Goal: Task Accomplishment & Management: Complete application form

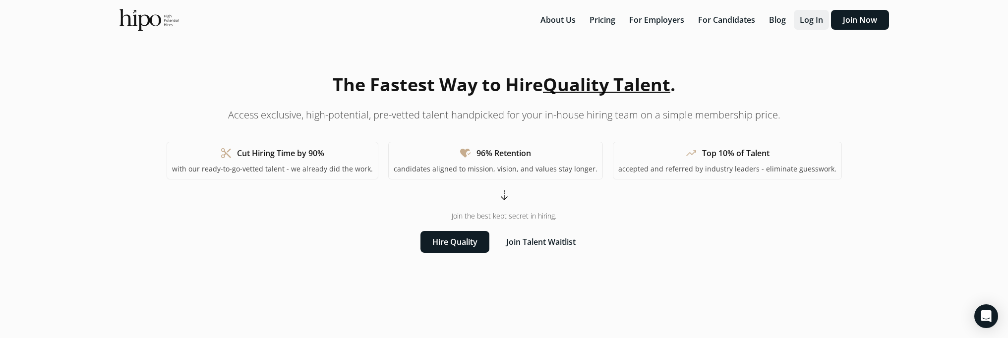
click at [820, 25] on button "Log In" at bounding box center [811, 20] width 35 height 20
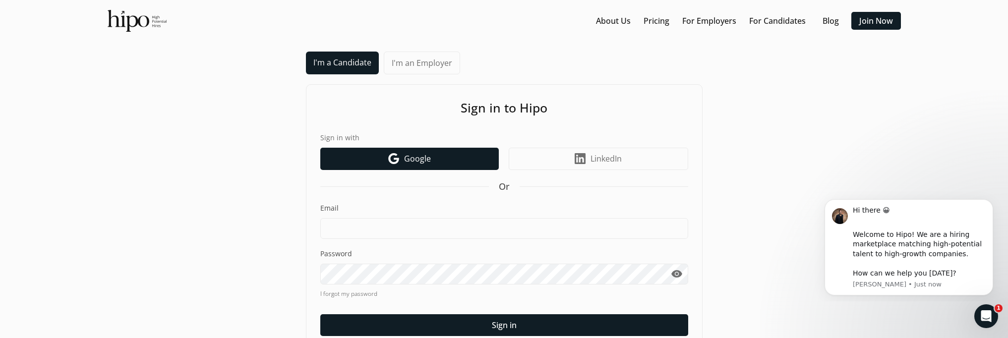
click at [423, 163] on span "Google" at bounding box center [417, 159] width 27 height 12
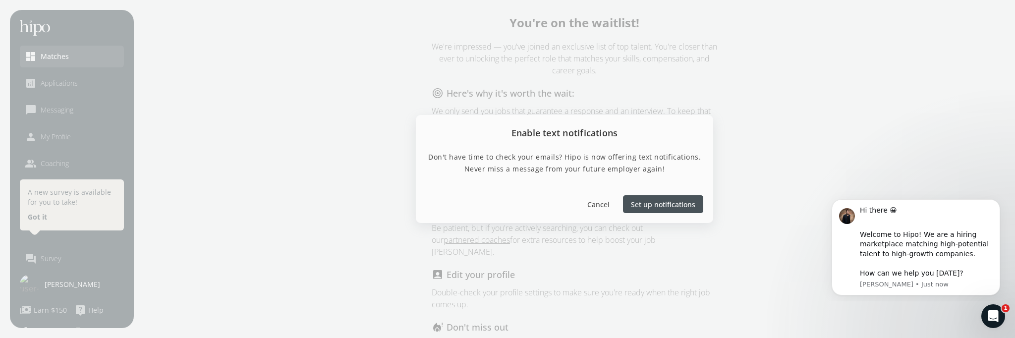
click at [657, 207] on span "Set up notifications" at bounding box center [663, 204] width 64 height 10
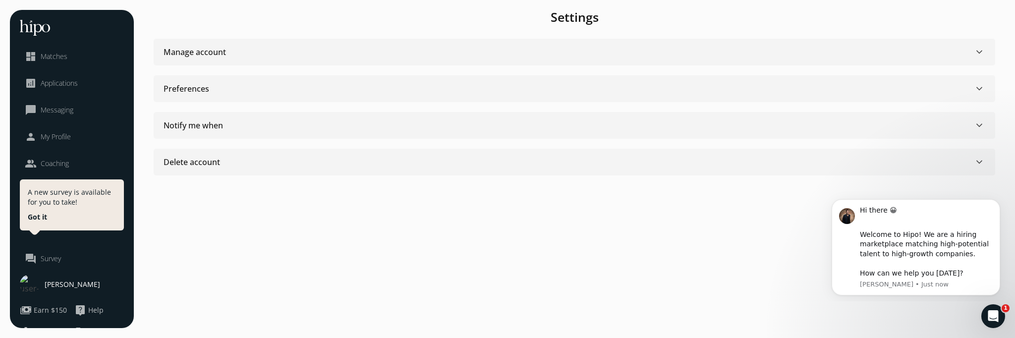
click at [47, 57] on span "Matches" at bounding box center [54, 57] width 27 height 10
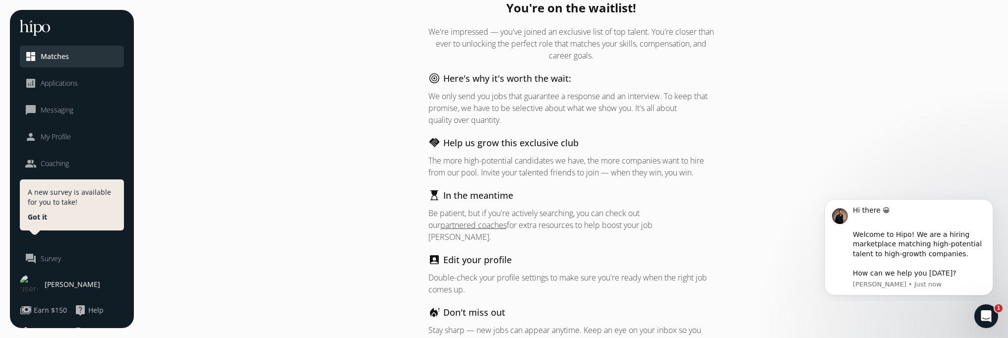
scroll to position [51, 0]
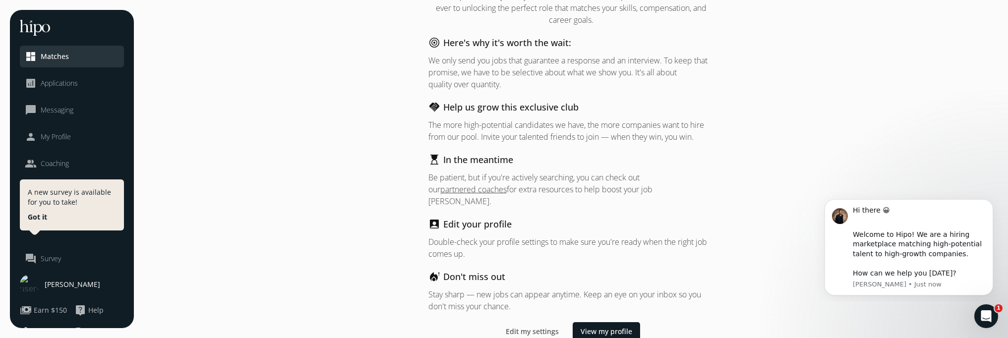
click at [64, 85] on span "Applications" at bounding box center [59, 83] width 37 height 10
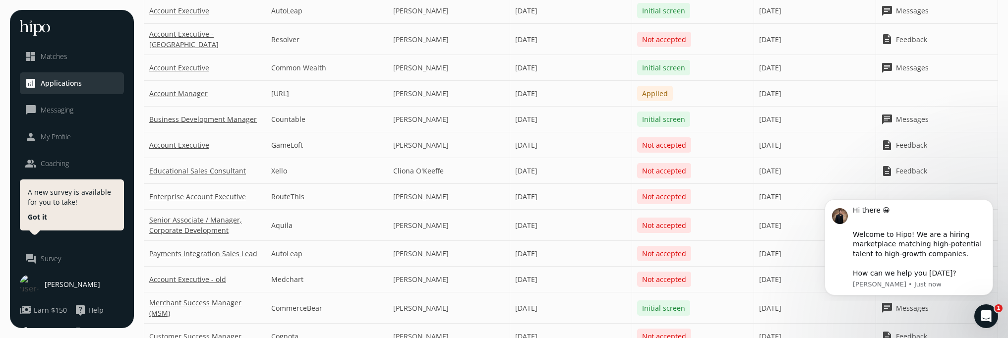
scroll to position [332, 0]
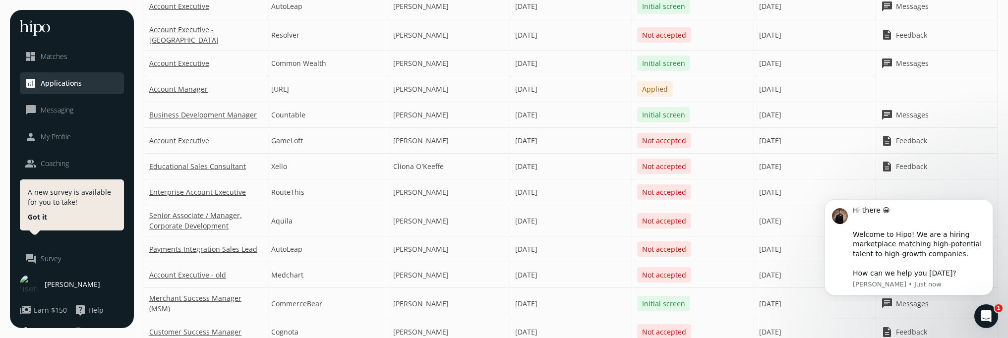
click at [988, 192] on div "Hi there 😀 ​ Welcome to Hipo! We are a hiring marketplace matching high-potenti…" at bounding box center [908, 233] width 182 height 124
click at [42, 217] on button "Got it" at bounding box center [37, 217] width 19 height 10
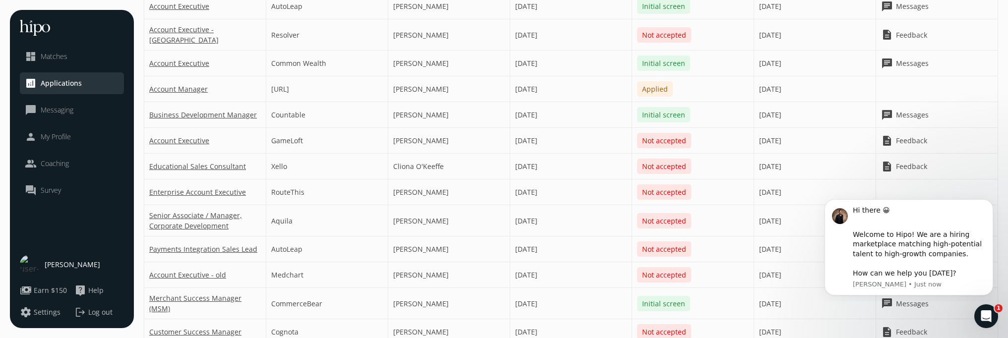
click at [52, 58] on span "Matches" at bounding box center [54, 57] width 27 height 10
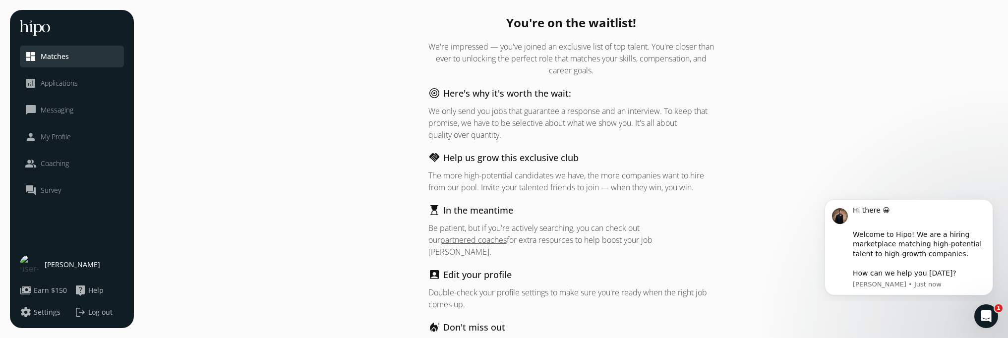
click at [54, 85] on span "Applications" at bounding box center [59, 83] width 37 height 10
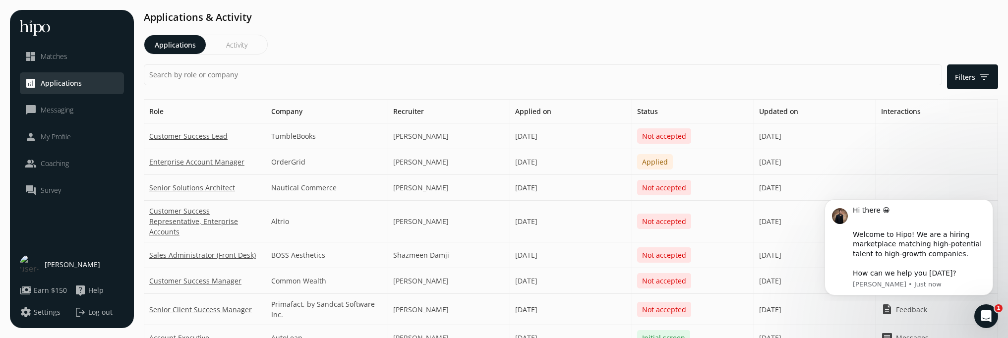
click at [56, 111] on span "Messaging" at bounding box center [57, 110] width 33 height 10
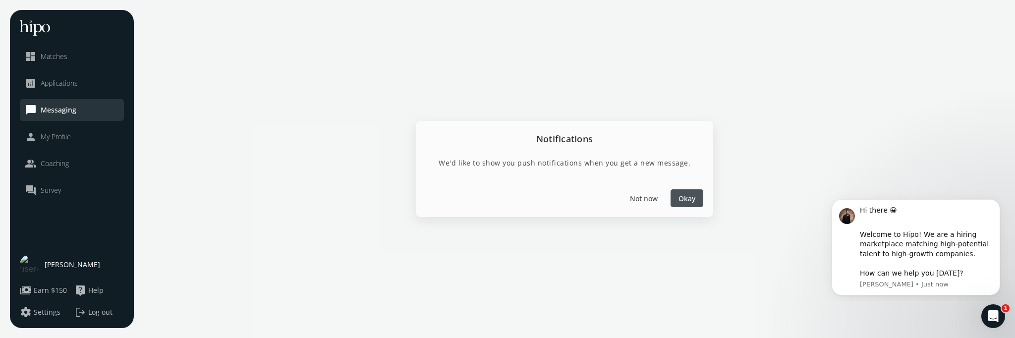
click at [51, 139] on span "My Profile" at bounding box center [56, 137] width 30 height 10
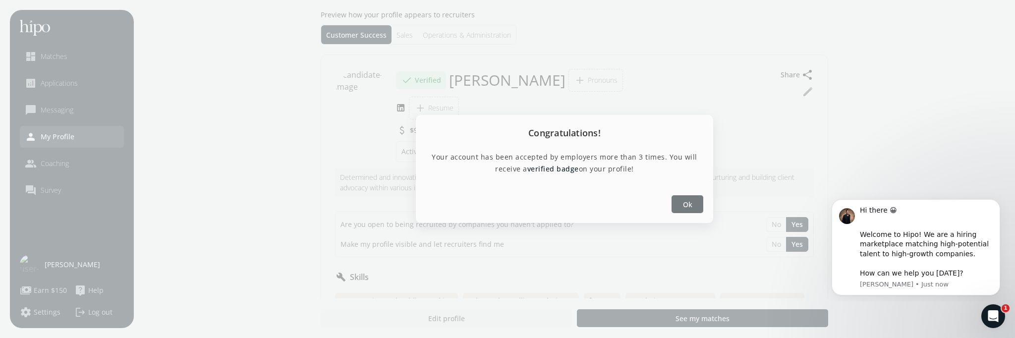
click at [692, 200] on div at bounding box center [688, 204] width 32 height 18
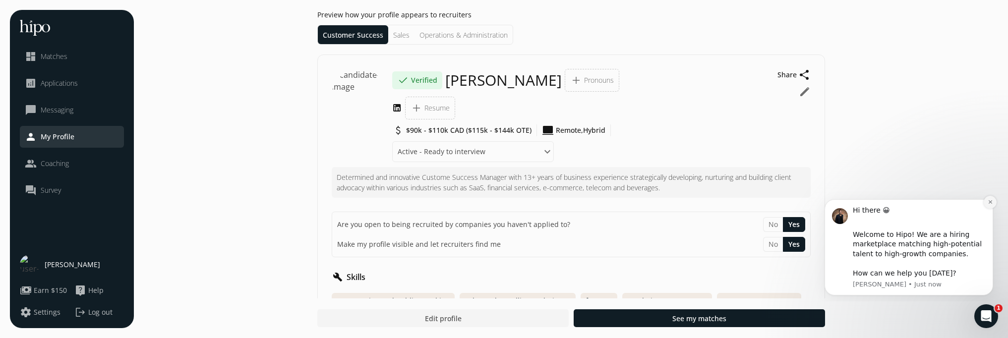
click at [988, 203] on icon "Dismiss notification" at bounding box center [989, 201] width 3 height 3
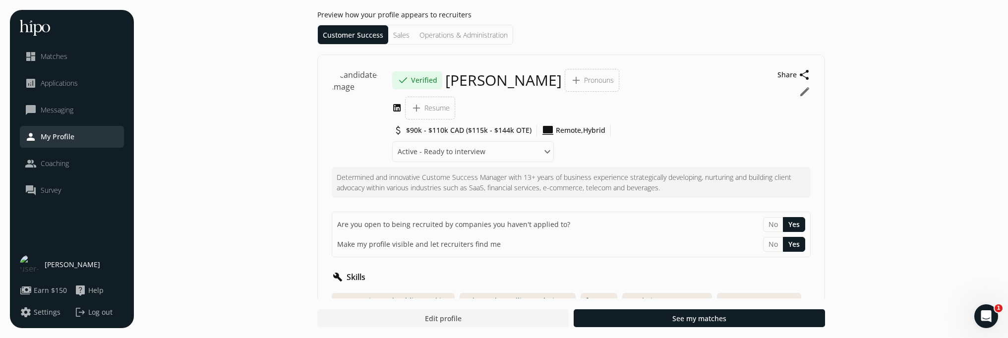
click at [367, 102] on img at bounding box center [360, 97] width 56 height 56
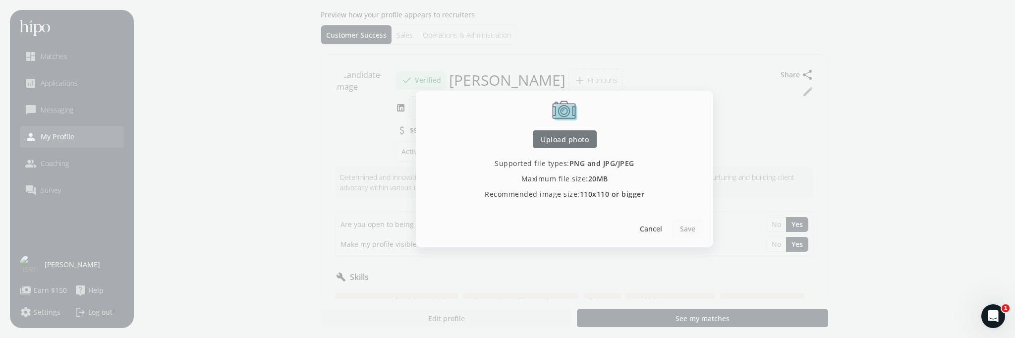
click at [578, 140] on span "Upload photo" at bounding box center [565, 139] width 48 height 10
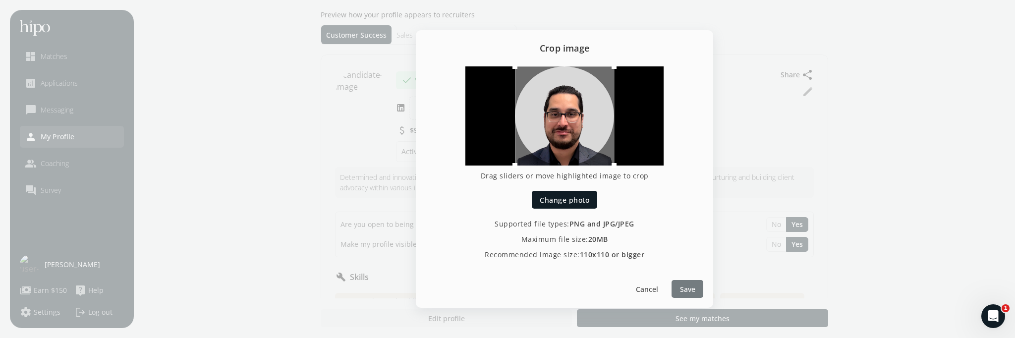
click at [684, 290] on span "Save" at bounding box center [687, 289] width 15 height 10
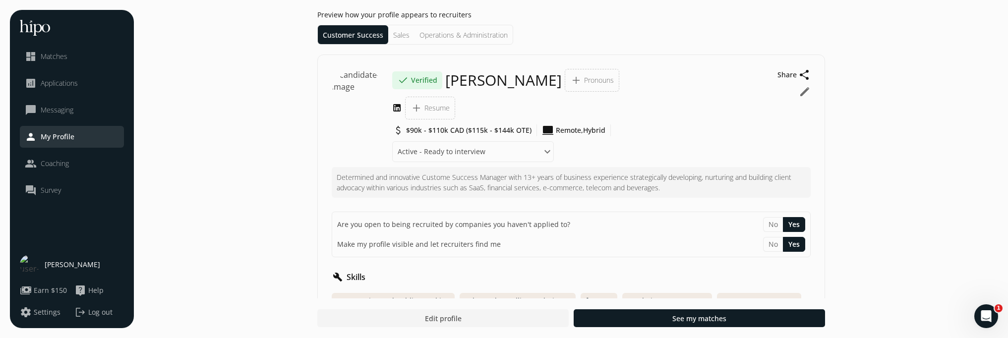
click at [438, 111] on span "Resume" at bounding box center [436, 108] width 25 height 10
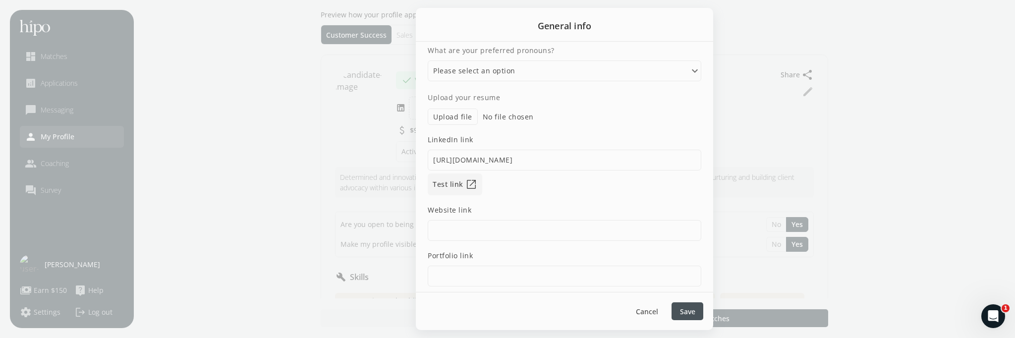
click at [466, 115] on label "Upload file" at bounding box center [453, 117] width 50 height 16
type input "C:\fakepath\Matt Gutwillig- Customer Success Manager 2025 CV.pdf"
type textarea "Determined and innovative Custome Success Manager with 13+ years of business ex…"
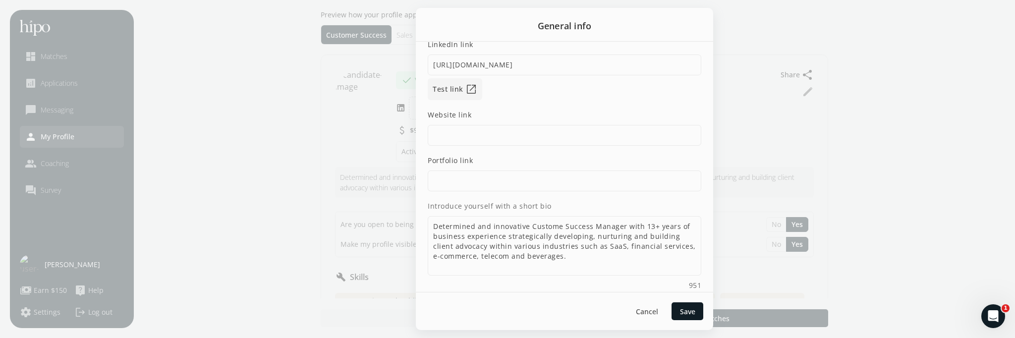
scroll to position [98, 0]
drag, startPoint x: 602, startPoint y: 255, endPoint x: 424, endPoint y: 220, distance: 181.4
click at [424, 220] on div "What are your preferred pronouns? Please select an option He/Him/His She/Her/He…" at bounding box center [564, 167] width 297 height 250
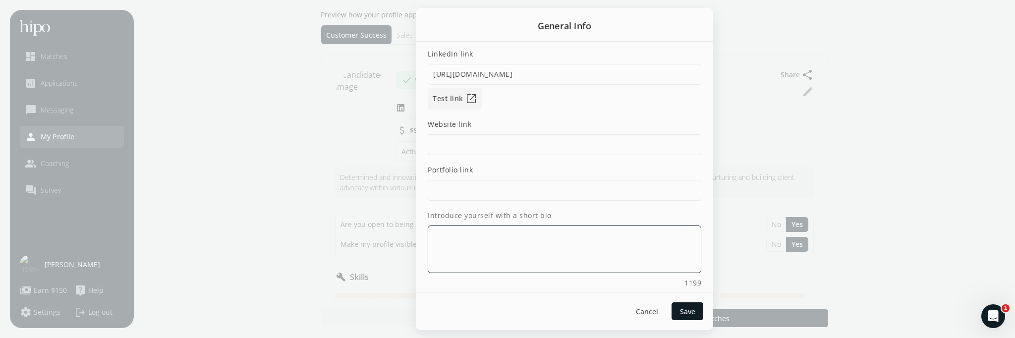
paste textarea "Customer Success Manager & Account Manager in SaaS I bring 15+ years of experie…"
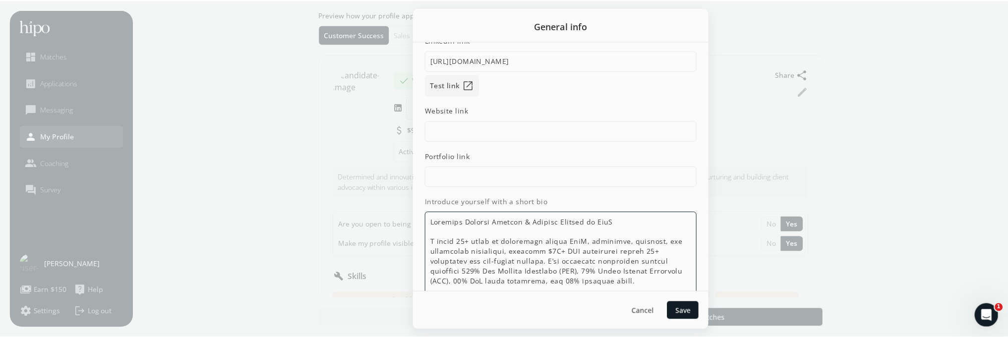
scroll to position [106, 0]
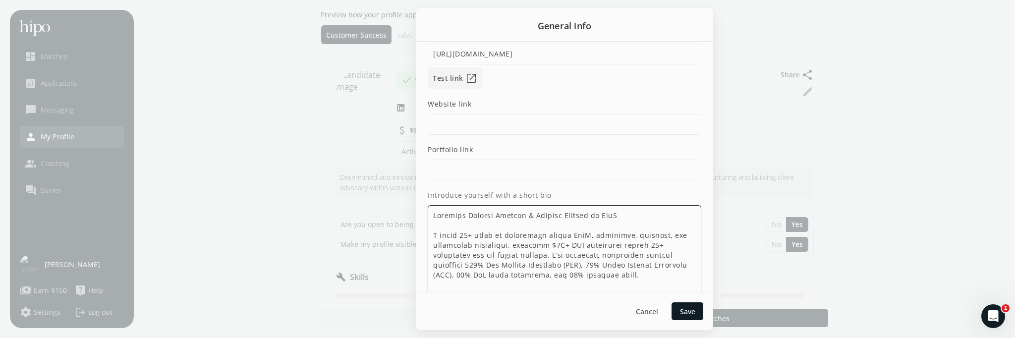
drag, startPoint x: 629, startPoint y: 216, endPoint x: 398, endPoint y: 214, distance: 231.5
click at [398, 221] on div "General info What are your preferred pronouns? Please select an option He/Him/H…" at bounding box center [507, 169] width 1015 height 338
type textarea "Customer Success Manager & Account Manager in SaaS I bring 15+ years of experie…"
click at [398, 214] on div at bounding box center [507, 169] width 1015 height 338
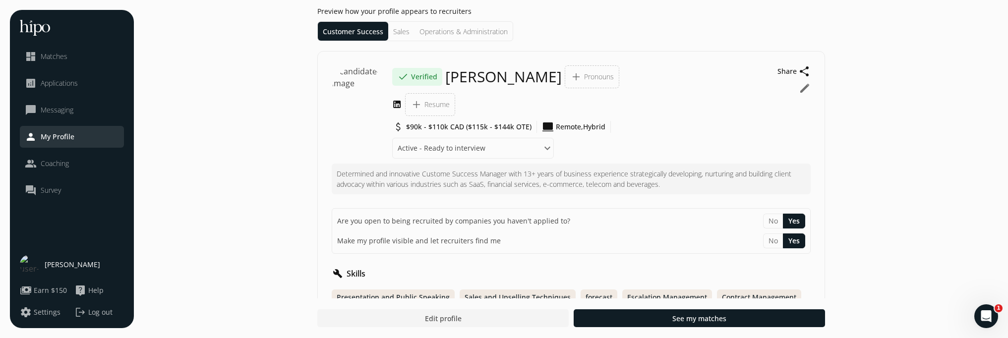
scroll to position [0, 0]
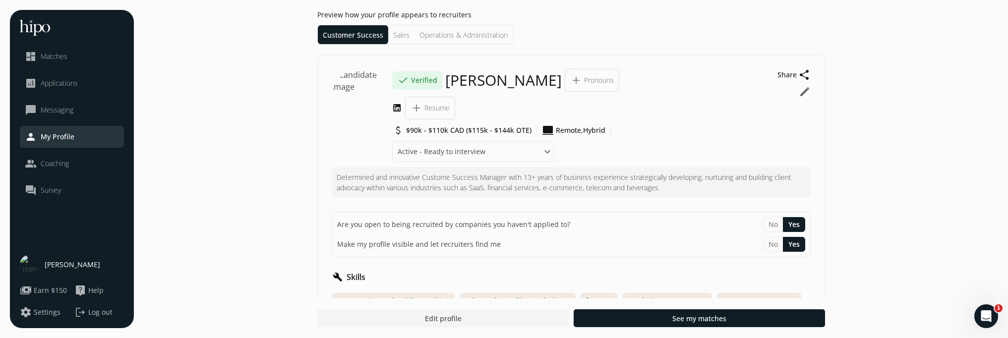
click at [505, 187] on p "Determined and innovative Custome Success Manager with 13+ years of business ex…" at bounding box center [571, 182] width 469 height 21
click at [804, 91] on button "edit" at bounding box center [804, 92] width 12 height 12
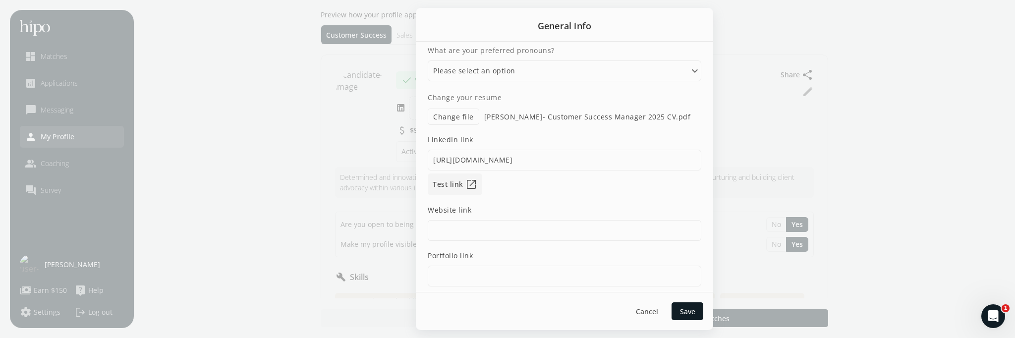
drag, startPoint x: 494, startPoint y: 255, endPoint x: 391, endPoint y: 21, distance: 255.8
click at [391, 21] on div "General info What are your preferred pronouns? Please select an option He/Him/H…" at bounding box center [507, 169] width 1015 height 338
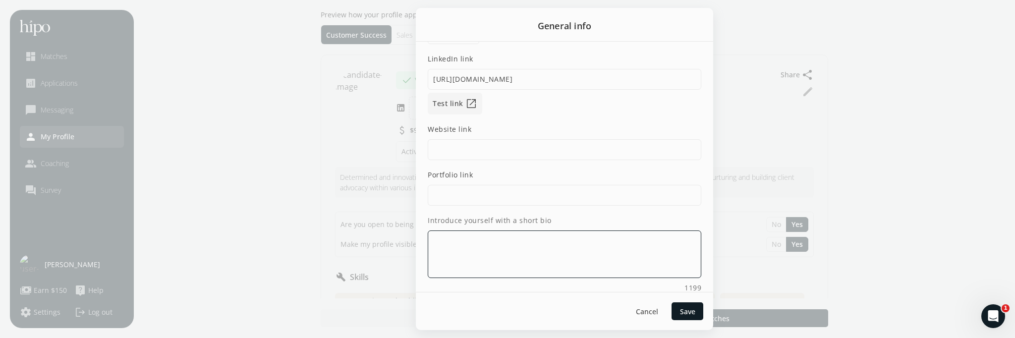
scroll to position [86, 0]
paste textarea "Customer Success Manager & Account Manager in SaaS I bring 15+ years of experie…"
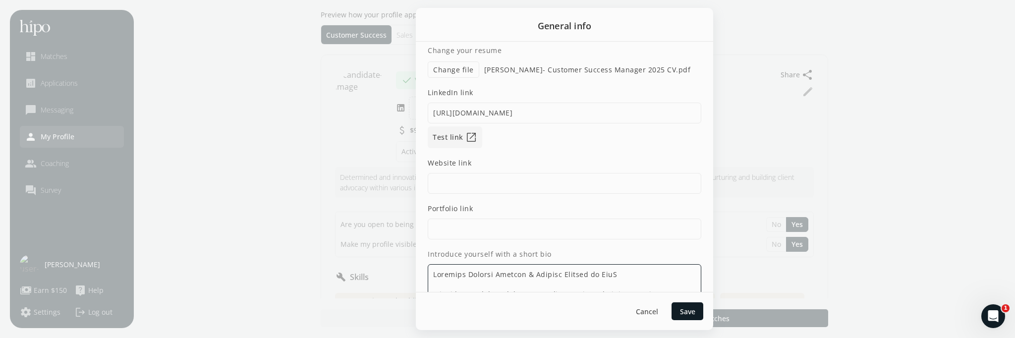
scroll to position [148, 0]
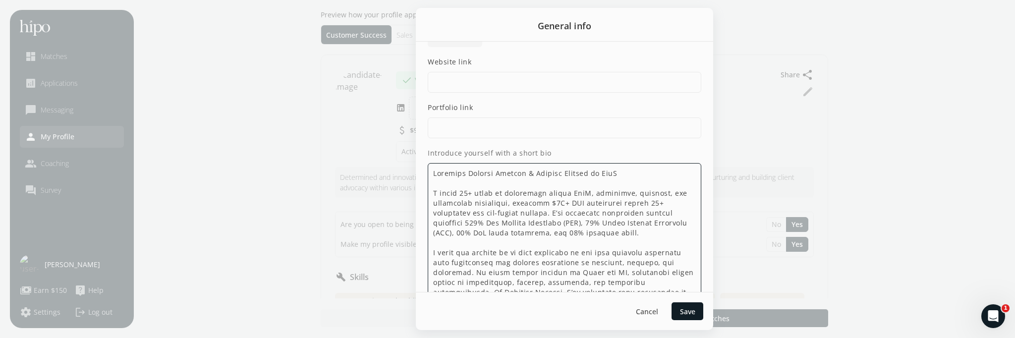
drag, startPoint x: 638, startPoint y: 171, endPoint x: 423, endPoint y: 172, distance: 215.1
click at [423, 172] on div "What are your preferred pronouns? Please select an option He/Him/His She/Her/He…" at bounding box center [564, 167] width 297 height 250
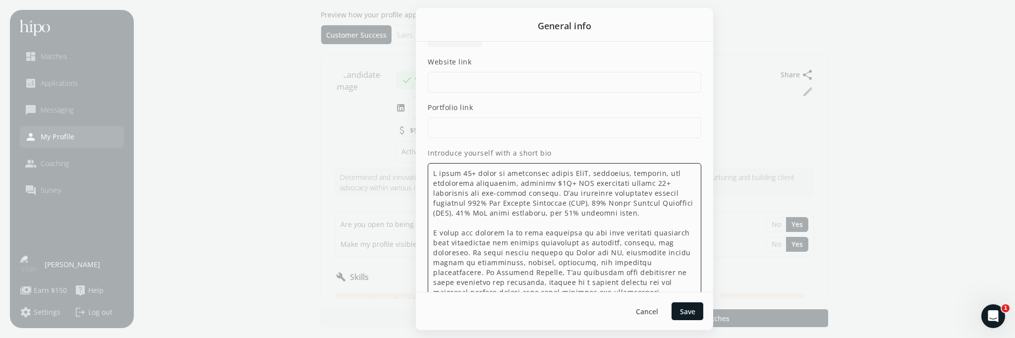
click at [433, 192] on textarea "Introduce yourself with a short bio" at bounding box center [565, 287] width 274 height 248
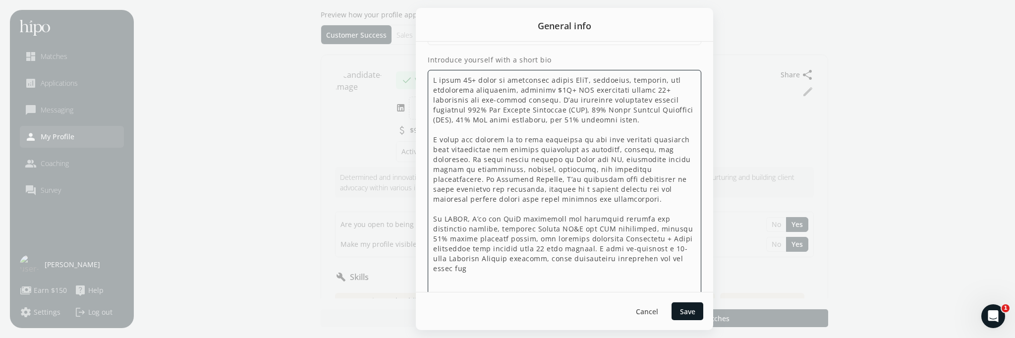
scroll to position [259, 0]
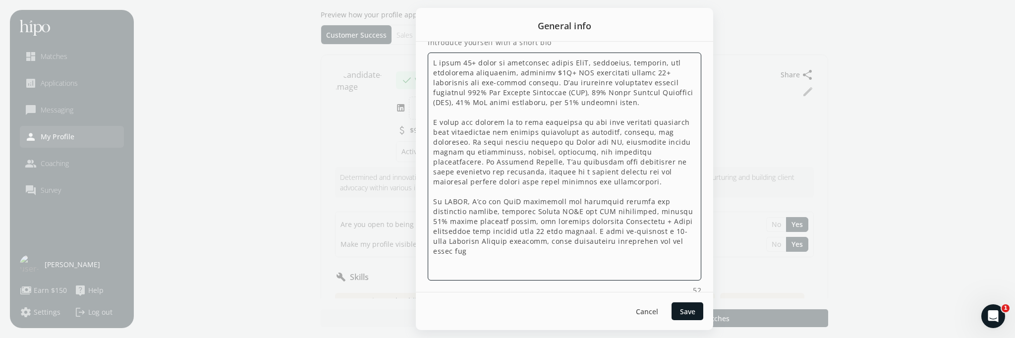
click at [505, 261] on textarea "Introduce yourself with a short bio" at bounding box center [565, 167] width 274 height 228
paste textarea "and provided consistent best practices across the te"
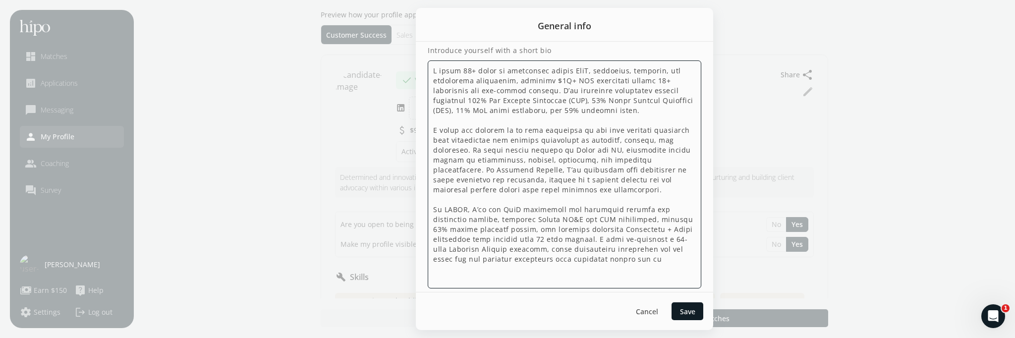
scroll to position [252, 0]
drag, startPoint x: 666, startPoint y: 262, endPoint x: 434, endPoint y: 216, distance: 237.1
click at [434, 216] on textarea "Introduce yourself with a short bio" at bounding box center [565, 173] width 274 height 228
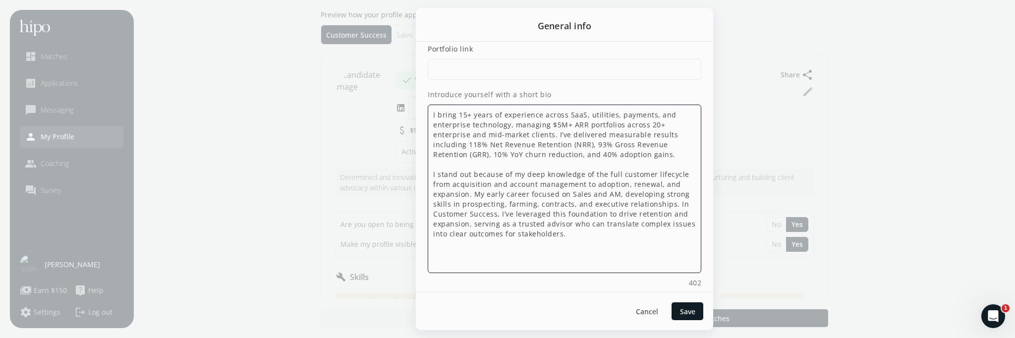
scroll to position [1, 0]
type textarea "I bring 15+ years of experience across SaaS, utilities, payments, and enterpris…"
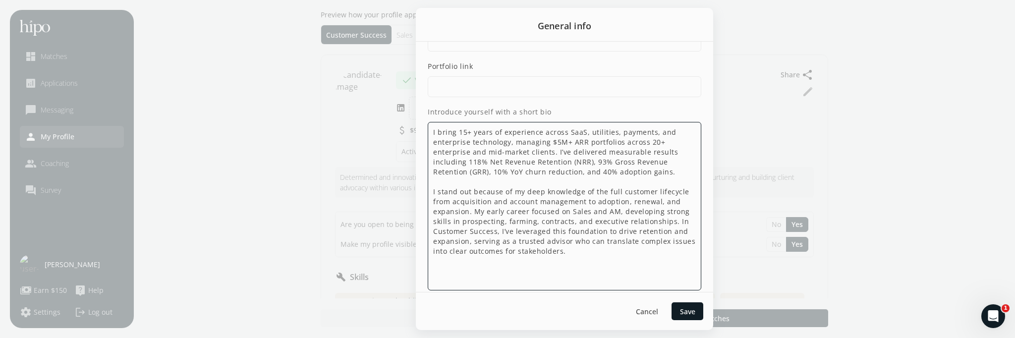
scroll to position [207, 0]
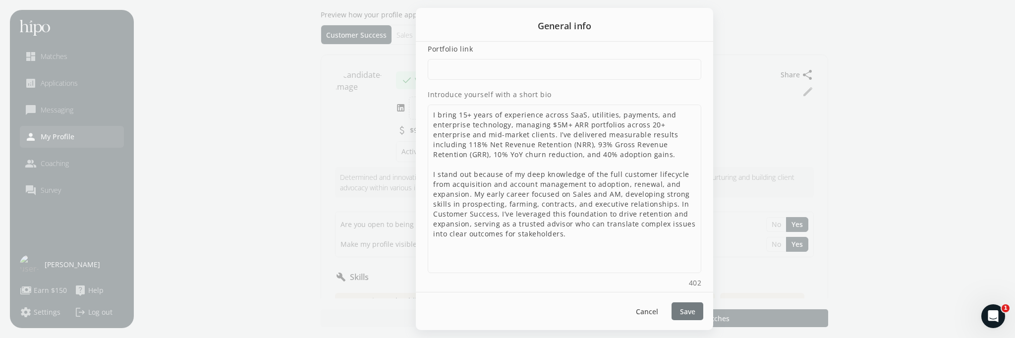
click at [692, 312] on span "Save" at bounding box center [687, 311] width 15 height 10
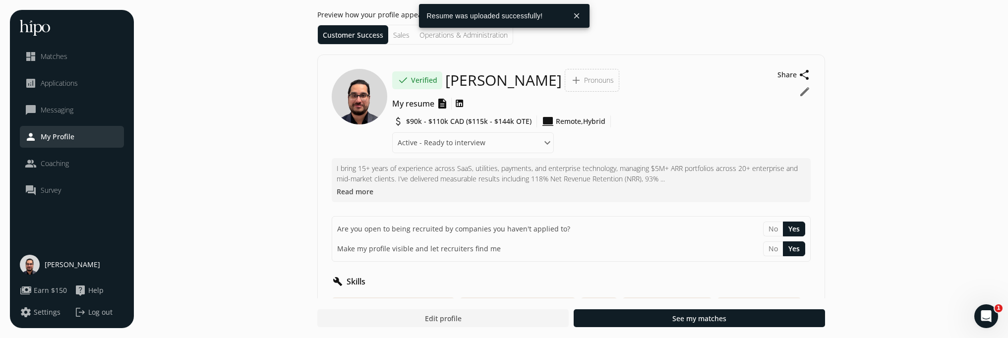
click at [526, 122] on span "$90k - $110k CAD ($115k - $144k OTE)" at bounding box center [468, 121] width 125 height 10
click at [443, 104] on span "description" at bounding box center [442, 104] width 12 height 12
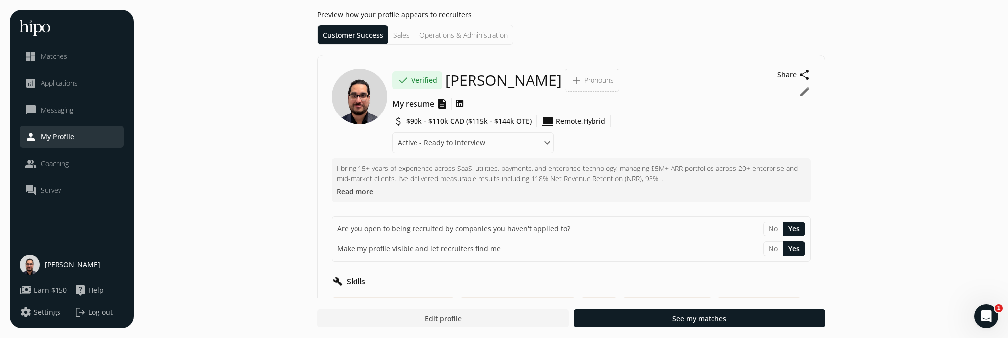
click at [549, 125] on span "computer" at bounding box center [548, 121] width 12 height 12
click at [800, 90] on button "edit" at bounding box center [804, 92] width 12 height 12
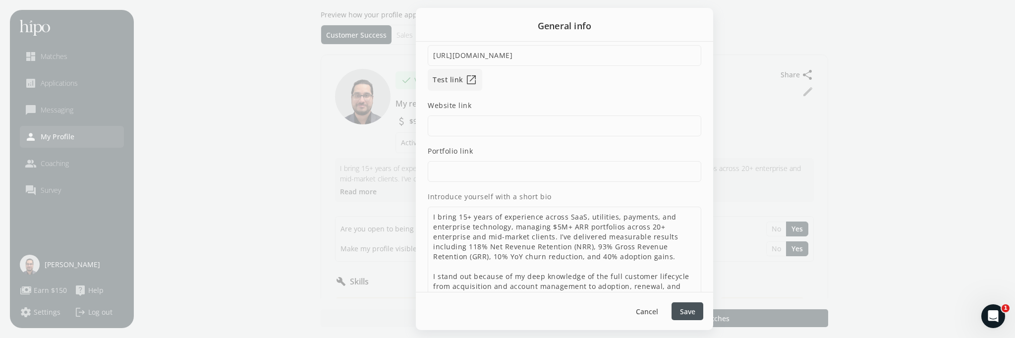
scroll to position [0, 0]
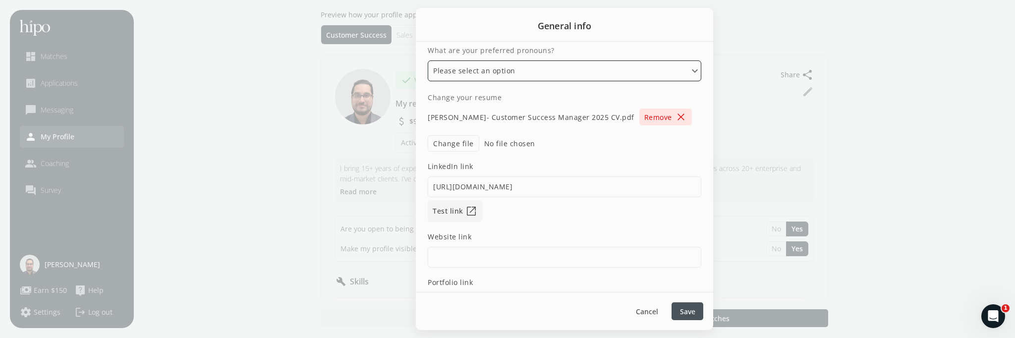
click at [585, 72] on select "Please select an option He/Him/His She/Her/Hers They/Them/Theirs Ze/Zir/Zirs or…" at bounding box center [565, 70] width 274 height 21
select select "He/Him/His"
click at [428, 60] on select "Please select an option He/Him/His She/Her/Hers They/Them/Theirs Ze/Zir/Zirs or…" at bounding box center [565, 70] width 274 height 21
type textarea "I bring 15+ years of experience across SaaS, utilities, payments, and enterpris…"
click at [563, 76] on select "Please select an option He/Him/His She/Her/Hers They/Them/Theirs Ze/Zir/Zirs or…" at bounding box center [565, 70] width 274 height 21
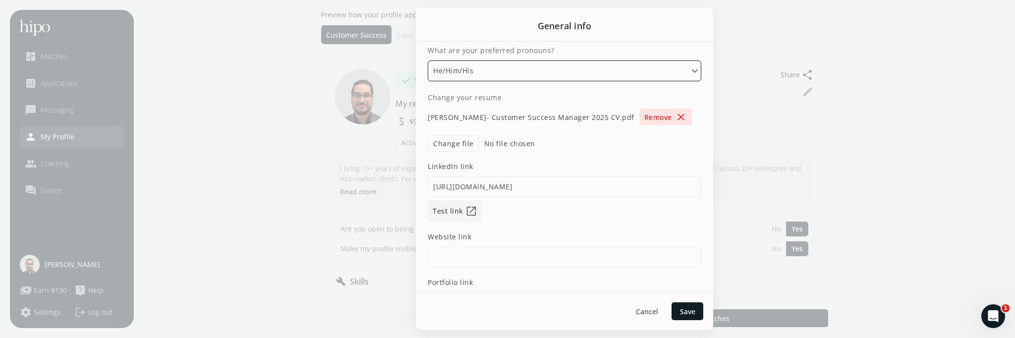
click at [428, 60] on select "Please select an option He/Him/His She/Her/Hers They/Them/Theirs Ze/Zir/Zirs or…" at bounding box center [565, 70] width 274 height 21
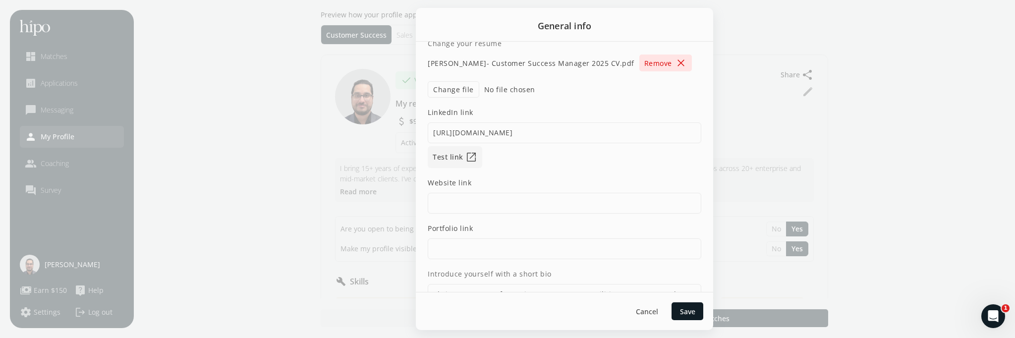
scroll to position [130, 0]
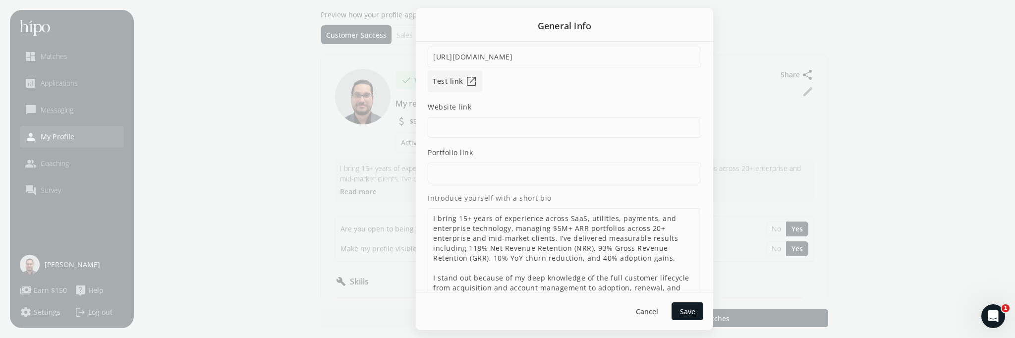
click at [469, 86] on span "open_in_new" at bounding box center [471, 81] width 12 height 12
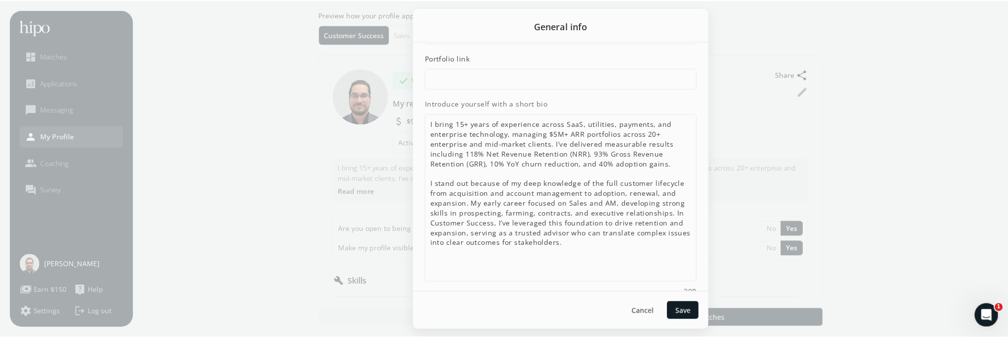
scroll to position [233, 0]
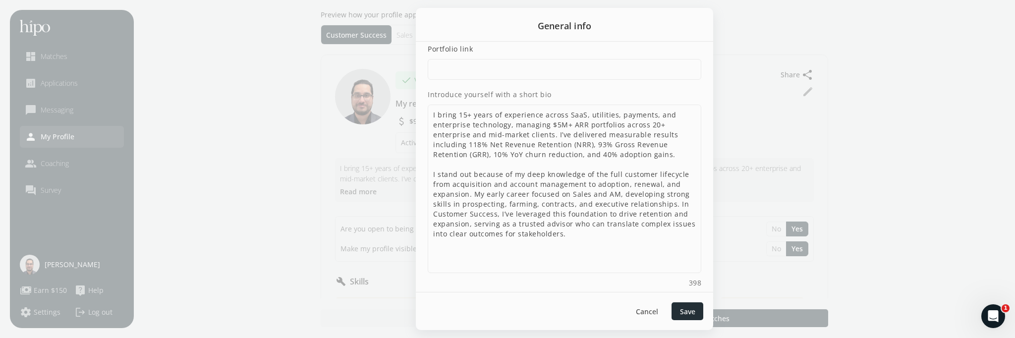
click at [680, 310] on span "Save" at bounding box center [687, 311] width 15 height 10
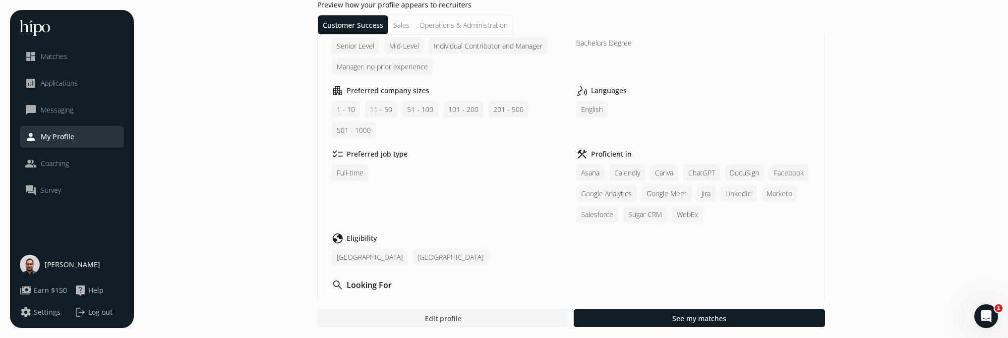
scroll to position [367, 0]
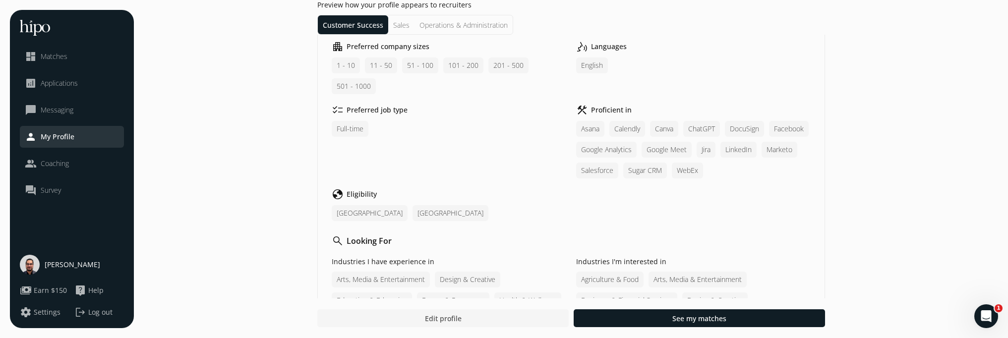
click at [455, 320] on span "Edit profile" at bounding box center [442, 318] width 37 height 10
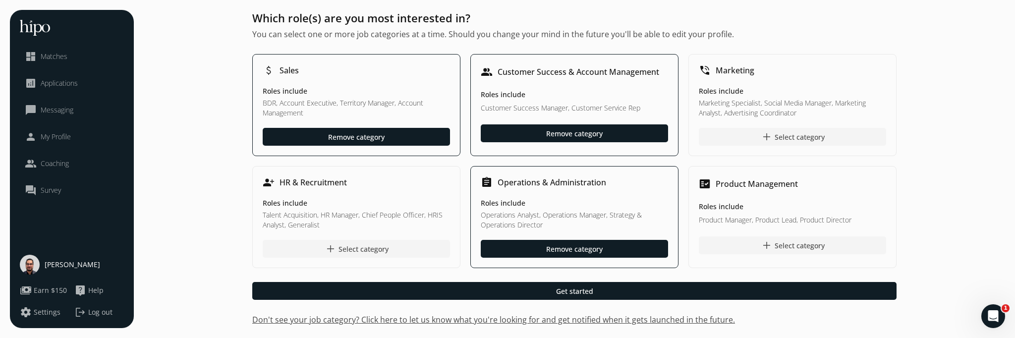
drag, startPoint x: 294, startPoint y: 70, endPoint x: 301, endPoint y: 98, distance: 28.6
click at [295, 70] on h1 "Sales" at bounding box center [289, 70] width 19 height 12
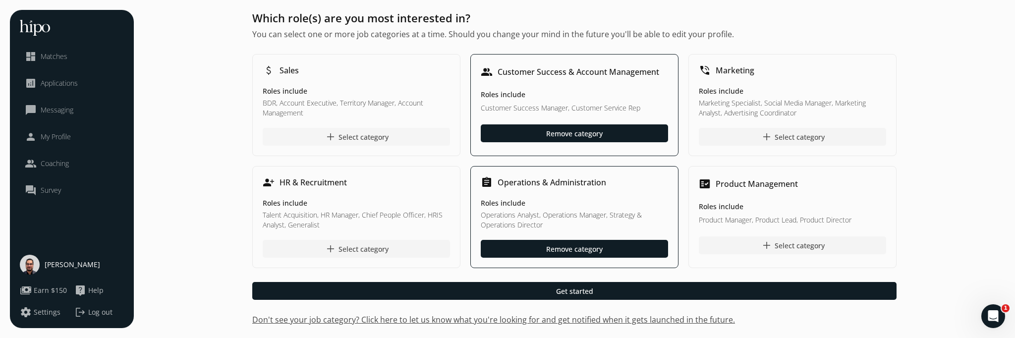
click at [349, 138] on div "add Select category" at bounding box center [357, 137] width 64 height 12
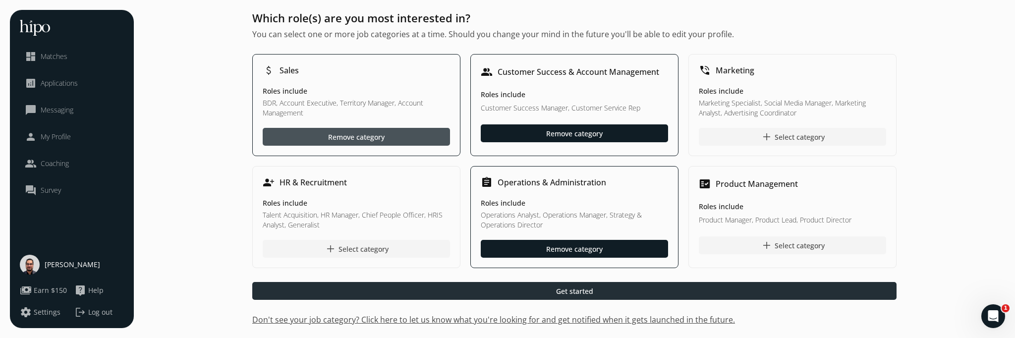
click at [568, 293] on span "Get started" at bounding box center [574, 291] width 37 height 10
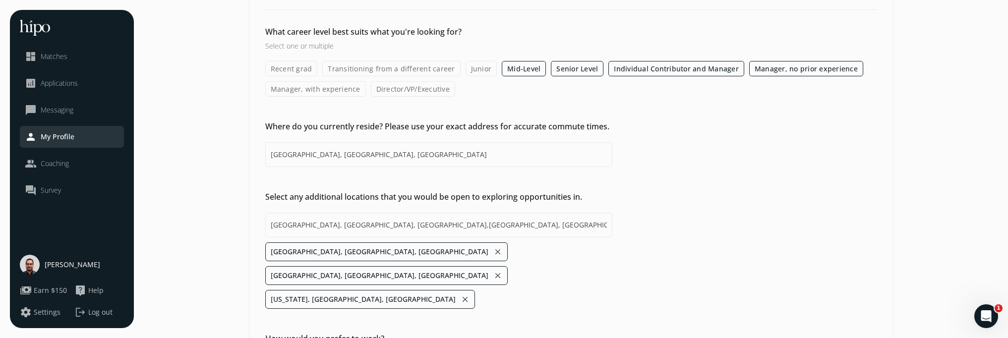
scroll to position [67, 0]
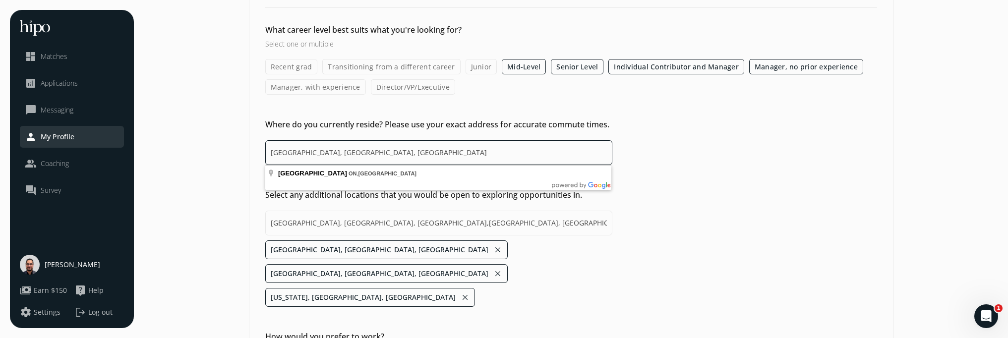
drag, startPoint x: 351, startPoint y: 157, endPoint x: 237, endPoint y: 152, distance: 114.1
click at [237, 152] on section "General Customer Success Operations Sales Compensation & Eligibility Social Per…" at bounding box center [571, 183] width 854 height 481
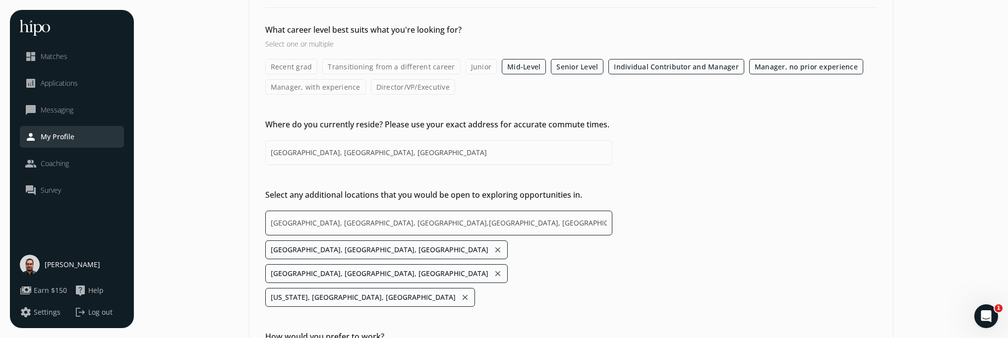
drag, startPoint x: 459, startPoint y: 220, endPoint x: 195, endPoint y: 235, distance: 264.6
click at [197, 234] on section "General Customer Success Operations Sales Compensation & Eligibility Social Per…" at bounding box center [571, 183] width 854 height 481
click at [493, 250] on button "close" at bounding box center [497, 250] width 9 height 14
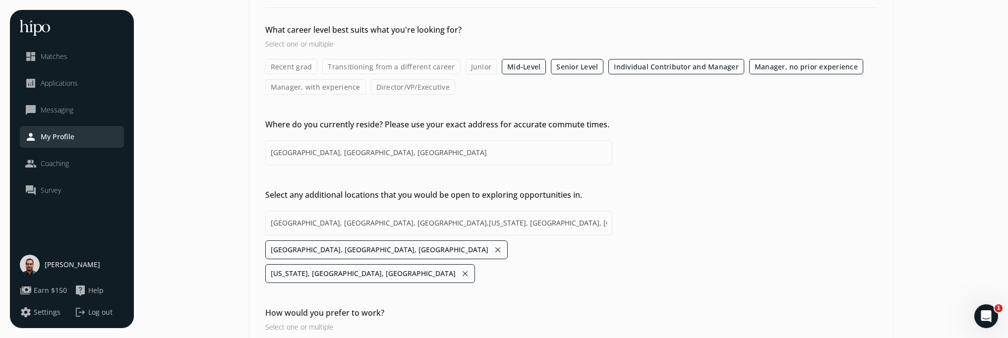
click at [493, 250] on button "close" at bounding box center [497, 250] width 9 height 14
type input "Washington, DC, USA"
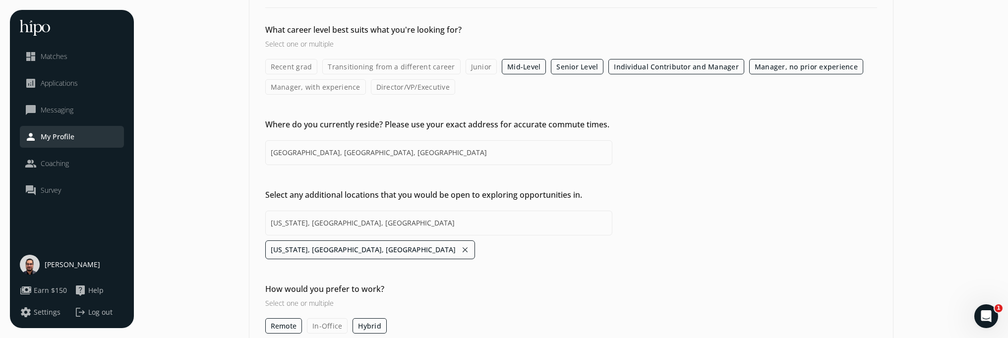
click at [460, 250] on button "close" at bounding box center [464, 250] width 9 height 14
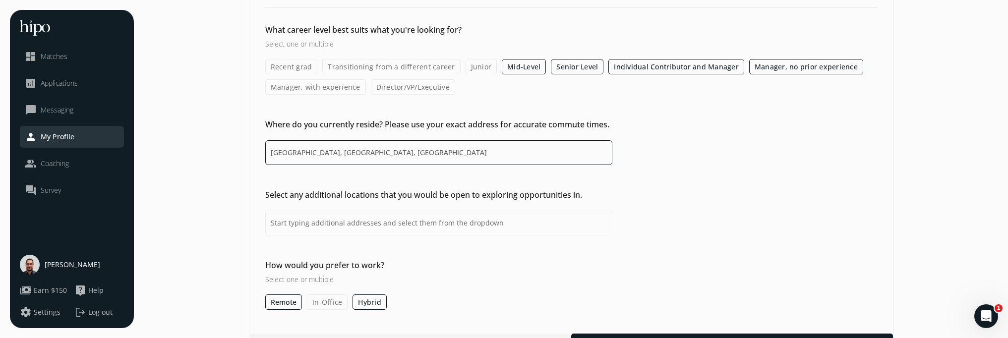
click at [327, 151] on input "Toronto, ON, Canada" at bounding box center [438, 152] width 347 height 25
type input "Ajax, ON, Canada"
click at [308, 222] on input at bounding box center [438, 223] width 347 height 25
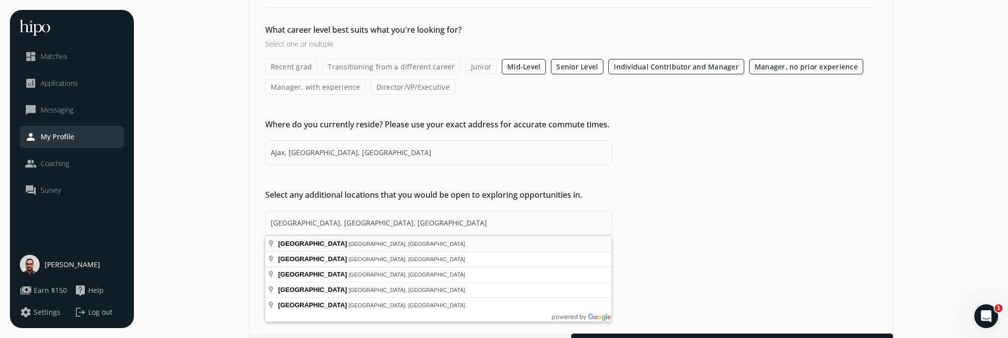
type input "Toronto, ON, Canada"
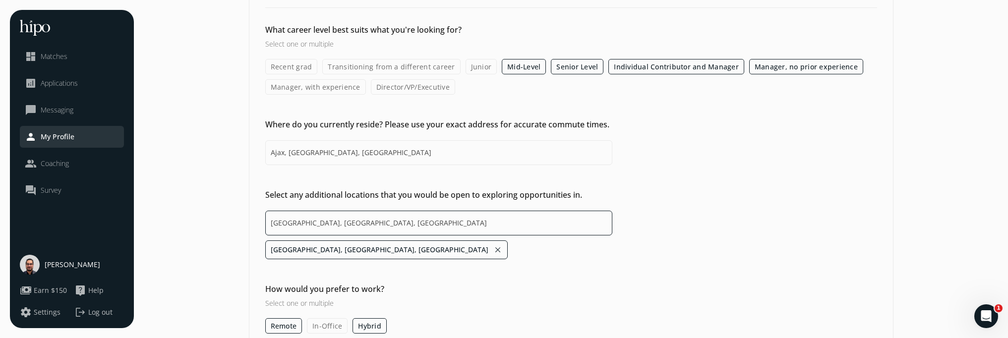
click at [386, 217] on input "Toronto, ON, Canada" at bounding box center [438, 223] width 347 height 25
click at [634, 180] on div "What career level best suits what you're looking for? Select one or multiple Re…" at bounding box center [570, 179] width 643 height 310
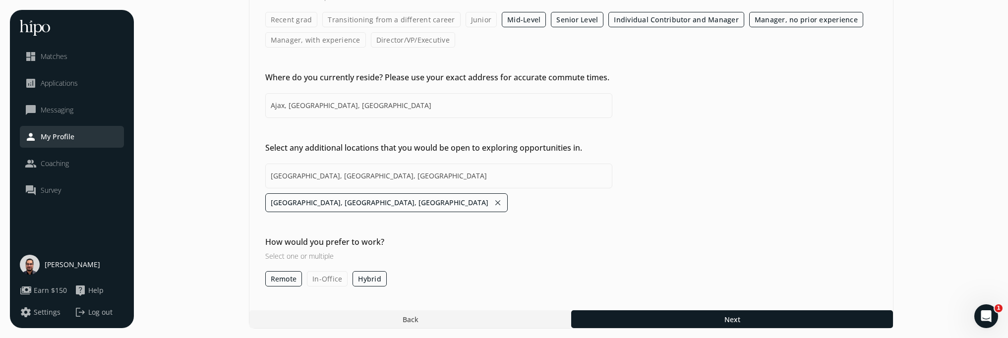
scroll to position [115, 0]
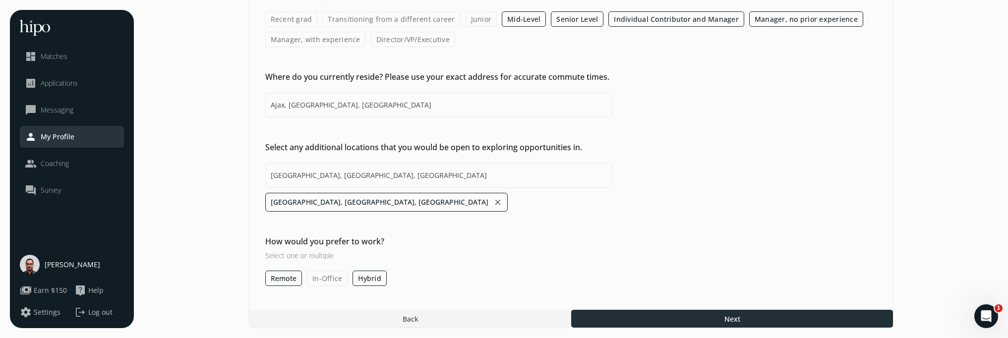
click at [674, 319] on div at bounding box center [732, 319] width 322 height 18
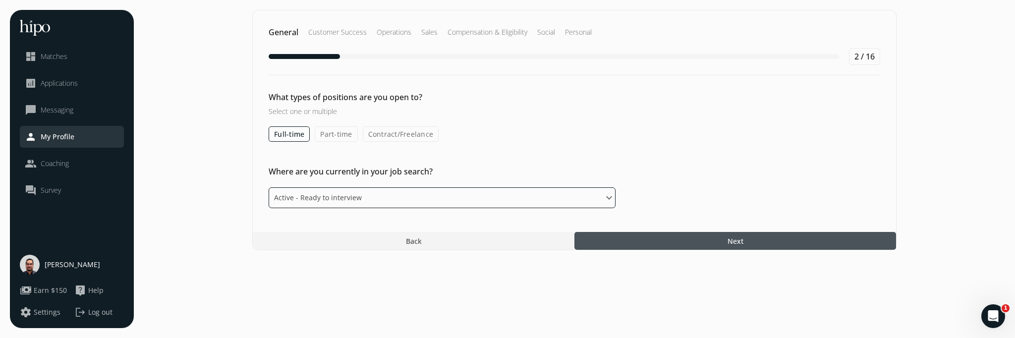
click at [421, 198] on select "Please select an option Active - Ready to interview Passive - Open to exploring…" at bounding box center [442, 197] width 347 height 21
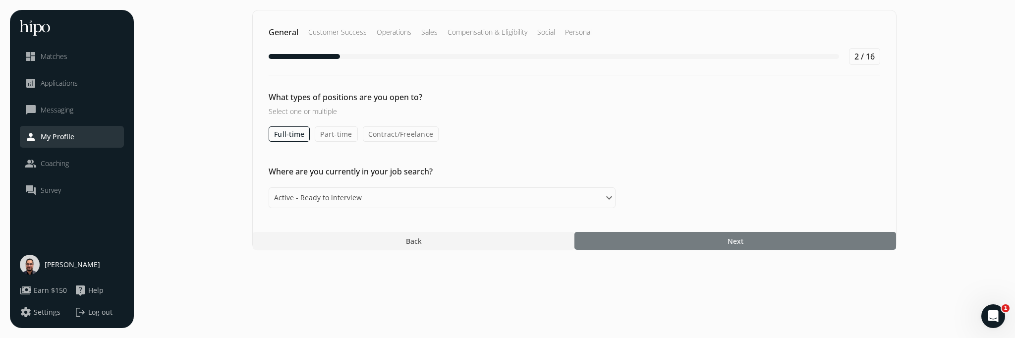
click at [686, 238] on div at bounding box center [735, 241] width 322 height 18
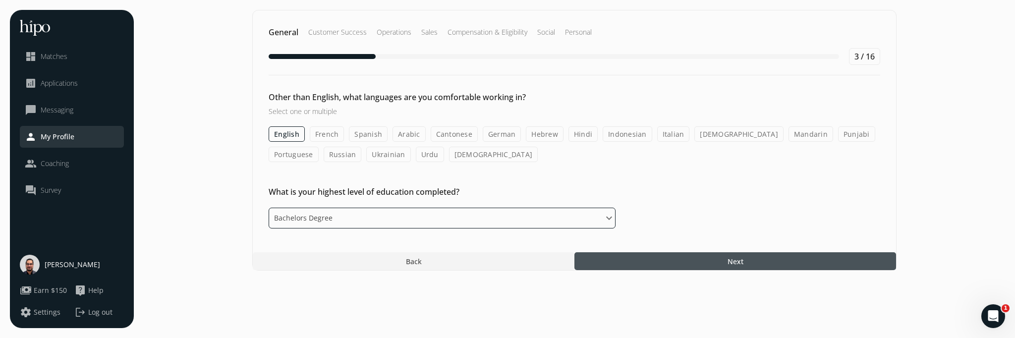
click at [449, 219] on select "Please select an option Some High School High School Diploma Some University or…" at bounding box center [442, 218] width 347 height 21
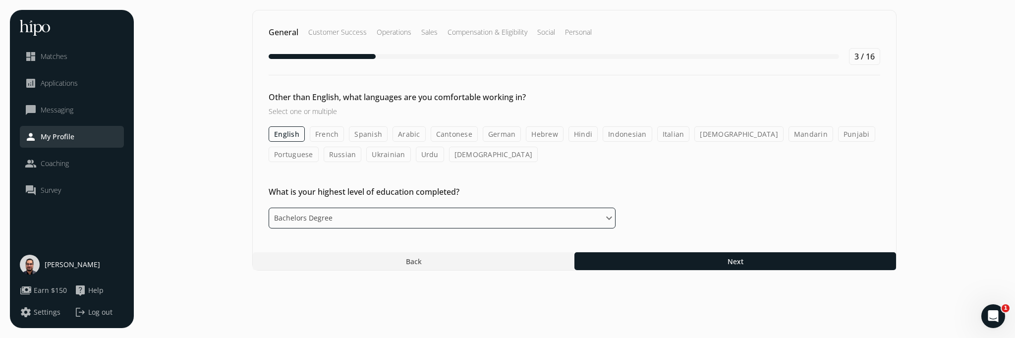
click at [269, 208] on select "Please select an option Some High School High School Diploma Some University or…" at bounding box center [442, 218] width 347 height 21
click at [636, 264] on div at bounding box center [735, 261] width 322 height 18
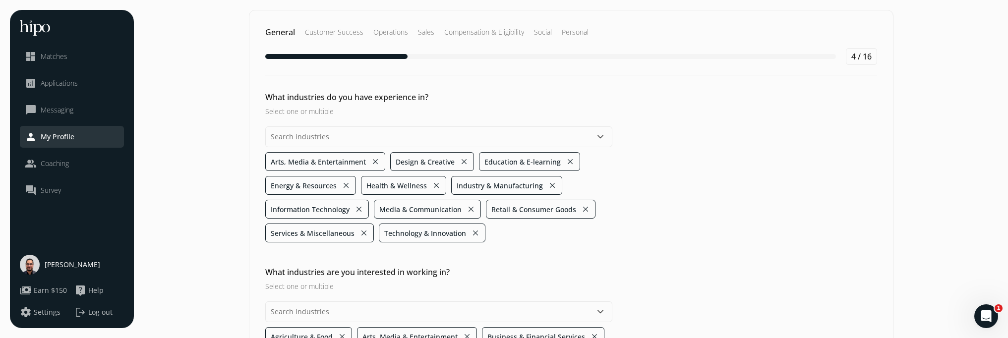
click at [375, 161] on button "close" at bounding box center [375, 162] width 9 height 14
click at [341, 186] on button "close" at bounding box center [340, 185] width 9 height 14
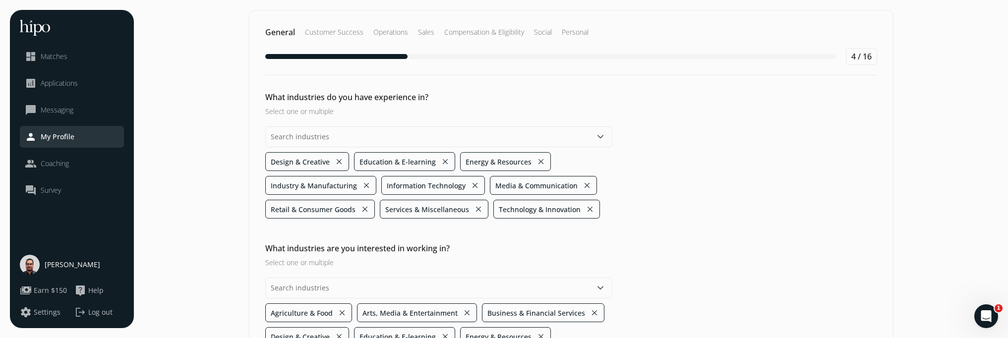
click at [342, 164] on li "Design & Creative close" at bounding box center [307, 161] width 84 height 19
click at [339, 163] on button "close" at bounding box center [339, 162] width 9 height 14
click at [576, 212] on ul "Education & E-learning close Energy & Resources close Industry & Manufacturing …" at bounding box center [438, 185] width 347 height 66
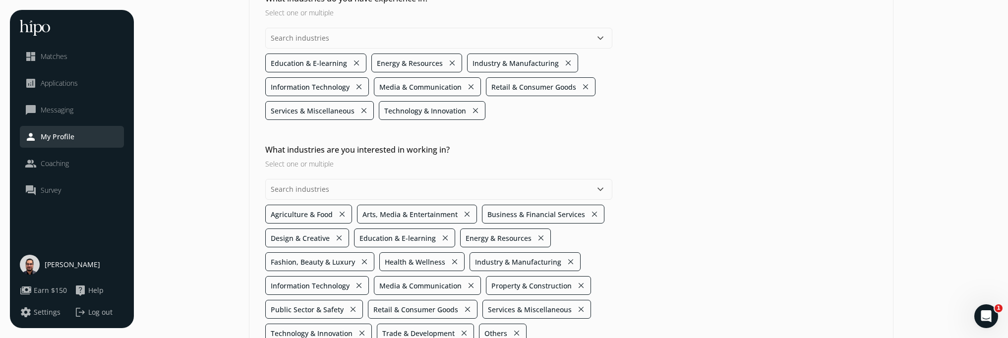
scroll to position [99, 0]
click at [344, 216] on button "close" at bounding box center [342, 214] width 9 height 14
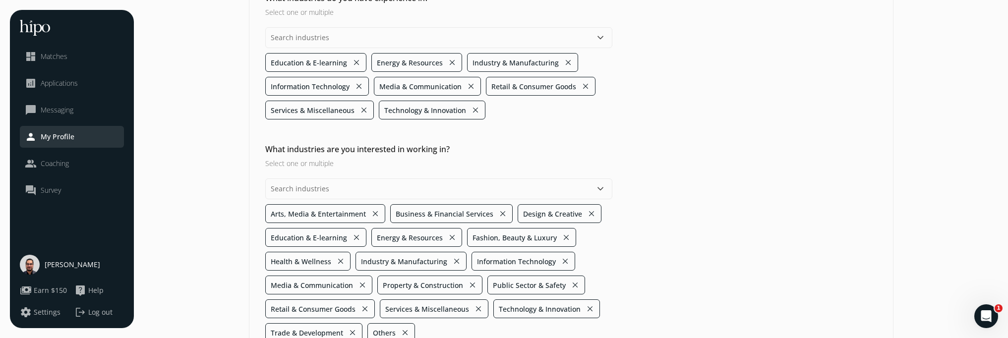
click at [564, 237] on button "close" at bounding box center [566, 237] width 9 height 14
click at [540, 237] on button "close" at bounding box center [542, 237] width 9 height 14
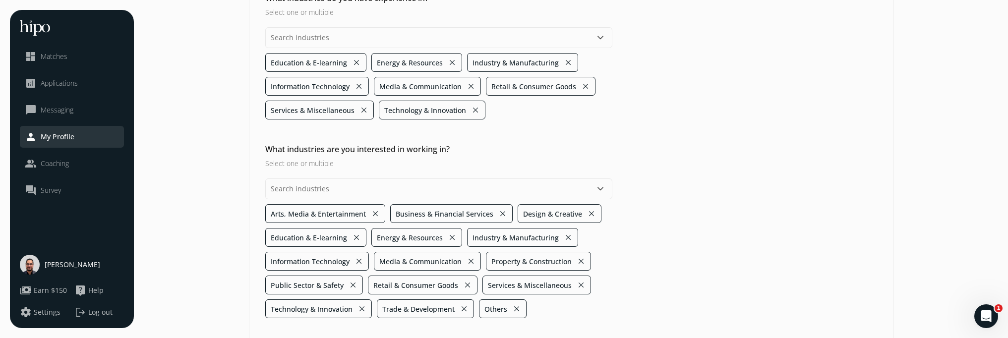
click at [464, 308] on button "close" at bounding box center [463, 309] width 9 height 14
click at [413, 308] on button "close" at bounding box center [414, 309] width 9 height 14
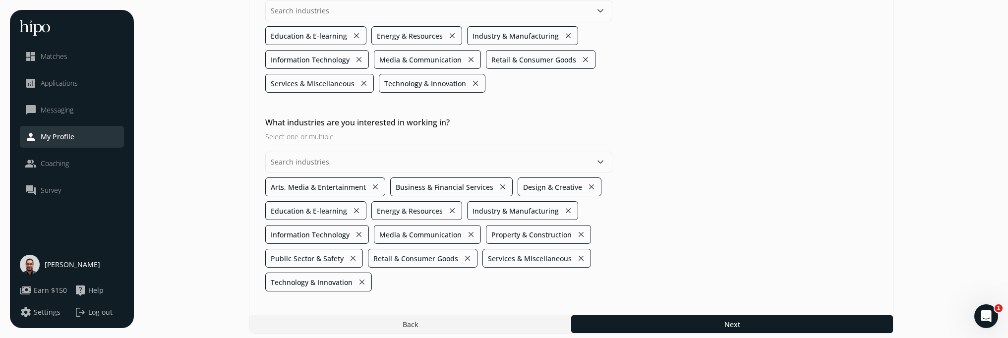
scroll to position [131, 0]
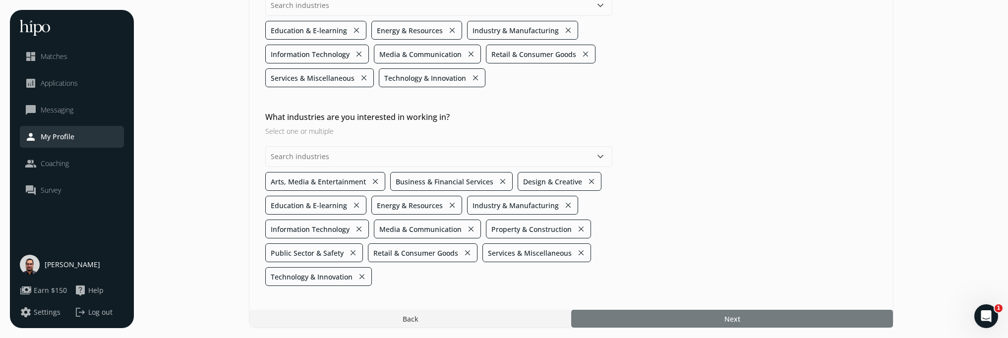
click at [644, 321] on div at bounding box center [732, 319] width 322 height 18
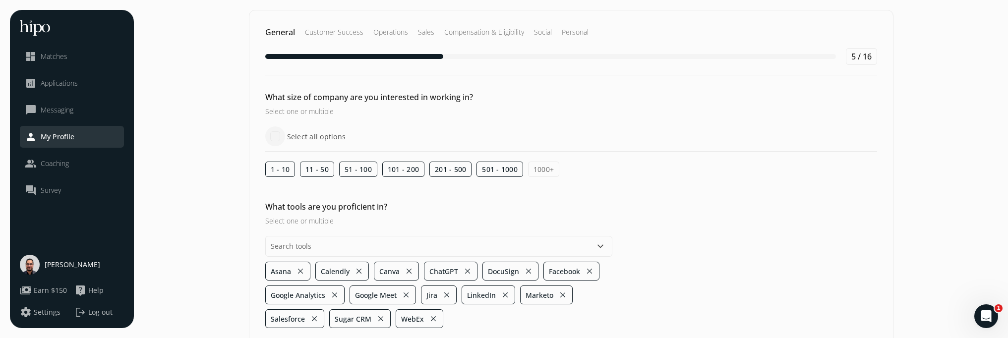
click at [273, 140] on input "Select all options" at bounding box center [275, 136] width 20 height 20
click at [550, 168] on label "1000+" at bounding box center [543, 169] width 31 height 15
click at [0, 0] on input "1000+" at bounding box center [0, 0] width 0 height 0
checkbox input "false"
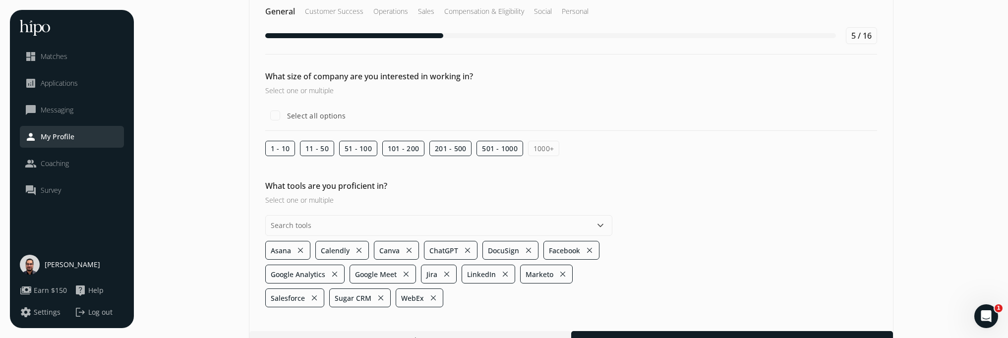
scroll to position [42, 0]
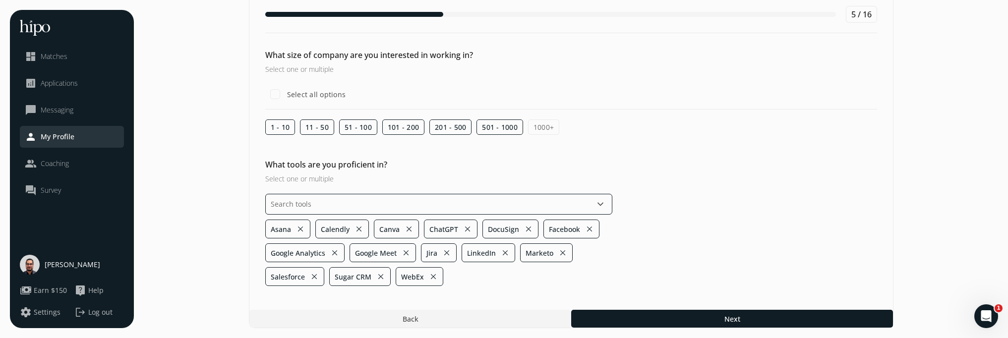
click at [560, 200] on input "text" at bounding box center [438, 204] width 347 height 21
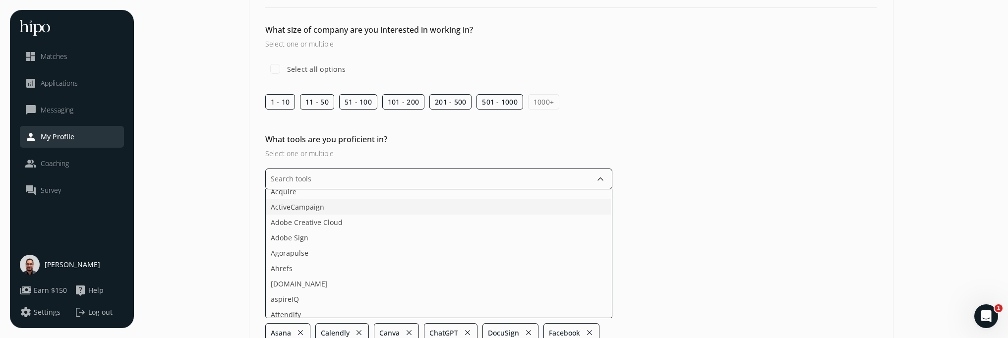
scroll to position [6, 0]
click at [361, 234] on li "Adobe Sign" at bounding box center [439, 236] width 346 height 15
click at [324, 252] on li "Confluence" at bounding box center [439, 251] width 346 height 15
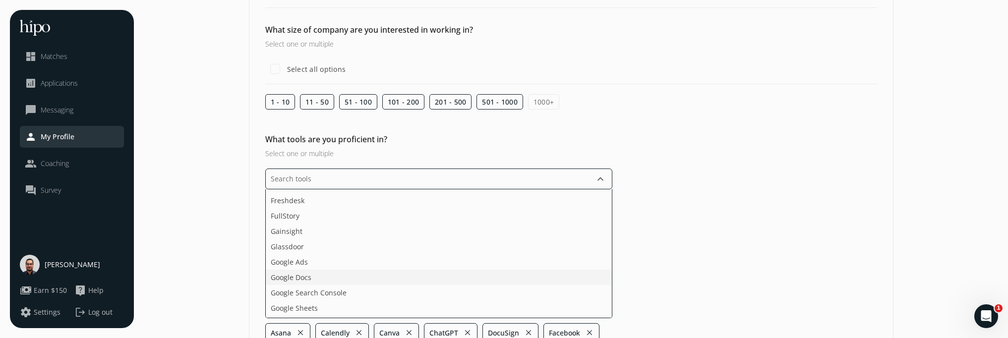
click at [328, 275] on li "Google Docs" at bounding box center [439, 277] width 346 height 15
click at [348, 256] on li "Grammarly" at bounding box center [439, 254] width 346 height 15
click at [346, 243] on li "Greenhouse" at bounding box center [439, 245] width 346 height 15
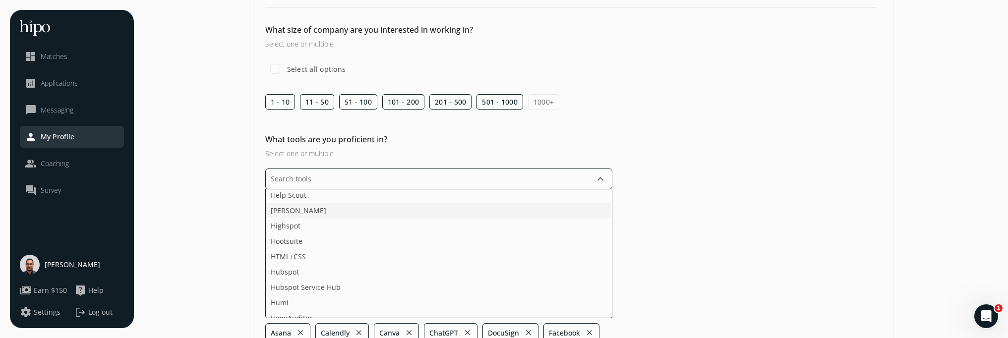
scroll to position [669, 0]
click at [320, 268] on li "Hubspot" at bounding box center [439, 265] width 346 height 15
click at [316, 272] on li "Indeed" at bounding box center [439, 276] width 346 height 15
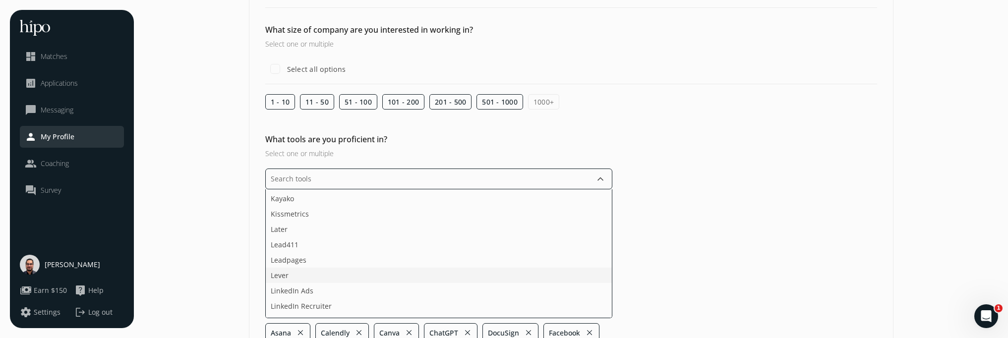
click at [315, 276] on li "Lever" at bounding box center [439, 275] width 346 height 15
click at [344, 258] on li "LinkedIn Sales Navigator" at bounding box center [439, 261] width 346 height 15
click at [330, 279] on li "Microsoft Office" at bounding box center [439, 277] width 346 height 15
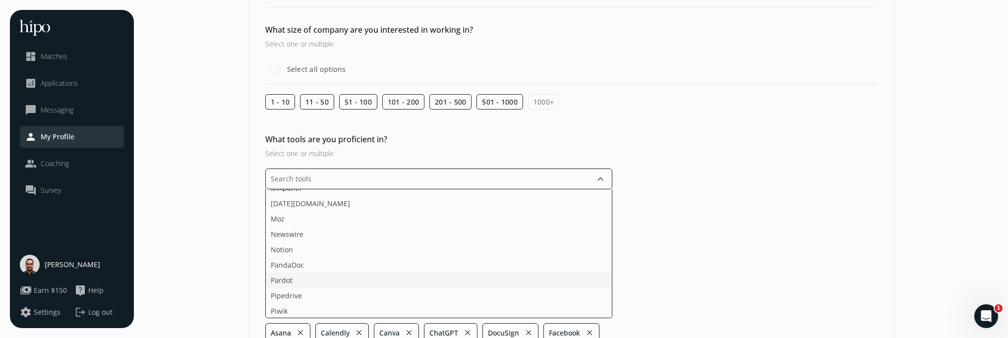
scroll to position [1143, 0]
click at [338, 228] on li "PandaDoc" at bounding box center [439, 221] width 346 height 15
click at [349, 233] on li "Salesforce Service Cloud" at bounding box center [439, 230] width 346 height 15
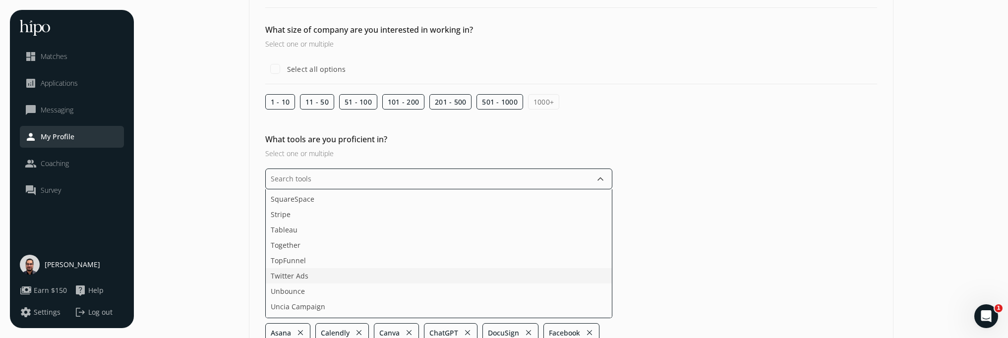
click at [340, 277] on li "Twitter Ads" at bounding box center [439, 275] width 346 height 15
click at [331, 262] on li "Zendesk" at bounding box center [439, 263] width 346 height 15
click at [328, 261] on ul "Acquire ActiveCampaign Adobe Creative Cloud Agorapulse Ahrefs Apollo.io aspireI…" at bounding box center [438, 253] width 347 height 129
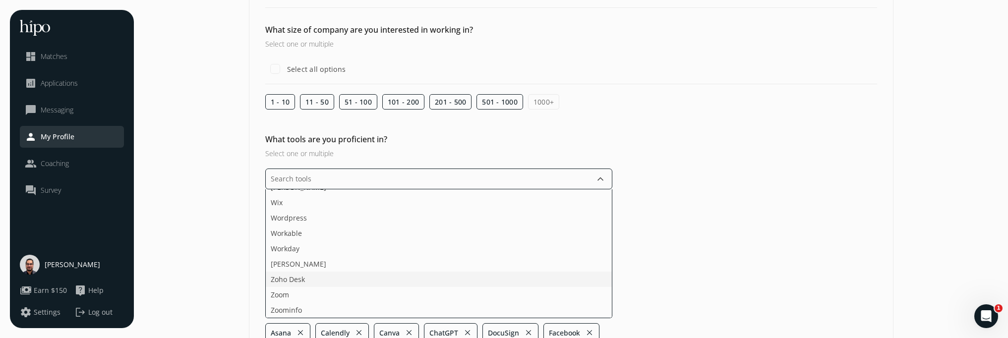
click at [306, 291] on ul "Acquire ActiveCampaign Adobe Creative Cloud Agorapulse Ahrefs Apollo.io aspireI…" at bounding box center [438, 253] width 347 height 129
click at [667, 237] on div "What tools are you proficient in? Select one or multiple keyboard_arrow_down Ac…" at bounding box center [570, 308] width 643 height 351
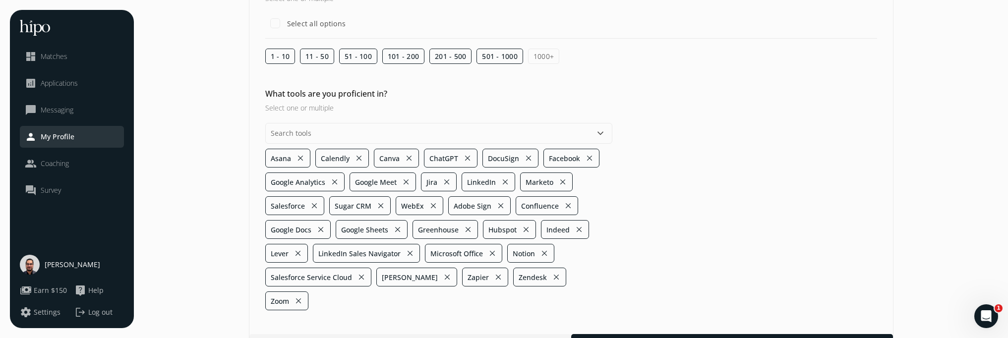
scroll to position [113, 0]
click at [661, 334] on div at bounding box center [732, 343] width 322 height 18
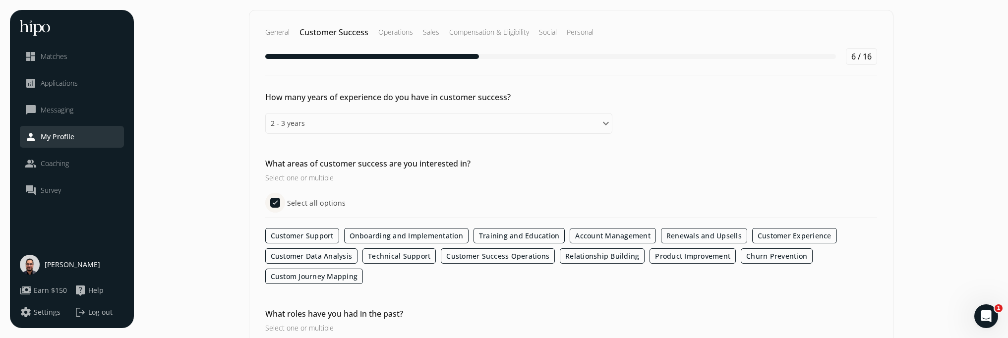
click at [280, 204] on input "Select all options" at bounding box center [275, 203] width 20 height 20
checkbox input "false"
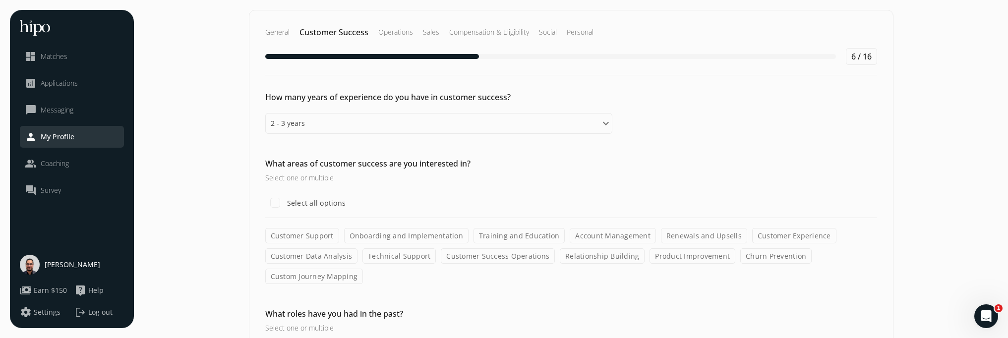
click at [625, 236] on label "Account Management" at bounding box center [612, 235] width 86 height 15
click at [0, 0] on input "Account Management" at bounding box center [0, 0] width 0 height 0
click at [721, 234] on label "Renewals and Upsells" at bounding box center [704, 235] width 86 height 15
click at [0, 0] on input "Renewals and Upsells" at bounding box center [0, 0] width 0 height 0
click at [778, 235] on label "Customer Experience" at bounding box center [794, 235] width 84 height 15
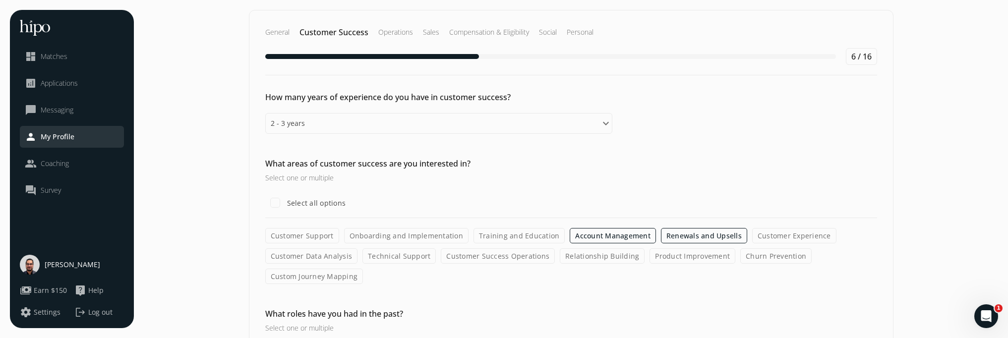
click at [0, 0] on input "Customer Experience" at bounding box center [0, 0] width 0 height 0
click at [346, 260] on label "Customer Data Analysis" at bounding box center [311, 255] width 93 height 15
click at [0, 0] on input "Customer Data Analysis" at bounding box center [0, 0] width 0 height 0
click at [530, 256] on label "Customer Success Operations" at bounding box center [498, 255] width 114 height 15
click at [0, 0] on input "Customer Success Operations" at bounding box center [0, 0] width 0 height 0
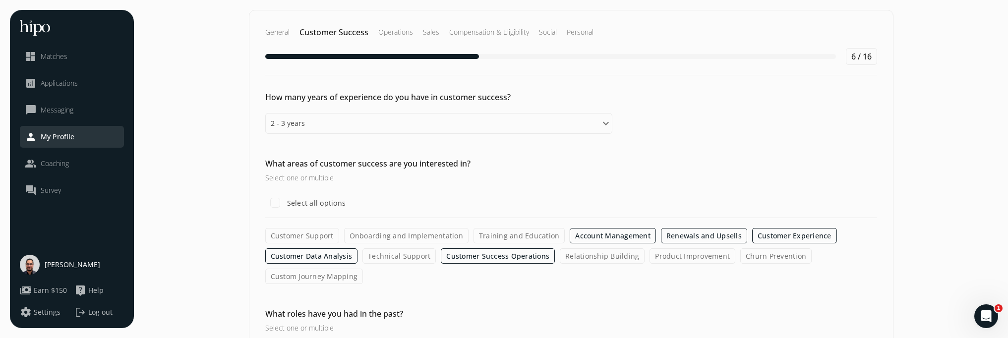
click at [614, 255] on label "Relationship Building" at bounding box center [602, 255] width 85 height 15
click at [0, 0] on input "Relationship Building" at bounding box center [0, 0] width 0 height 0
click at [702, 257] on label "Product Improvement" at bounding box center [692, 255] width 86 height 15
click at [0, 0] on input "Product Improvement" at bounding box center [0, 0] width 0 height 0
click at [750, 256] on label "Churn Prevention" at bounding box center [775, 255] width 71 height 15
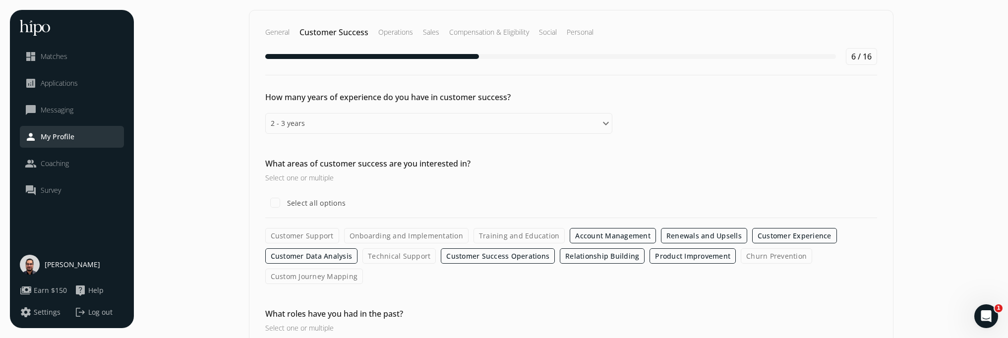
click at [0, 0] on input "Churn Prevention" at bounding box center [0, 0] width 0 height 0
click at [327, 278] on label "Custom Journey Mapping" at bounding box center [314, 276] width 98 height 15
click at [0, 0] on input "Custom Journey Mapping" at bounding box center [0, 0] width 0 height 0
click at [407, 238] on label "Onboarding and Implementation" at bounding box center [406, 235] width 124 height 15
click at [0, 0] on input "Onboarding and Implementation" at bounding box center [0, 0] width 0 height 0
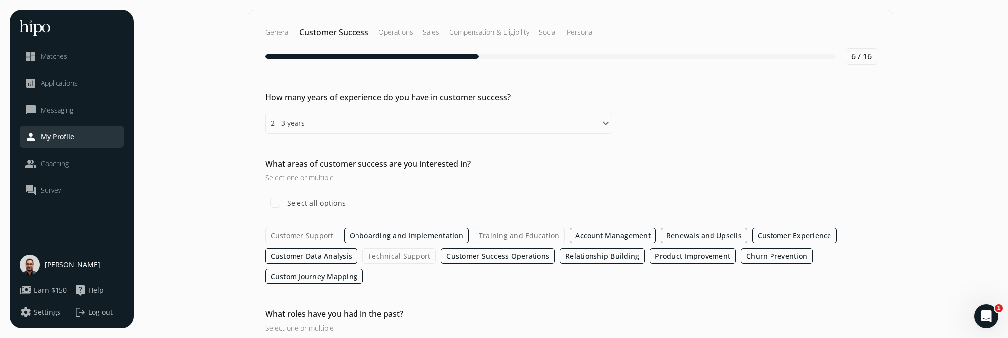
click at [521, 234] on label "Training and Education" at bounding box center [519, 235] width 92 height 15
click at [0, 0] on input "Training and Education" at bounding box center [0, 0] width 0 height 0
click at [316, 239] on label "Customer Support" at bounding box center [302, 235] width 74 height 15
click at [0, 0] on input "Customer Support" at bounding box center [0, 0] width 0 height 0
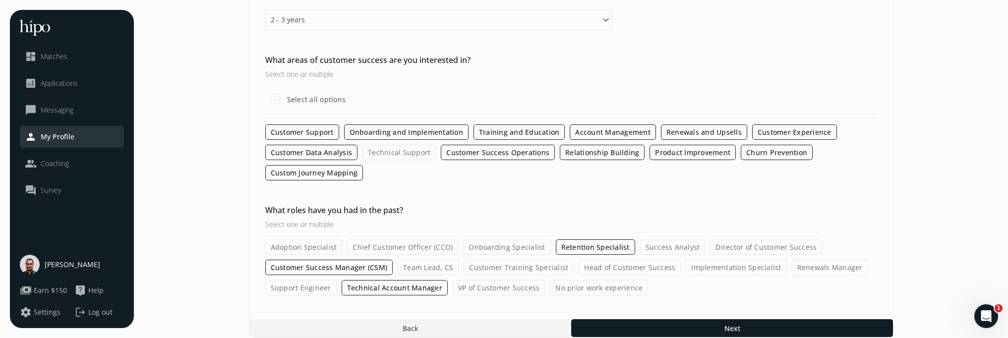
scroll to position [113, 0]
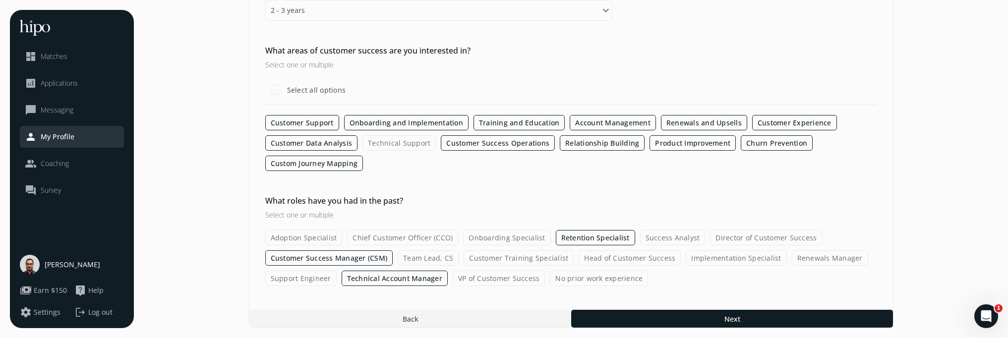
click at [487, 239] on label "Onboarding Specialist" at bounding box center [506, 237] width 87 height 15
click at [490, 240] on label "Onboarding Specialist" at bounding box center [506, 237] width 87 height 15
click at [0, 0] on input "Onboarding Specialist" at bounding box center [0, 0] width 0 height 0
click at [807, 258] on label "Renewals Manager" at bounding box center [830, 257] width 76 height 15
click at [0, 0] on input "Renewals Manager" at bounding box center [0, 0] width 0 height 0
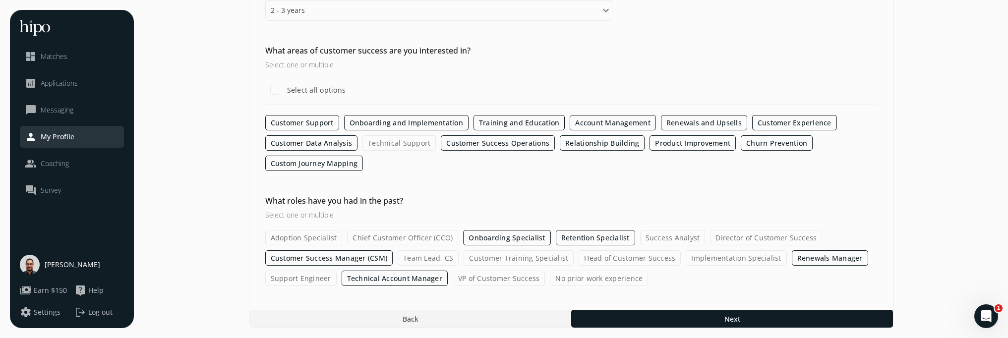
click at [635, 315] on div at bounding box center [732, 319] width 322 height 18
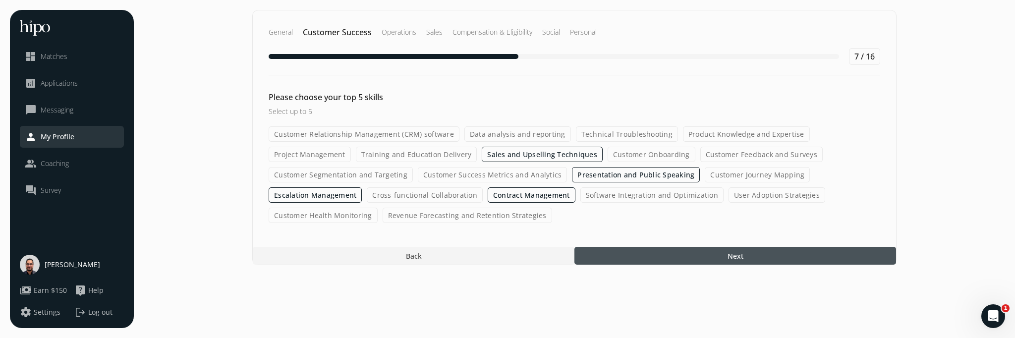
click at [416, 135] on label "Customer Relationship Management (CRM) software" at bounding box center [364, 133] width 191 height 15
click at [0, 0] on input "Customer Relationship Management (CRM) software" at bounding box center [0, 0] width 0 height 0
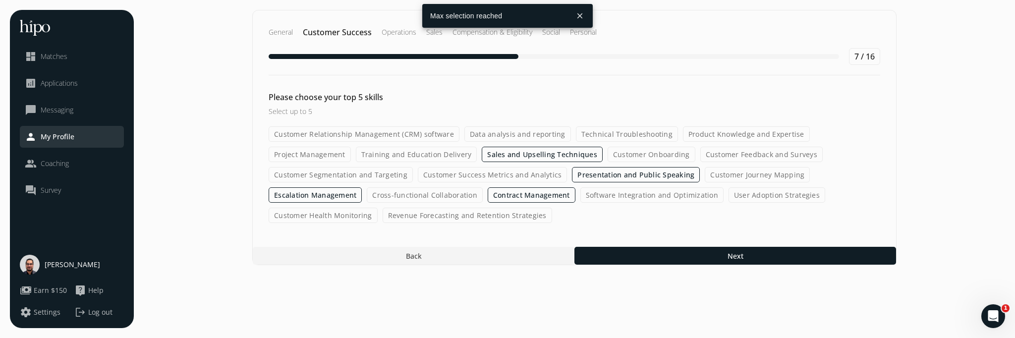
click at [577, 16] on button "close" at bounding box center [580, 16] width 18 height 18
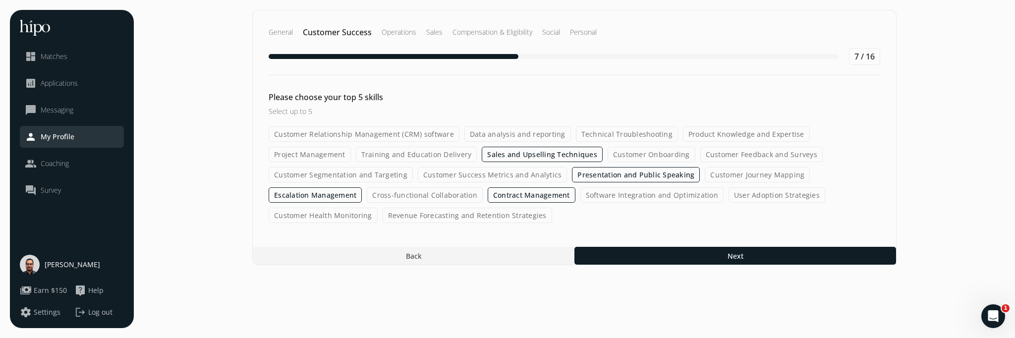
click at [445, 192] on label "Cross-functional Collaboration" at bounding box center [425, 194] width 116 height 15
click at [0, 0] on input "Cross-functional Collaboration" at bounding box center [0, 0] width 0 height 0
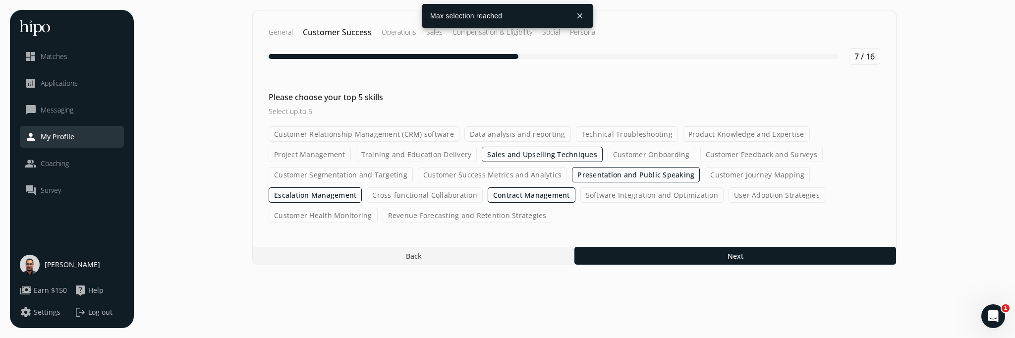
click at [574, 17] on button "close" at bounding box center [580, 16] width 18 height 18
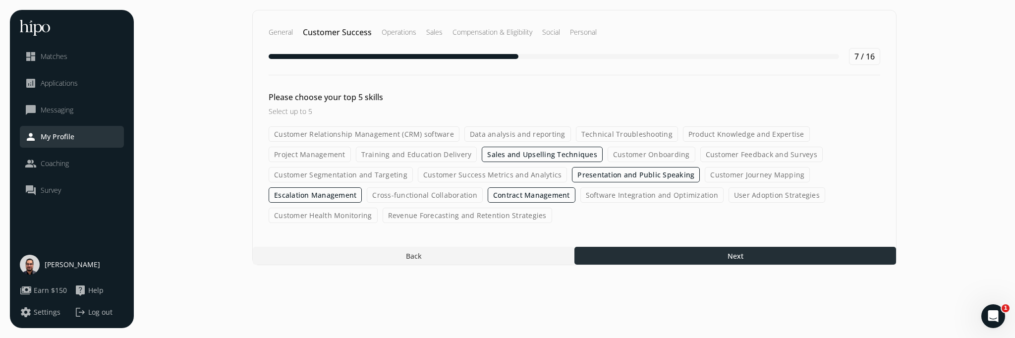
click at [693, 254] on div at bounding box center [735, 256] width 322 height 18
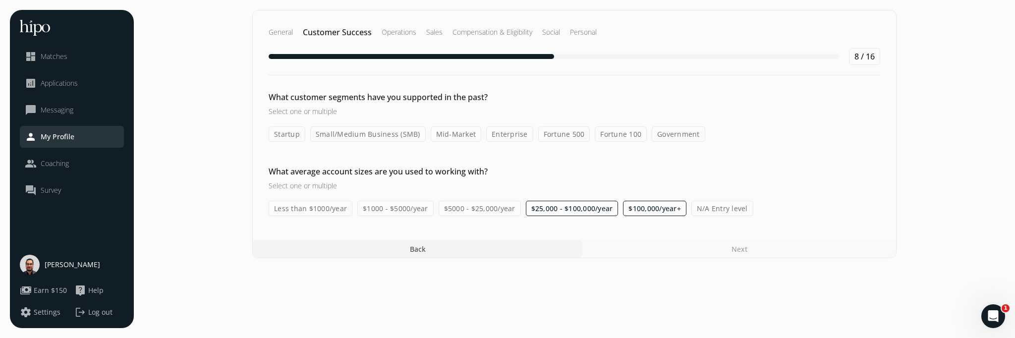
click at [674, 133] on label "Government" at bounding box center [679, 133] width 54 height 15
click at [0, 0] on input "Government" at bounding box center [0, 0] width 0 height 0
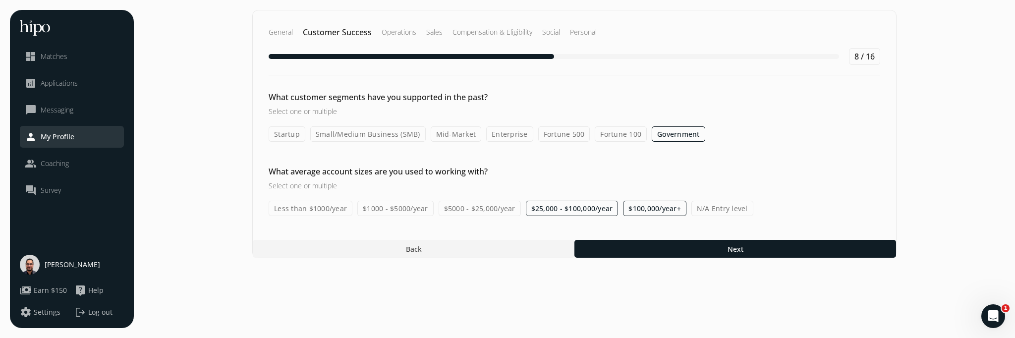
click at [567, 135] on label "Fortune 500" at bounding box center [564, 133] width 52 height 15
click at [0, 0] on input "Fortune 500" at bounding box center [0, 0] width 0 height 0
click at [510, 135] on label "Enterprise" at bounding box center [509, 133] width 47 height 15
click at [0, 0] on input "Enterprise" at bounding box center [0, 0] width 0 height 0
click at [462, 136] on label "Mid-Market" at bounding box center [456, 133] width 51 height 15
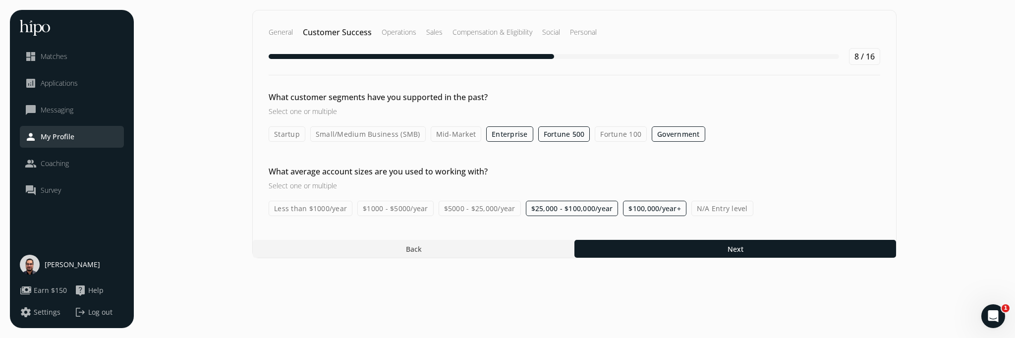
click at [0, 0] on input "Mid-Market" at bounding box center [0, 0] width 0 height 0
click at [402, 136] on label "Small/Medium Business (SMB)" at bounding box center [367, 133] width 115 height 15
click at [0, 0] on input "Small/Medium Business (SMB)" at bounding box center [0, 0] width 0 height 0
click at [294, 139] on label "Startup" at bounding box center [287, 133] width 37 height 15
click at [0, 0] on input "Startup" at bounding box center [0, 0] width 0 height 0
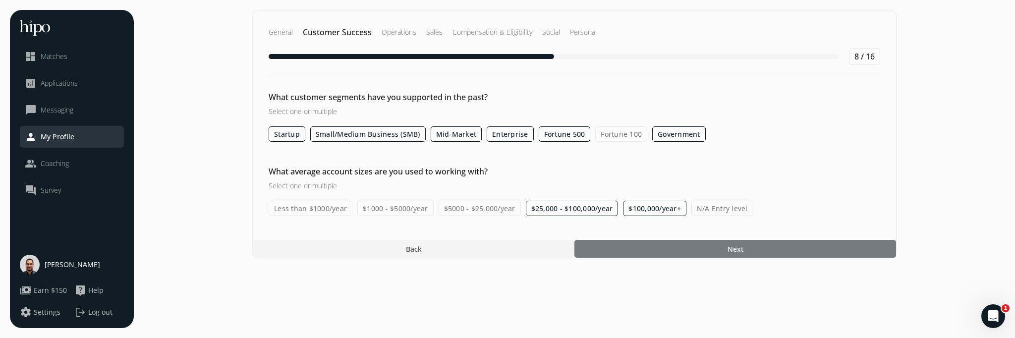
click at [690, 250] on div at bounding box center [735, 249] width 322 height 18
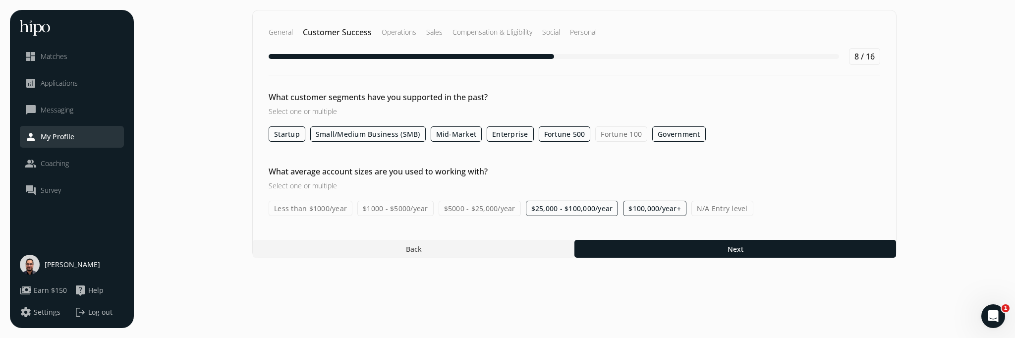
click at [617, 136] on label "Fortune 100" at bounding box center [621, 133] width 52 height 15
click at [0, 0] on input "Fortune 100" at bounding box center [0, 0] width 0 height 0
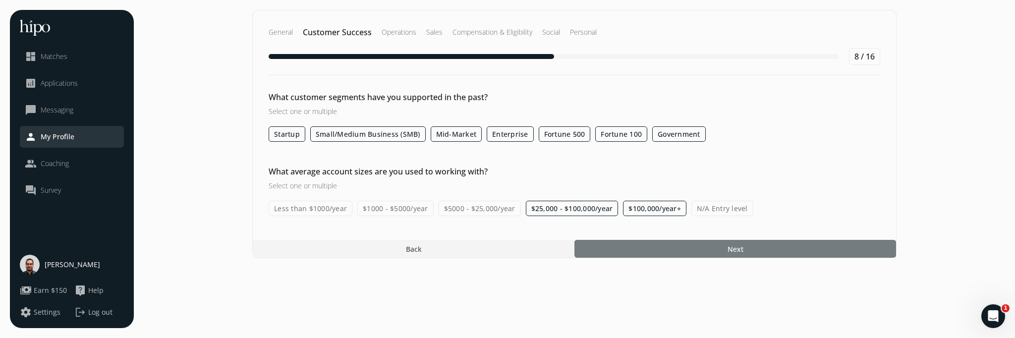
click at [700, 250] on div at bounding box center [735, 249] width 322 height 18
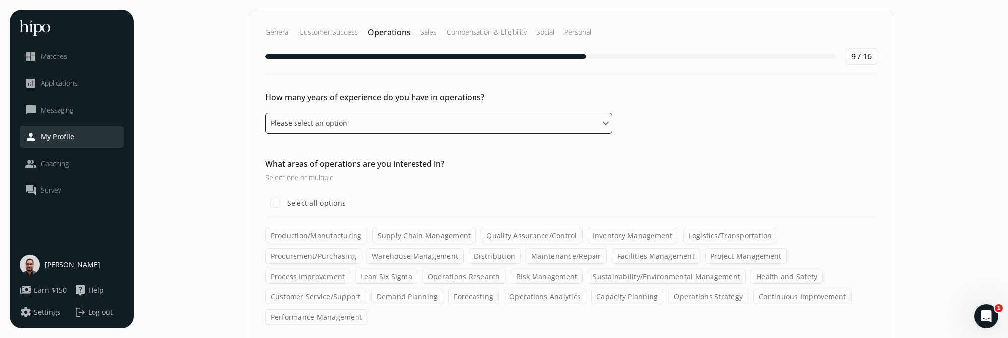
click at [451, 125] on select "Please select an option 0 - 1 years 2 - 3 years 4 - 5 years 6 - 8 years 9+ years" at bounding box center [438, 123] width 347 height 21
select select "zero_one_years"
click at [265, 113] on select "Please select an option 0 - 1 years 2 - 3 years 4 - 5 years 6 - 8 years 9+ years" at bounding box center [438, 123] width 347 height 21
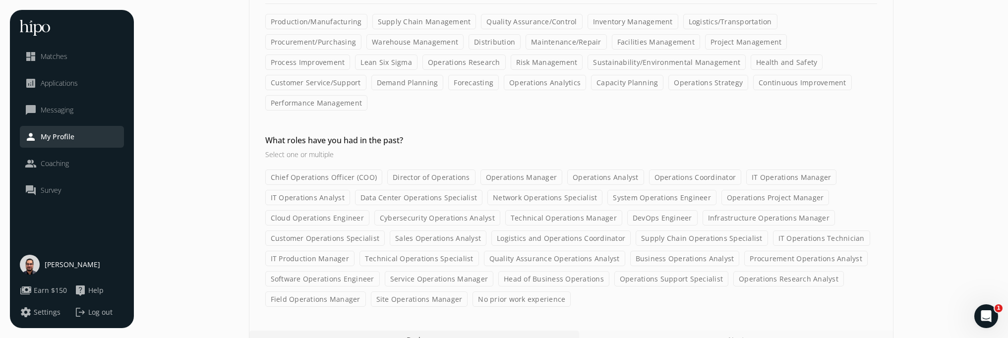
scroll to position [215, 0]
click at [607, 283] on div "Chief Operations Officer (COO) Director of Operations Operations Manager Operat…" at bounding box center [571, 237] width 612 height 137
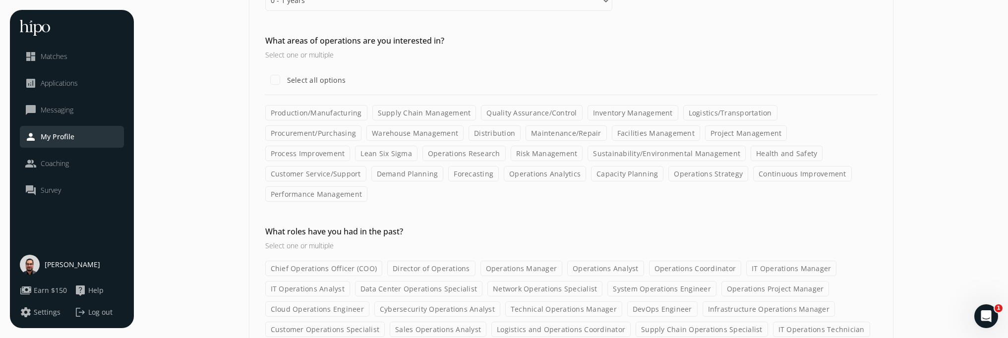
scroll to position [0, 0]
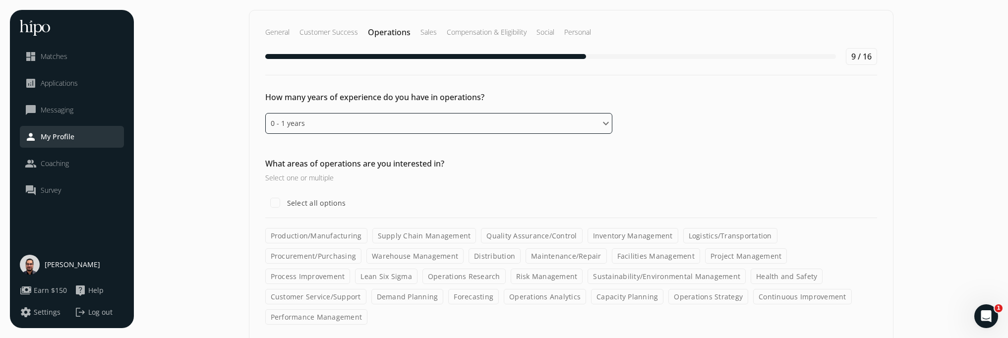
click at [416, 130] on select "Please select an option 0 - 1 years 2 - 3 years 4 - 5 years 6 - 8 years 9+ years" at bounding box center [438, 123] width 347 height 21
click at [265, 113] on select "Please select an option 0 - 1 years 2 - 3 years 4 - 5 years 6 - 8 years 9+ years" at bounding box center [438, 123] width 347 height 21
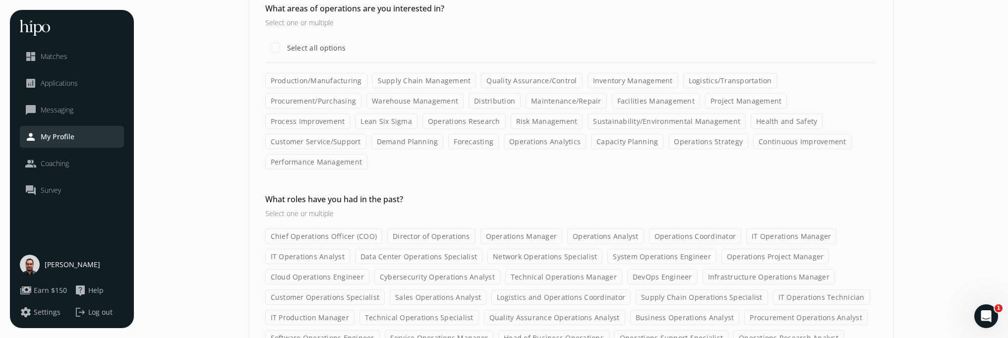
scroll to position [156, 0]
click at [366, 133] on label "Customer Service/Support" at bounding box center [315, 140] width 101 height 15
click at [0, 0] on input "Customer Service/Support" at bounding box center [0, 0] width 0 height 0
click at [350, 113] on label "Process Improvement" at bounding box center [307, 120] width 85 height 15
click at [0, 0] on input "Process Improvement" at bounding box center [0, 0] width 0 height 0
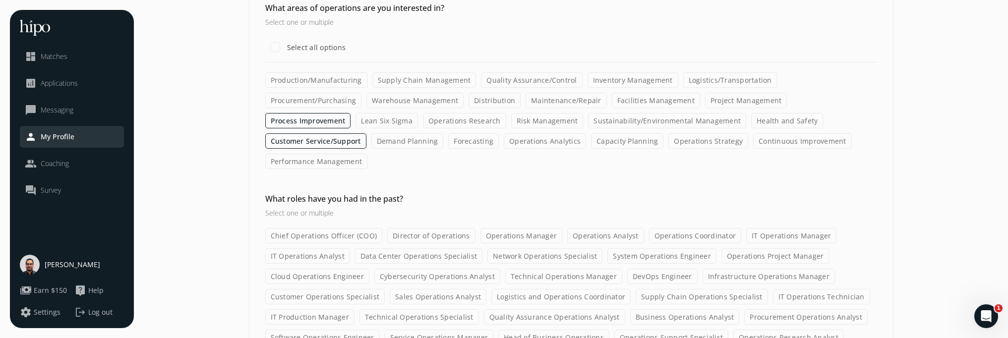
click at [705, 101] on label "Project Management" at bounding box center [746, 100] width 82 height 15
click at [0, 0] on input "Project Management" at bounding box center [0, 0] width 0 height 0
click at [668, 139] on label "Operations Strategy" at bounding box center [708, 140] width 80 height 15
click at [0, 0] on input "Operations Strategy" at bounding box center [0, 0] width 0 height 0
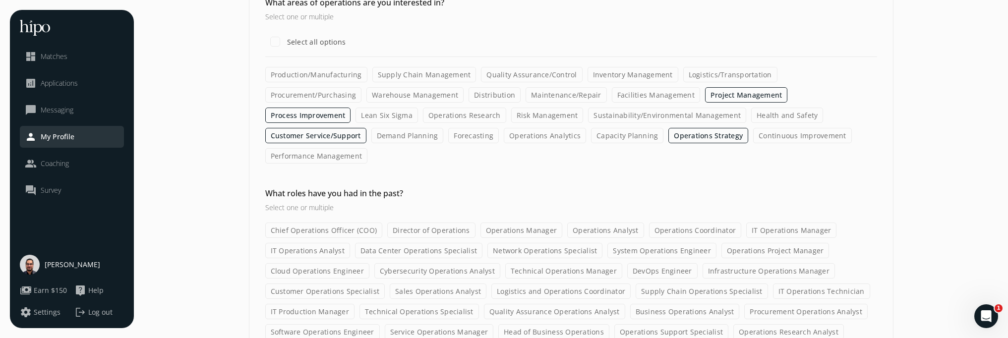
scroll to position [162, 0]
click at [452, 283] on label "Sales Operations Analyst" at bounding box center [438, 290] width 97 height 15
click at [0, 0] on input "Sales Operations Analyst" at bounding box center [0, 0] width 0 height 0
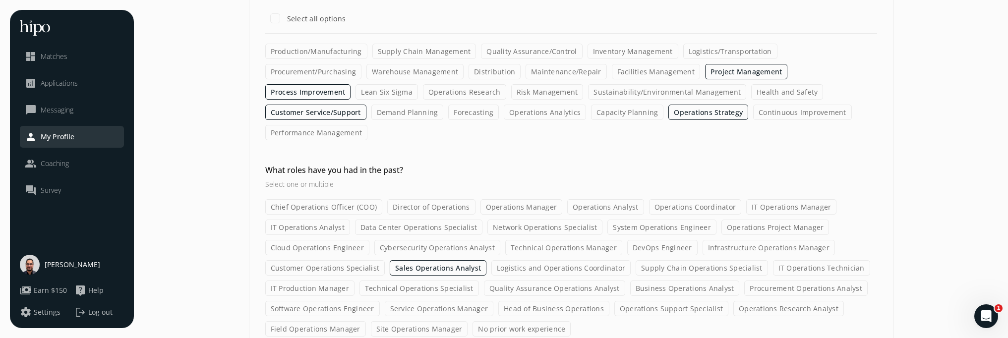
scroll to position [185, 0]
click at [520, 320] on label "No prior work experience" at bounding box center [521, 327] width 98 height 15
click at [0, 0] on input "No prior work experience" at bounding box center [0, 0] width 0 height 0
click at [466, 259] on label "Sales Operations Analyst" at bounding box center [438, 266] width 97 height 15
click at [0, 0] on input "Sales Operations Analyst" at bounding box center [0, 0] width 0 height 0
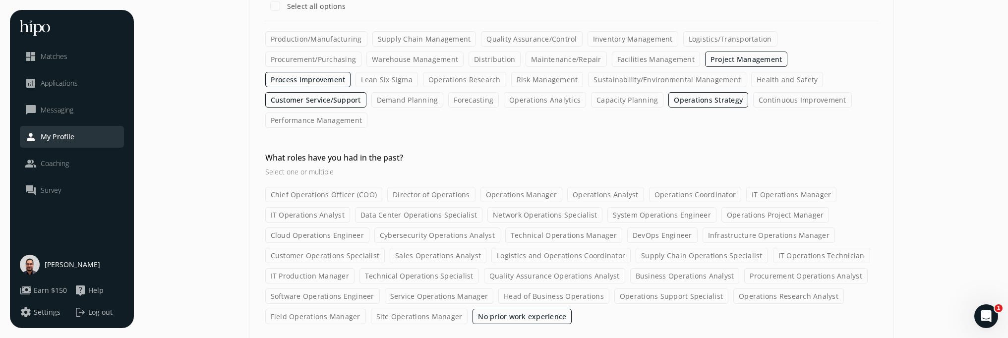
scroll to position [215, 0]
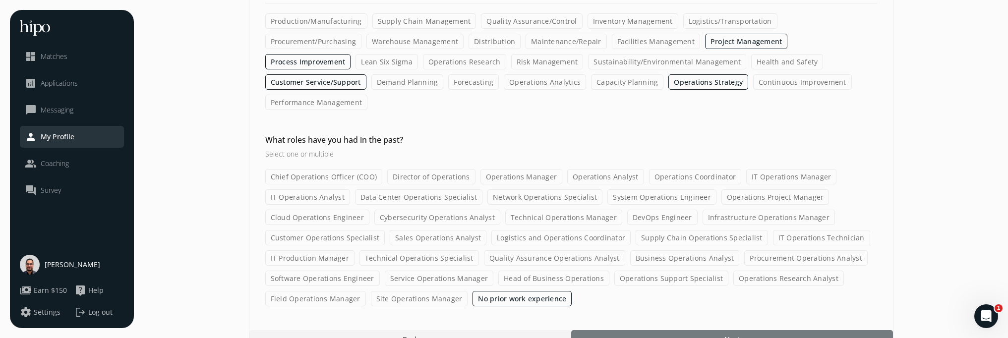
click at [658, 330] on div at bounding box center [732, 339] width 322 height 18
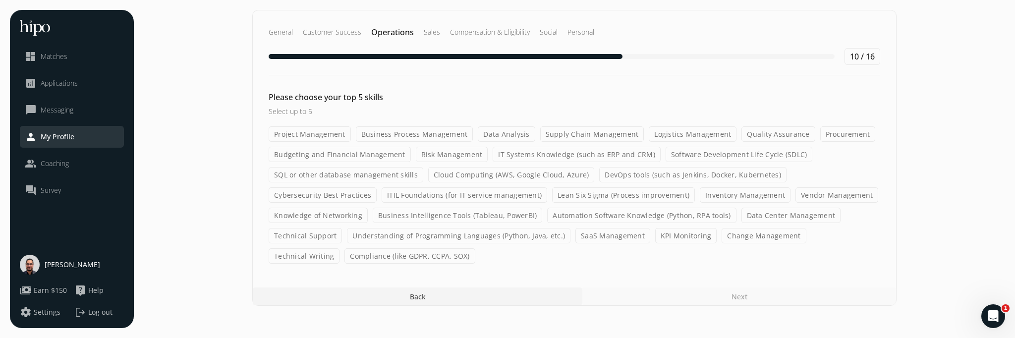
click at [497, 133] on label "Data Analysis" at bounding box center [506, 133] width 57 height 15
click at [0, 0] on input "Data Analysis" at bounding box center [0, 0] width 0 height 0
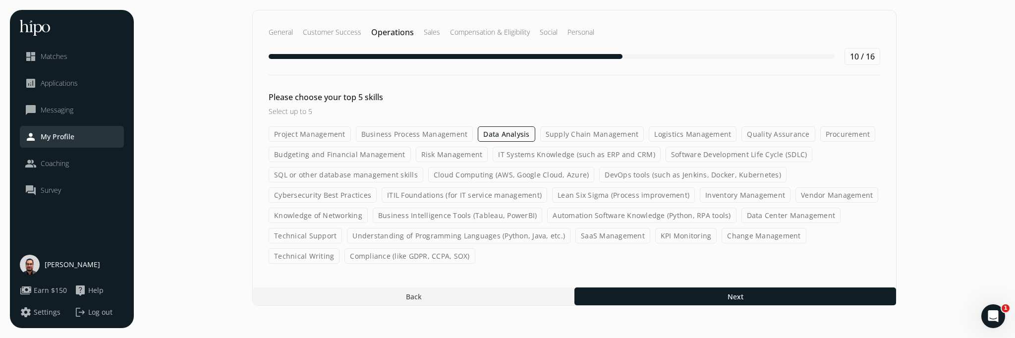
click at [359, 177] on label "SQL or other database management skills" at bounding box center [346, 174] width 155 height 15
click at [0, 0] on input "SQL or other database management skills" at bounding box center [0, 0] width 0 height 0
click at [557, 175] on label "Cloud Computing (AWS, Google Cloud, Azure)" at bounding box center [512, 174] width 167 height 15
click at [0, 0] on input "Cloud Computing (AWS, Google Cloud, Azure)" at bounding box center [0, 0] width 0 height 0
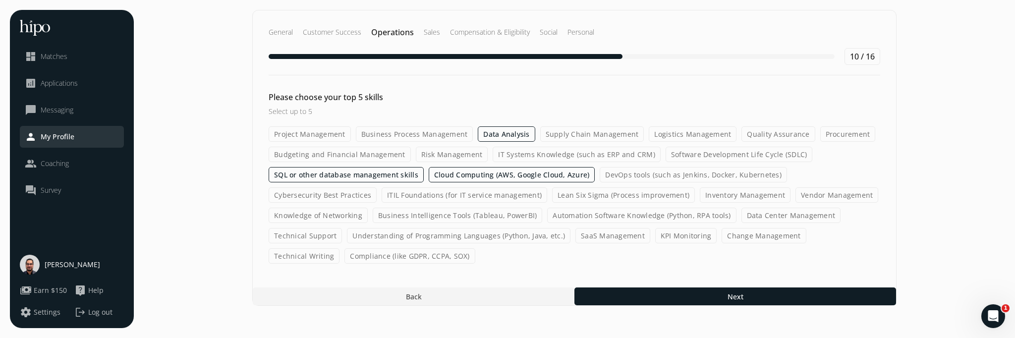
click at [340, 248] on label "Technical Writing" at bounding box center [304, 255] width 71 height 15
click at [0, 0] on input "Technical Writing" at bounding box center [0, 0] width 0 height 0
click at [404, 137] on label "Business Process Management" at bounding box center [414, 133] width 117 height 15
click at [0, 0] on input "Business Process Management" at bounding box center [0, 0] width 0 height 0
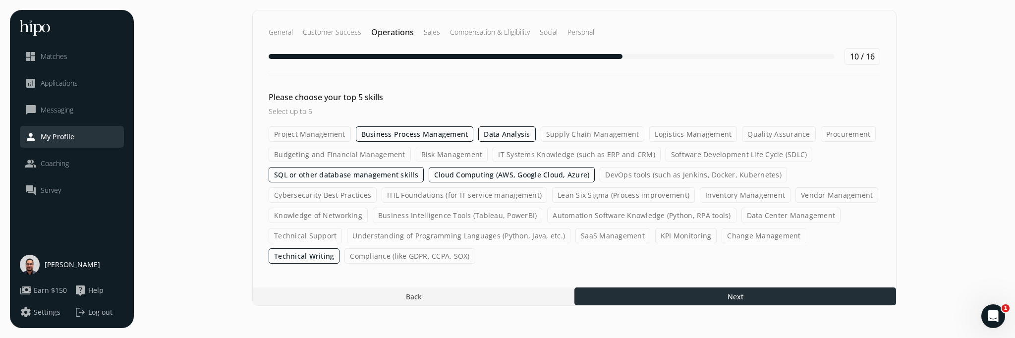
click at [745, 295] on div at bounding box center [735, 296] width 322 height 18
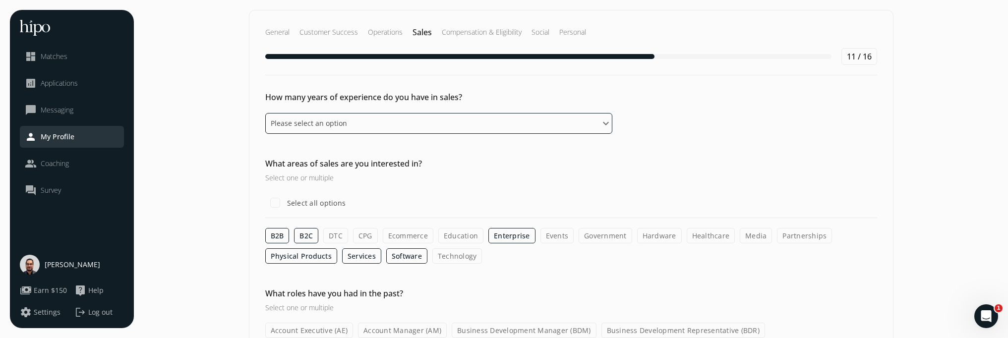
click at [523, 128] on select "Please select an option 0 - 1 years 2 - 3 years 4 - 5 years 6 - 8 years 9+ years" at bounding box center [438, 123] width 347 height 21
select select "nine_plus_years"
click at [265, 113] on select "Please select an option 0 - 1 years 2 - 3 years 4 - 5 years 6 - 8 years 9+ years" at bounding box center [438, 123] width 347 height 21
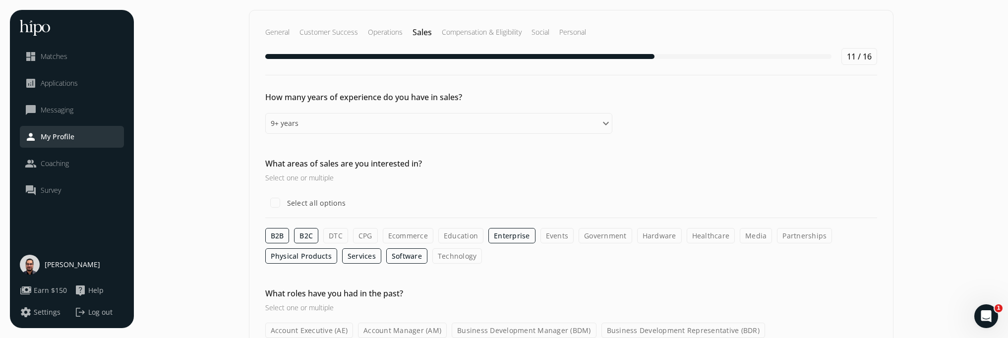
click at [394, 236] on label "Ecommerce" at bounding box center [408, 235] width 51 height 15
click at [0, 0] on input "Ecommerce" at bounding box center [0, 0] width 0 height 0
click at [479, 235] on label "Education" at bounding box center [460, 235] width 45 height 15
click at [0, 0] on input "Education" at bounding box center [0, 0] width 0 height 0
drag, startPoint x: 606, startPoint y: 239, endPoint x: 636, endPoint y: 239, distance: 30.2
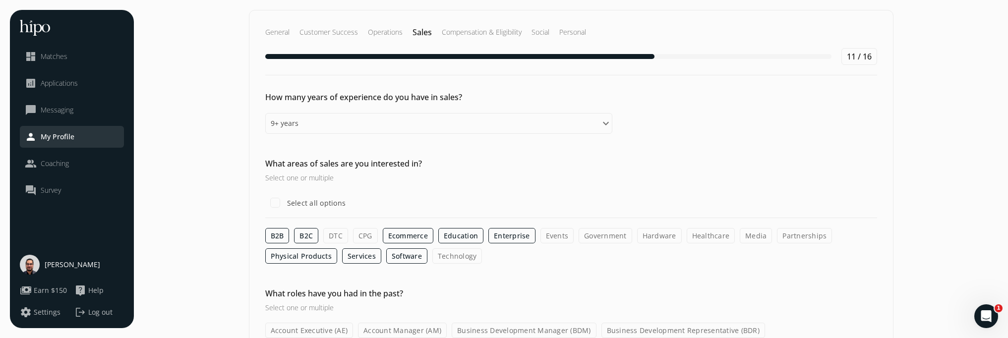
click at [606, 239] on label "Government" at bounding box center [605, 235] width 54 height 15
click at [0, 0] on input "Government" at bounding box center [0, 0] width 0 height 0
click at [644, 239] on label "Hardware" at bounding box center [659, 235] width 45 height 15
click at [0, 0] on input "Hardware" at bounding box center [0, 0] width 0 height 0
click at [795, 238] on label "Partnerships" at bounding box center [804, 235] width 55 height 15
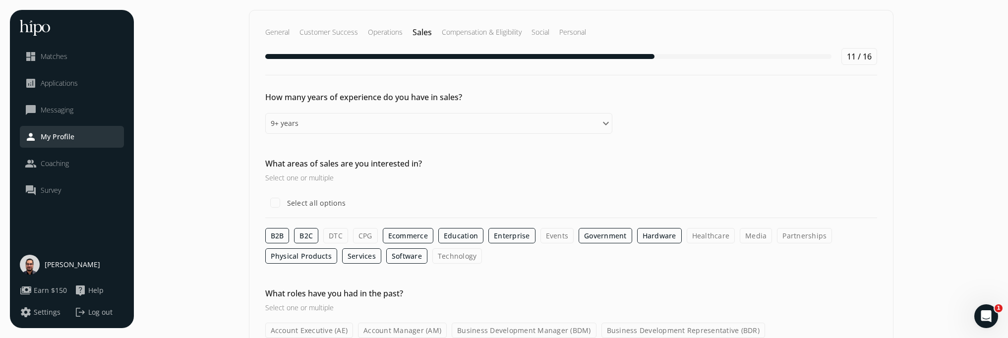
click at [0, 0] on input "Partnerships" at bounding box center [0, 0] width 0 height 0
click at [463, 258] on label "Technology" at bounding box center [457, 255] width 50 height 15
click at [0, 0] on input "Technology" at bounding box center [0, 0] width 0 height 0
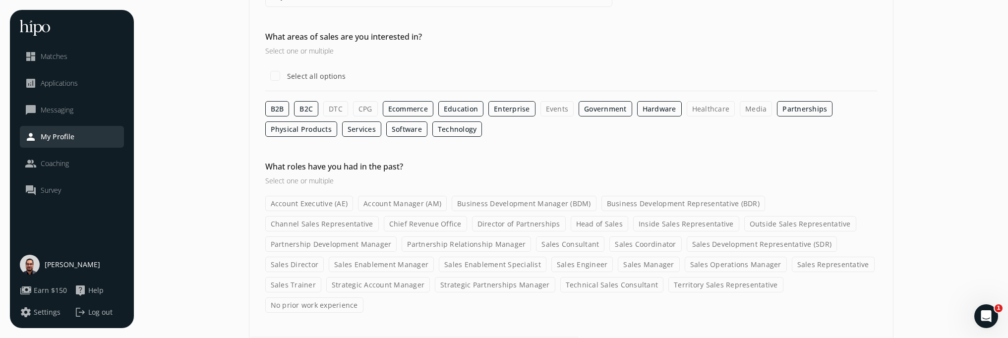
scroll to position [133, 0]
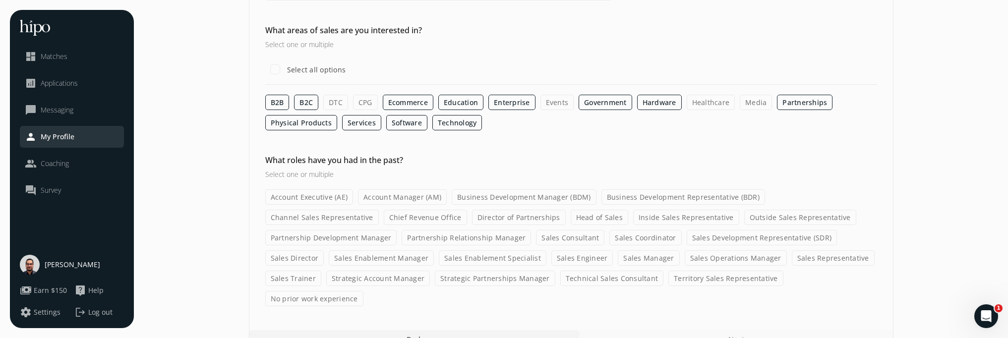
click at [330, 200] on label "Account Executive (AE)" at bounding box center [309, 196] width 88 height 15
click at [0, 0] on input "Account Executive (AE)" at bounding box center [0, 0] width 0 height 0
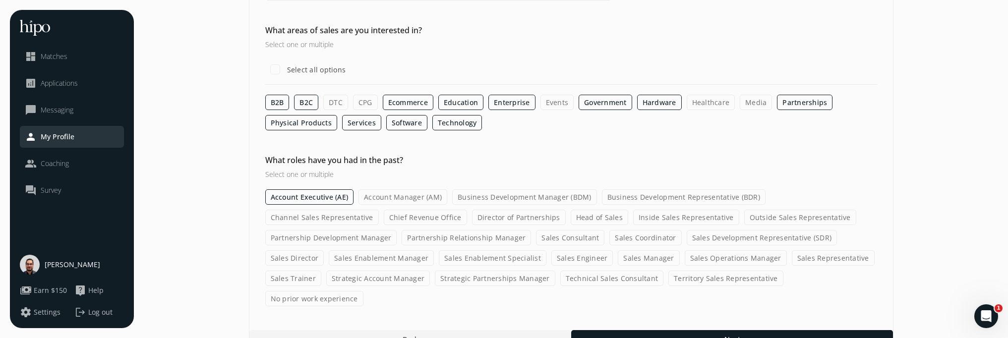
drag, startPoint x: 393, startPoint y: 199, endPoint x: 406, endPoint y: 198, distance: 13.4
click at [394, 199] on label "Account Manager (AM)" at bounding box center [402, 196] width 89 height 15
click at [0, 0] on input "Account Manager (AM)" at bounding box center [0, 0] width 0 height 0
click at [521, 196] on label "Business Development Manager (BDM)" at bounding box center [524, 196] width 145 height 15
click at [0, 0] on input "Business Development Manager (BDM)" at bounding box center [0, 0] width 0 height 0
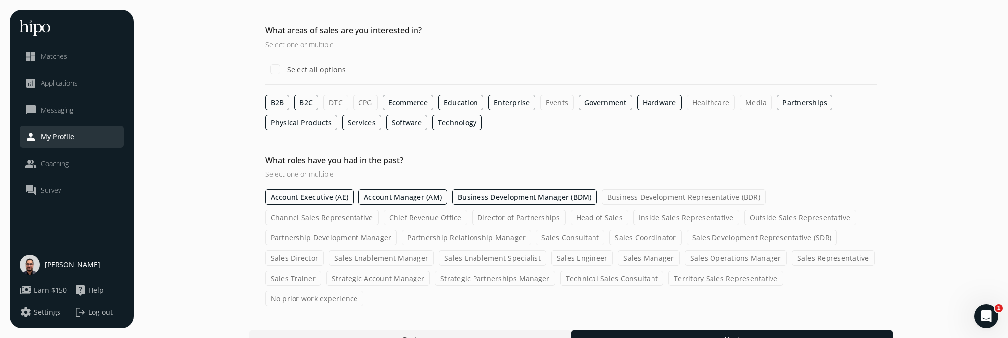
click at [633, 217] on label "Inside Sales Representative" at bounding box center [686, 217] width 106 height 15
click at [0, 0] on input "Inside Sales Representative" at bounding box center [0, 0] width 0 height 0
click at [744, 219] on label "Outside Sales Representative" at bounding box center [800, 217] width 112 height 15
click at [0, 0] on input "Outside Sales Representative" at bounding box center [0, 0] width 0 height 0
click at [430, 271] on label "Strategic Account Manager" at bounding box center [378, 278] width 104 height 15
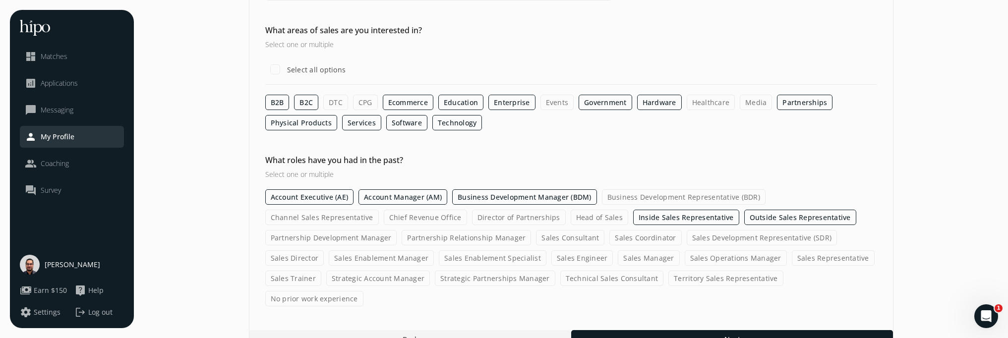
click at [0, 0] on input "Strategic Account Manager" at bounding box center [0, 0] width 0 height 0
click at [668, 277] on label "Territory Sales Representative" at bounding box center [725, 278] width 115 height 15
click at [0, 0] on input "Territory Sales Representative" at bounding box center [0, 0] width 0 height 0
click at [691, 201] on label "Business Development Representative (BDR)" at bounding box center [684, 196] width 164 height 15
click at [0, 0] on input "Business Development Representative (BDR)" at bounding box center [0, 0] width 0 height 0
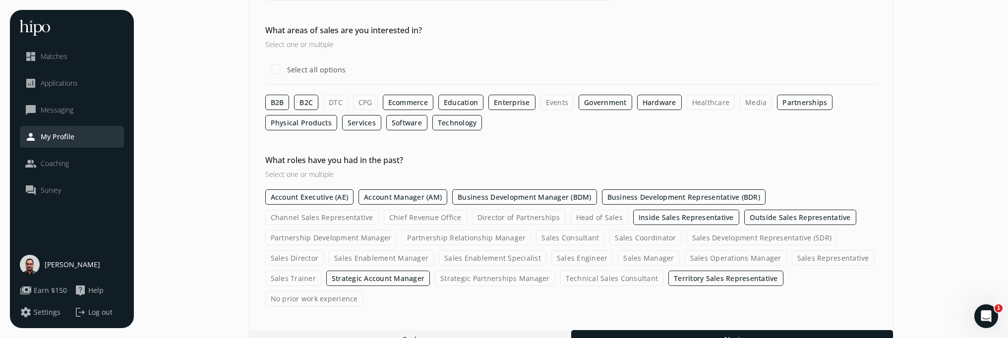
click at [717, 330] on div at bounding box center [732, 339] width 322 height 18
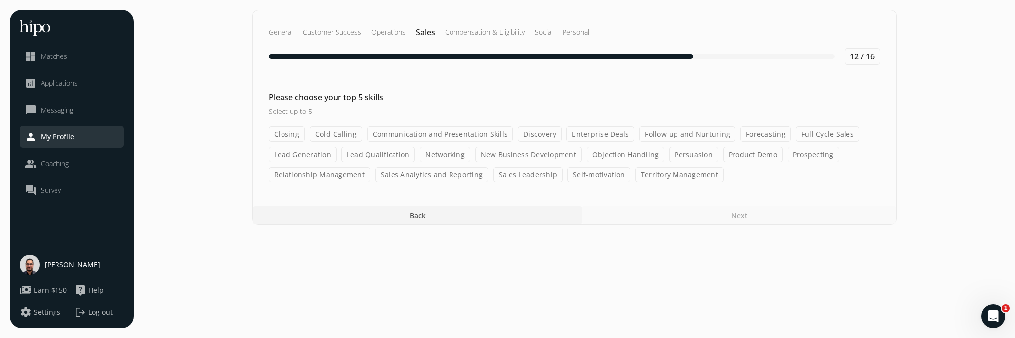
click at [294, 132] on label "Closing" at bounding box center [287, 133] width 36 height 15
click at [0, 0] on input "Closing" at bounding box center [0, 0] width 0 height 0
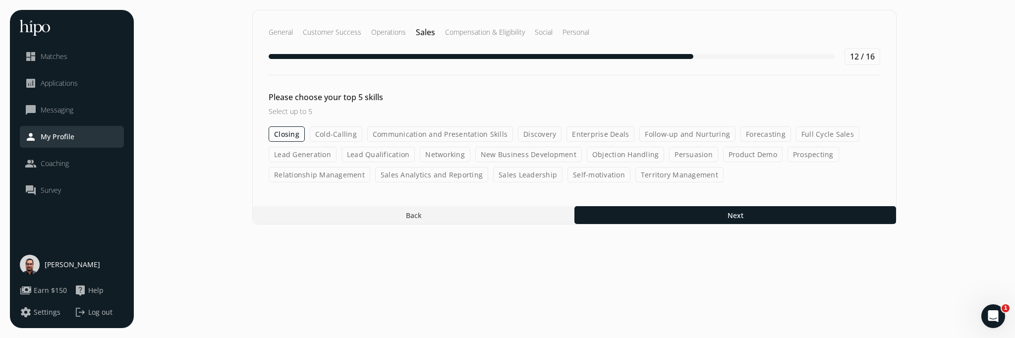
click at [741, 159] on label "Product Demo" at bounding box center [752, 154] width 59 height 15
click at [0, 0] on input "Product Demo" at bounding box center [0, 0] width 0 height 0
click at [329, 176] on label "Relationship Management" at bounding box center [320, 174] width 102 height 15
click at [0, 0] on input "Relationship Management" at bounding box center [0, 0] width 0 height 0
click at [441, 176] on label "Sales Analytics and Reporting" at bounding box center [431, 174] width 113 height 15
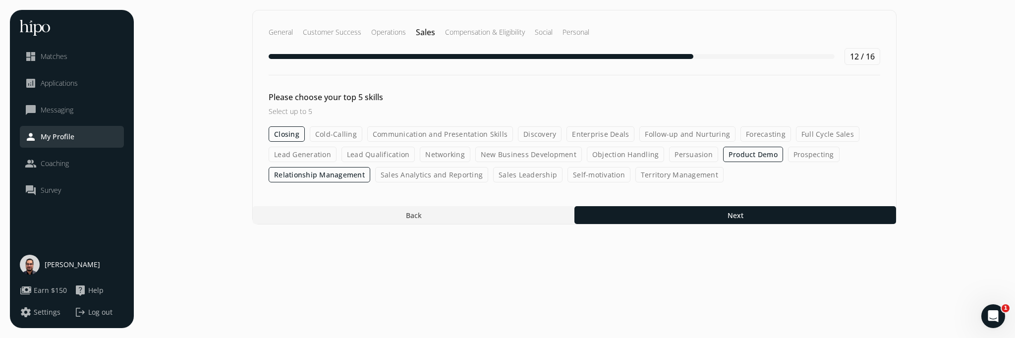
click at [0, 0] on input "Sales Analytics and Reporting" at bounding box center [0, 0] width 0 height 0
click at [446, 153] on label "Networking" at bounding box center [445, 154] width 51 height 15
click at [0, 0] on input "Networking" at bounding box center [0, 0] width 0 height 0
click at [578, 134] on label "Enterprise Deals" at bounding box center [601, 133] width 68 height 15
click at [0, 0] on input "Enterprise Deals" at bounding box center [0, 0] width 0 height 0
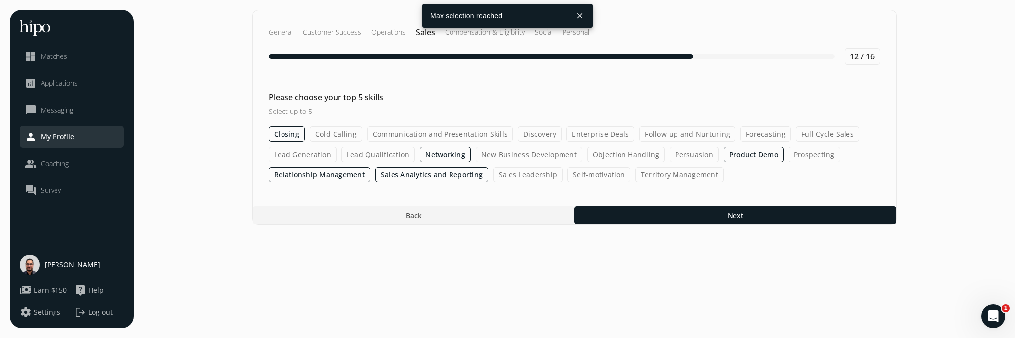
click at [583, 15] on button "close" at bounding box center [580, 16] width 18 height 18
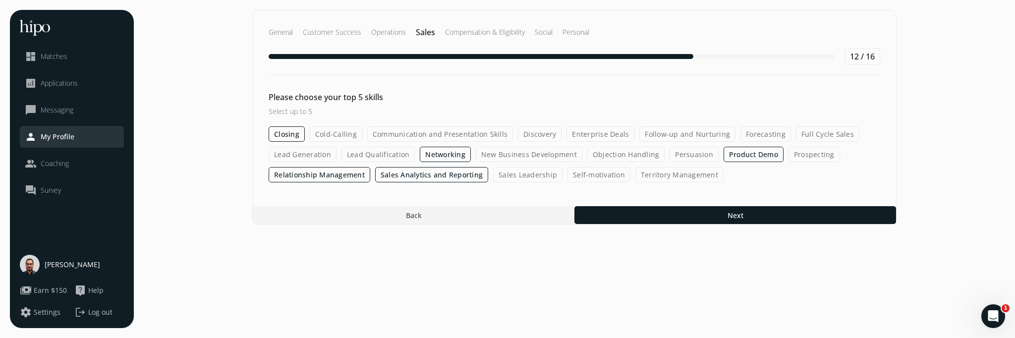
click at [445, 155] on label "Networking" at bounding box center [445, 154] width 51 height 15
click at [0, 0] on input "Networking" at bounding box center [0, 0] width 0 height 0
click at [583, 130] on label "Enterprise Deals" at bounding box center [601, 133] width 68 height 15
click at [0, 0] on input "Enterprise Deals" at bounding box center [0, 0] width 0 height 0
click at [277, 136] on label "Closing" at bounding box center [287, 133] width 36 height 15
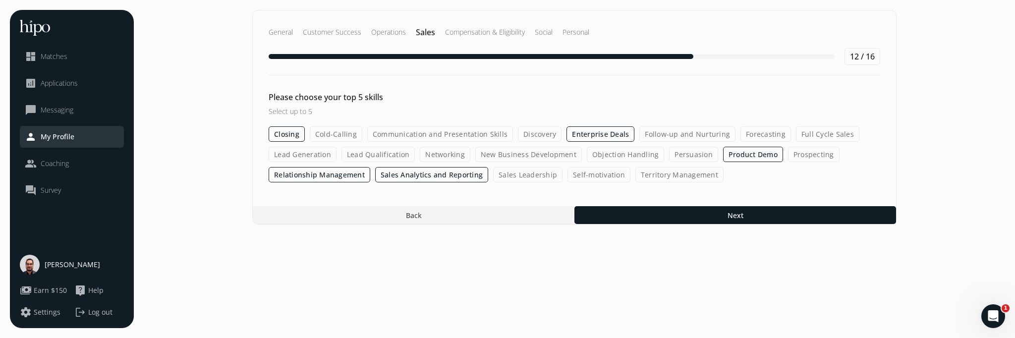
click at [0, 0] on input "Closing" at bounding box center [0, 0] width 0 height 0
click at [439, 135] on label "Communication and Presentation Skills" at bounding box center [440, 133] width 146 height 15
click at [0, 0] on input "Communication and Presentation Skills" at bounding box center [0, 0] width 0 height 0
click at [799, 131] on label "Full Cycle Sales" at bounding box center [828, 133] width 63 height 15
click at [0, 0] on input "Full Cycle Sales" at bounding box center [0, 0] width 0 height 0
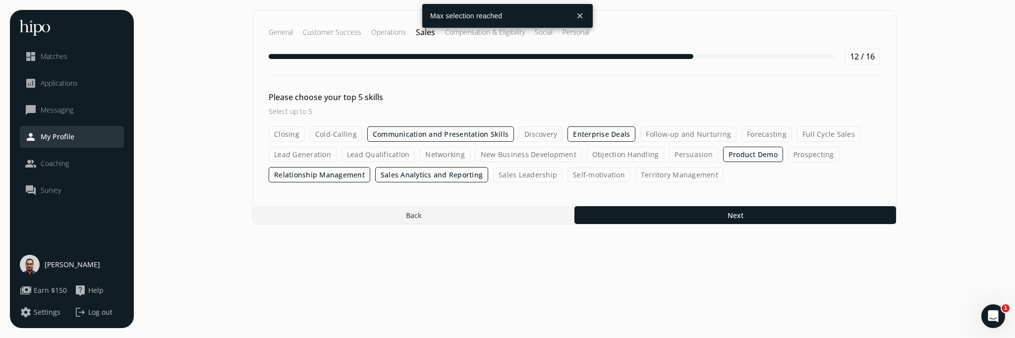
click at [582, 16] on button "close" at bounding box center [580, 16] width 18 height 18
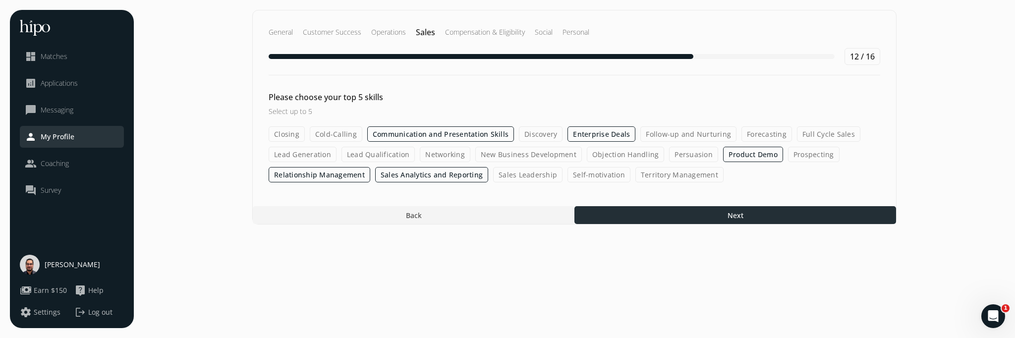
click at [704, 217] on div at bounding box center [735, 215] width 322 height 18
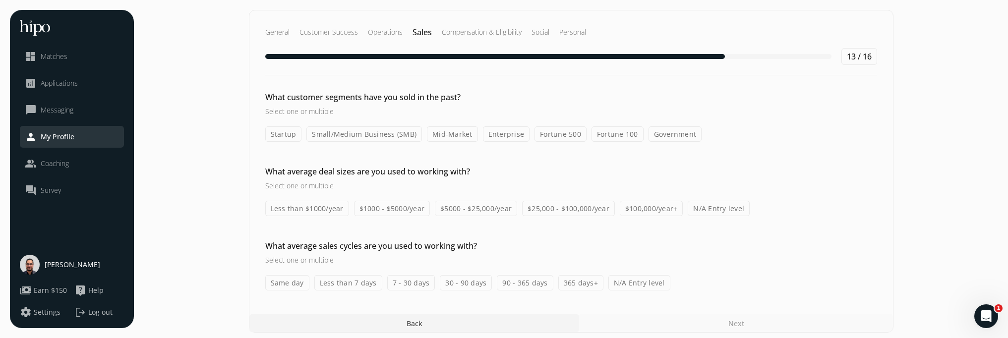
click at [347, 137] on label "Small/Medium Business (SMB)" at bounding box center [363, 133] width 115 height 15
click at [0, 0] on input "Small/Medium Business (SMB)" at bounding box center [0, 0] width 0 height 0
click at [445, 133] on label "Mid-Market" at bounding box center [452, 133] width 51 height 15
click at [0, 0] on input "Mid-Market" at bounding box center [0, 0] width 0 height 0
click at [500, 135] on label "Enterprise" at bounding box center [506, 133] width 47 height 15
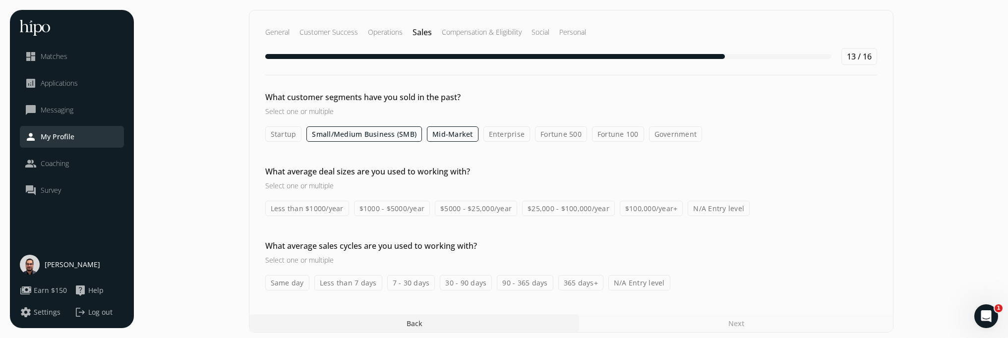
click at [0, 0] on input "Enterprise" at bounding box center [0, 0] width 0 height 0
click at [334, 209] on label "Less than $1000/year" at bounding box center [307, 208] width 84 height 15
click at [0, 0] on input "Less than $1000/year" at bounding box center [0, 0] width 0 height 0
click at [318, 212] on label "Less than $1000/year" at bounding box center [307, 208] width 84 height 15
click at [0, 0] on input "Less than $1000/year" at bounding box center [0, 0] width 0 height 0
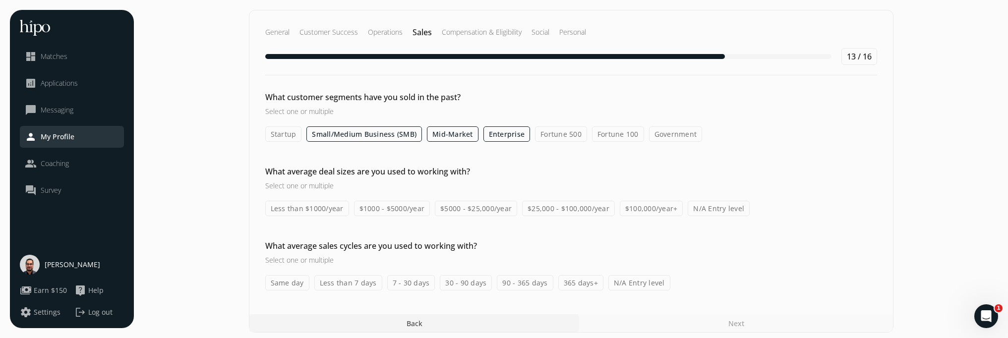
click at [538, 210] on label "$25,000 - $100,000/year" at bounding box center [568, 208] width 93 height 15
click at [0, 0] on input "$25,000 - $100,000/year" at bounding box center [0, 0] width 0 height 0
click at [462, 284] on label "30 - 90 days" at bounding box center [466, 282] width 52 height 15
click at [0, 0] on input "30 - 90 days" at bounding box center [0, 0] width 0 height 0
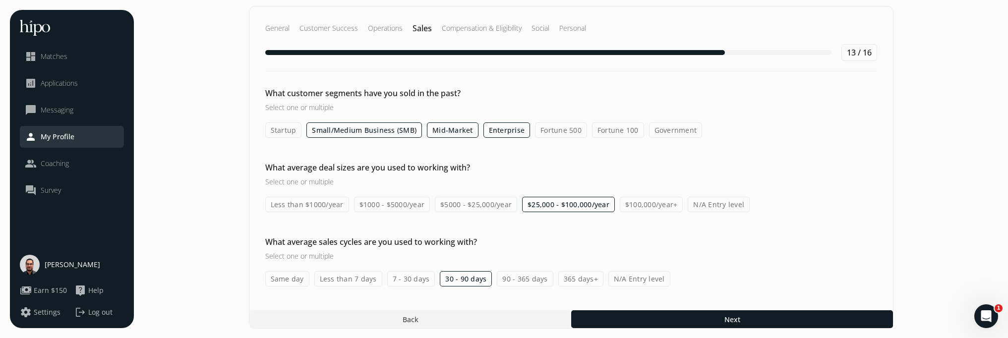
scroll to position [4, 0]
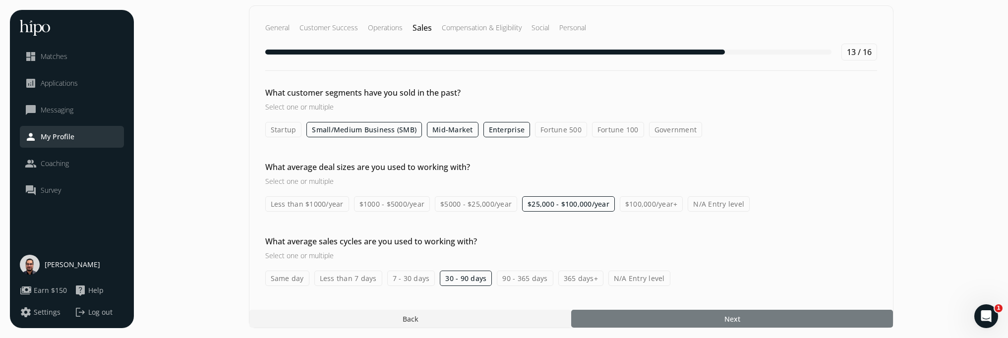
click at [684, 317] on div at bounding box center [732, 319] width 322 height 18
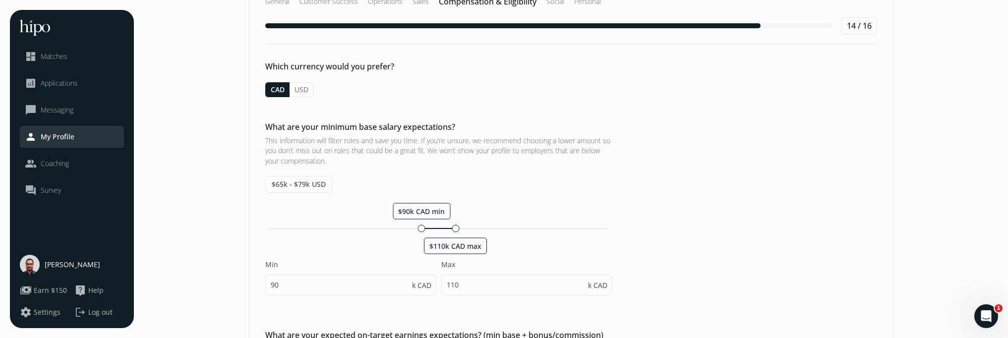
scroll to position [32, 0]
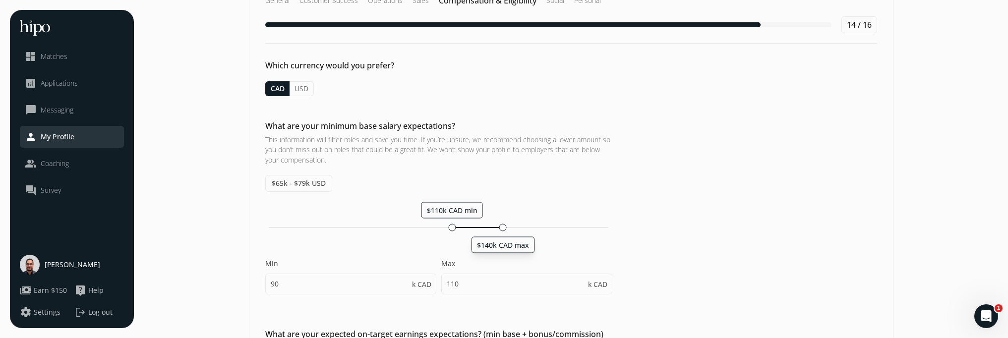
drag, startPoint x: 456, startPoint y: 226, endPoint x: 505, endPoint y: 231, distance: 48.4
click at [505, 231] on div "$110k CAD min $140k CAD max" at bounding box center [438, 227] width 347 height 9
type input "110"
type input "140"
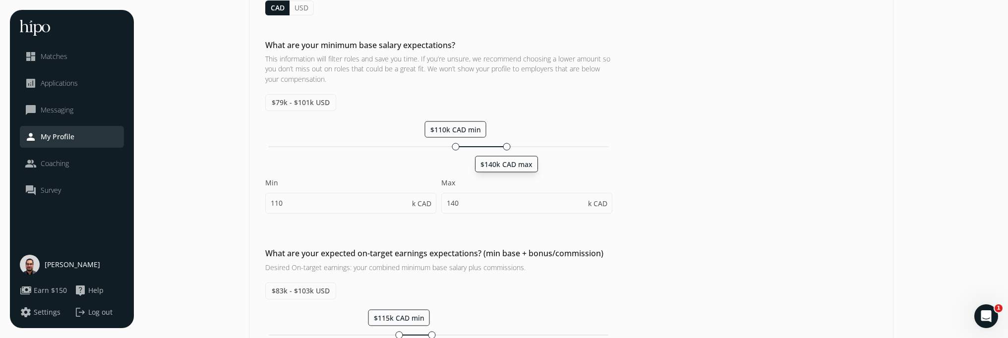
scroll to position [207, 0]
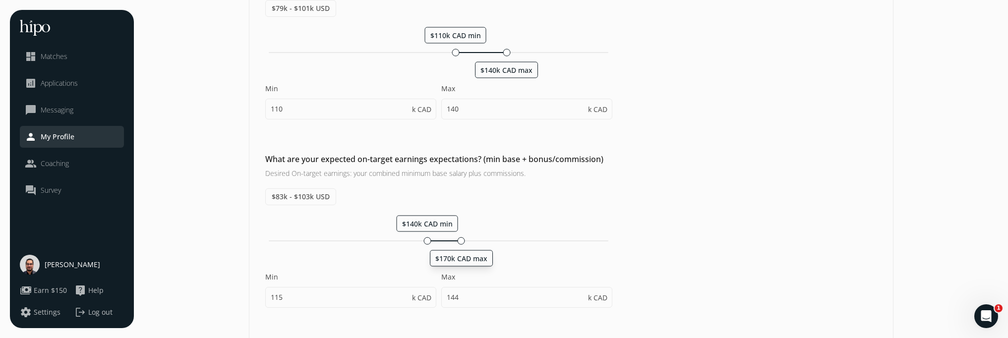
drag, startPoint x: 434, startPoint y: 241, endPoint x: 461, endPoint y: 240, distance: 27.3
click at [461, 240] on div at bounding box center [460, 240] width 7 height 7
type input "140"
type input "170"
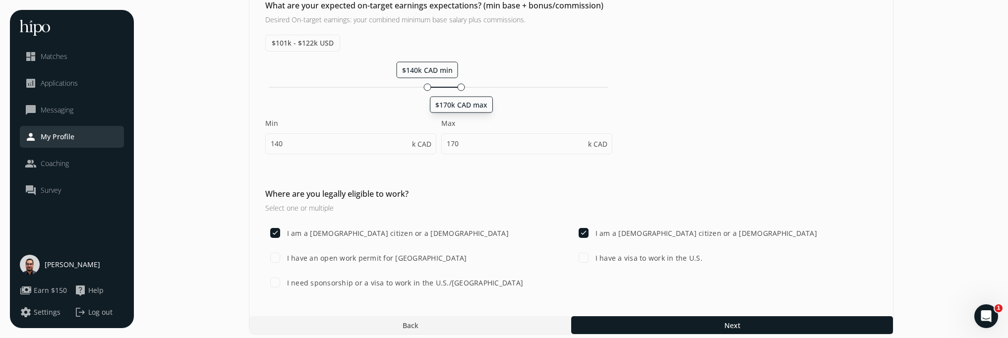
scroll to position [367, 0]
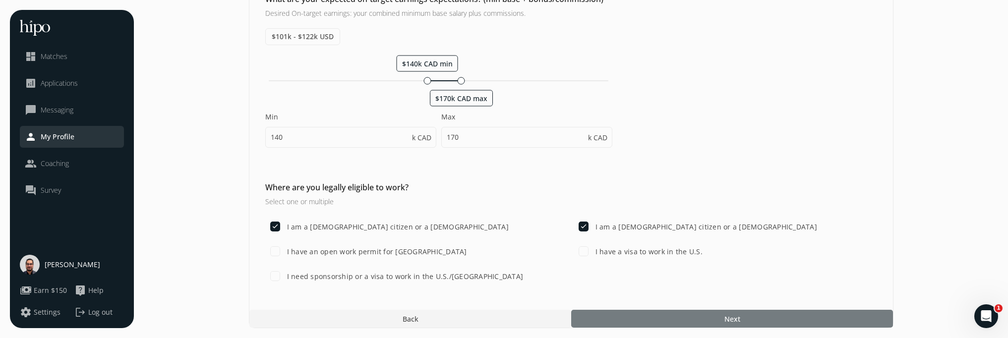
click at [663, 318] on div at bounding box center [732, 319] width 322 height 18
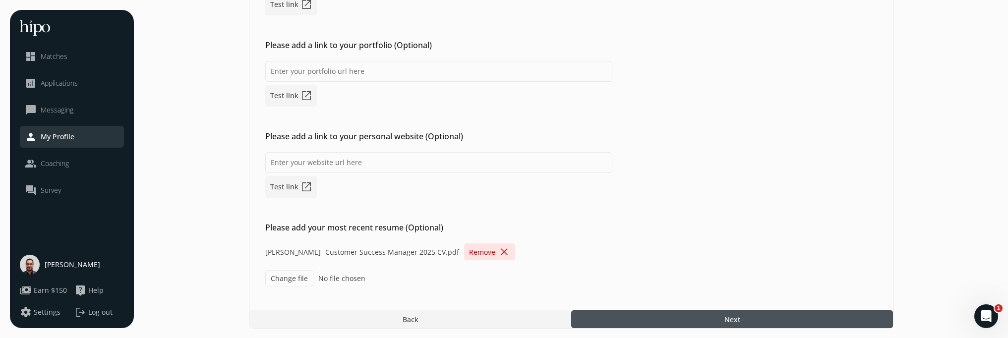
scroll to position [227, 0]
click at [648, 315] on div at bounding box center [732, 319] width 322 height 18
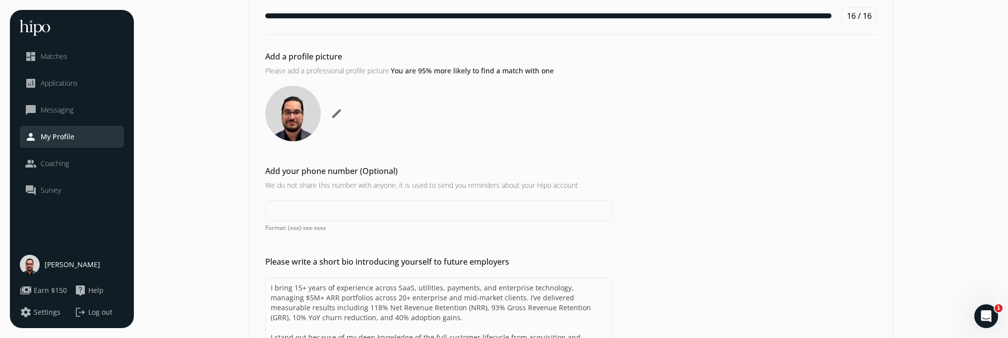
scroll to position [47, 0]
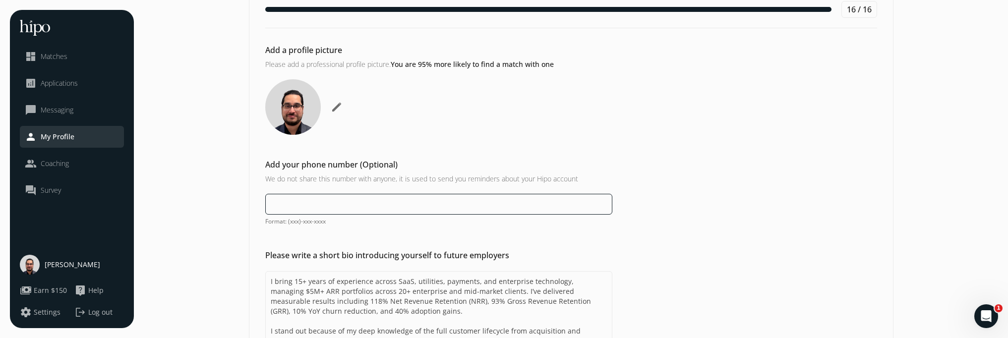
click at [402, 201] on input at bounding box center [438, 204] width 347 height 21
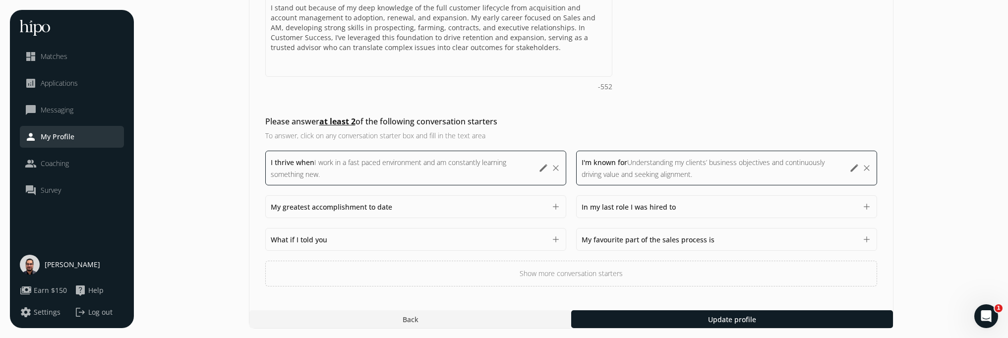
scroll to position [371, 0]
type input "(647) 924-1942"
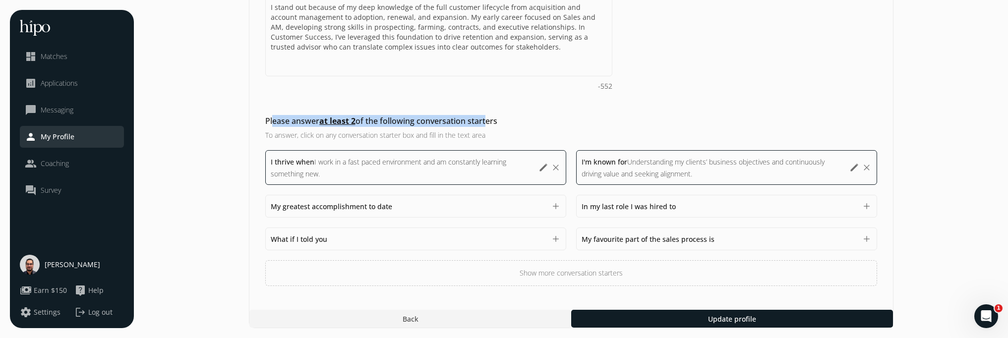
drag, startPoint x: 268, startPoint y: 119, endPoint x: 485, endPoint y: 126, distance: 217.2
click at [484, 126] on h2 "Please answer at least 2 of the following conversation starters" at bounding box center [438, 121] width 347 height 12
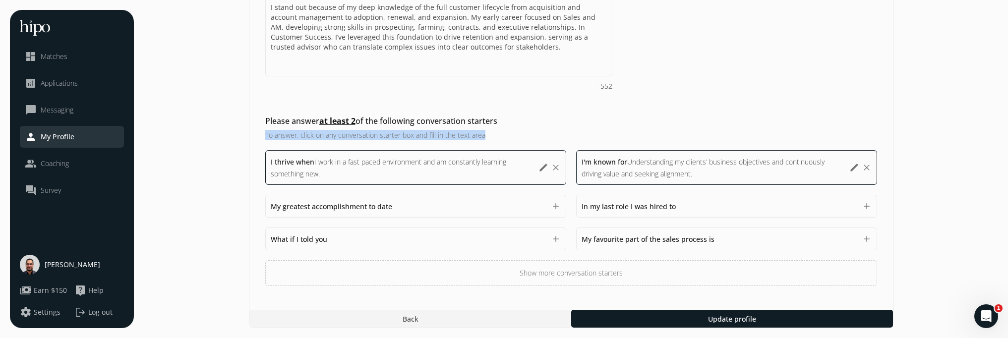
click at [489, 130] on div "Please answer at least 2 of the following conversation starters To answer, clic…" at bounding box center [438, 127] width 347 height 25
click at [499, 133] on h3 "To answer, click on any conversation starter box and fill in the text area" at bounding box center [438, 135] width 347 height 10
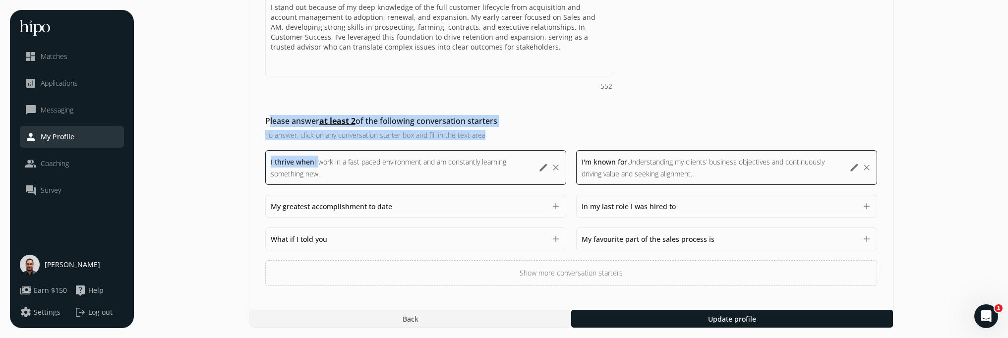
drag, startPoint x: 318, startPoint y: 163, endPoint x: 283, endPoint y: 118, distance: 56.8
click at [264, 119] on div "Please answer at least 2 of the following conversation starters To answer, clic…" at bounding box center [570, 200] width 643 height 171
copy div "Please answer at least 2 of the following conversation starters To answer, clic…"
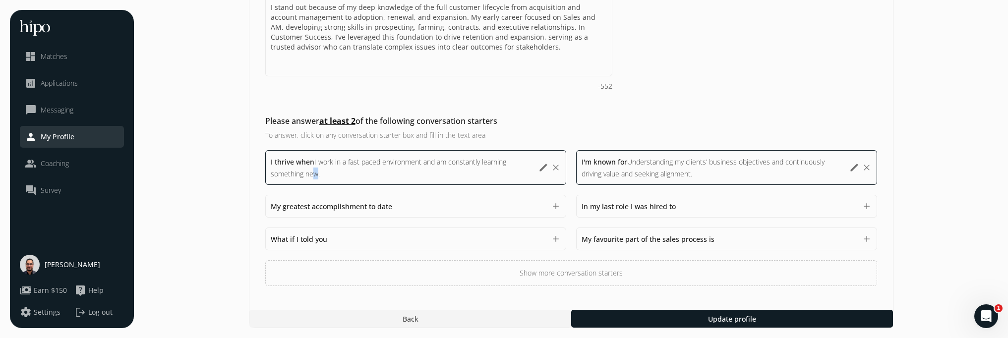
click at [316, 173] on span "I work in a fast paced environment and am constantly learning something new." at bounding box center [388, 167] width 235 height 21
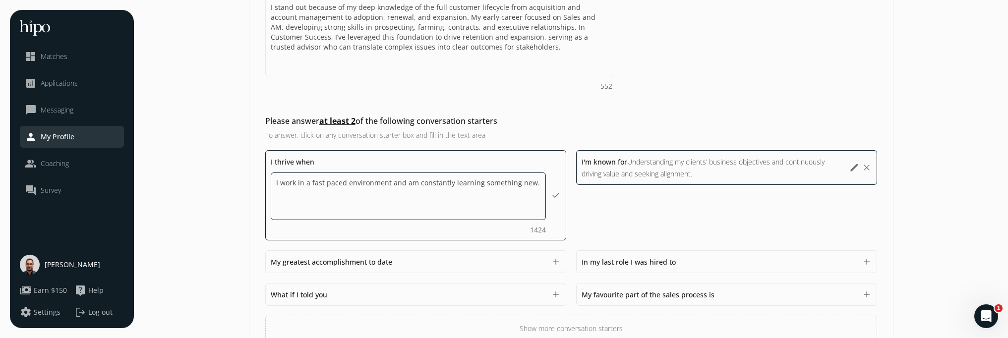
drag, startPoint x: 535, startPoint y: 184, endPoint x: 263, endPoint y: 165, distance: 272.8
click at [263, 165] on div "Please answer at least 2 of the following conversation starters To answer, clic…" at bounding box center [570, 228] width 643 height 227
paste textarea "am building long-term partnerships with enterprise clients, helping them realiz…"
type textarea "I am building long-term partnerships with enterprise clients, helping them real…"
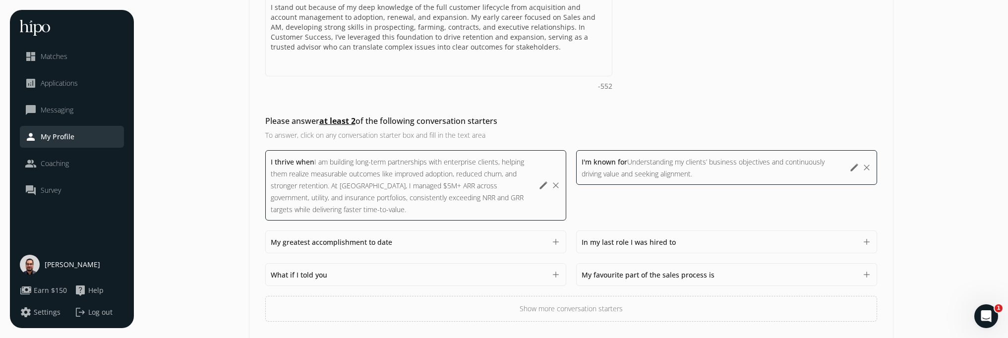
click at [697, 175] on div "I'm known for Understanding my clients’ business objectives and continuously dr…" at bounding box center [712, 168] width 263 height 24
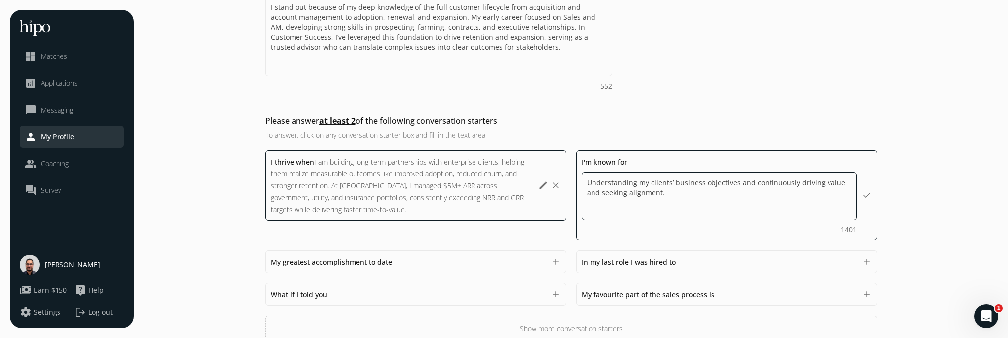
drag, startPoint x: 622, startPoint y: 194, endPoint x: 538, endPoint y: 178, distance: 85.2
click at [541, 179] on div "I thrive when I am building long-term partnerships with enterprise clients, hel…" at bounding box center [571, 245] width 612 height 191
paste textarea "I’m known for being a collaborative leader who helps teams grow and deliver mor…"
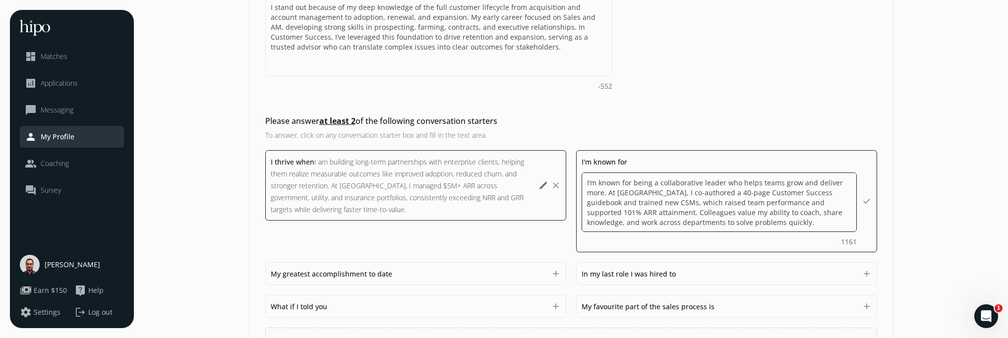
drag, startPoint x: 632, startPoint y: 182, endPoint x: 551, endPoint y: 181, distance: 81.3
click at [551, 181] on div "I thrive when I am building long-term partnerships with enterprise clients, hel…" at bounding box center [571, 251] width 612 height 203
type textarea "being a collaborative leader who helps teams grow and deliver more. At KUBRA, I…"
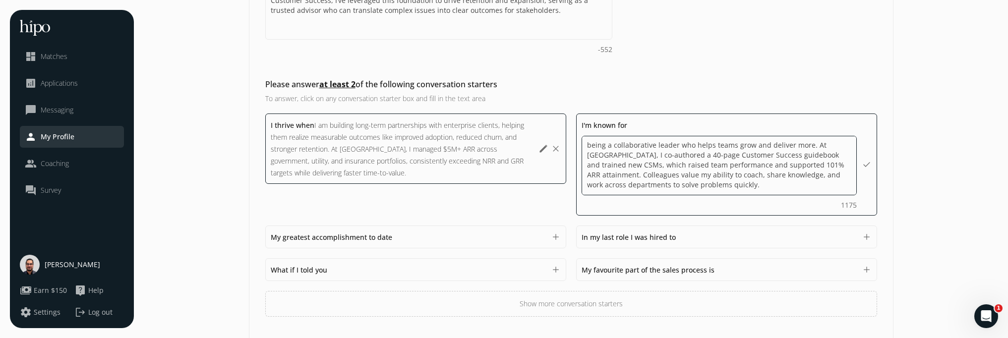
scroll to position [408, 0]
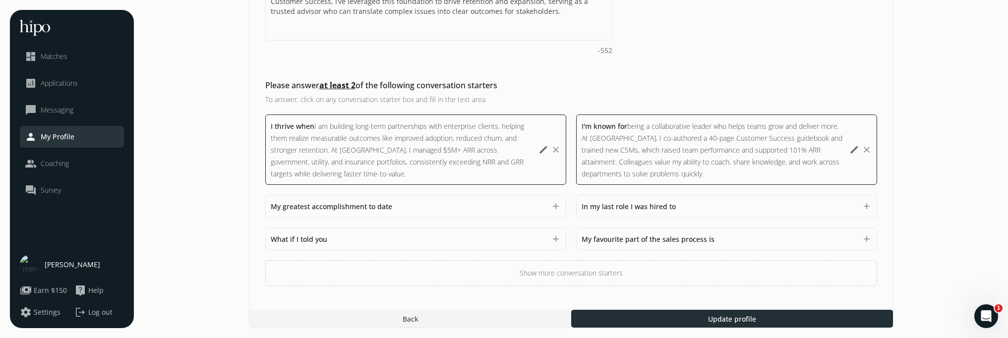
click at [739, 322] on span "Update profile" at bounding box center [732, 319] width 48 height 10
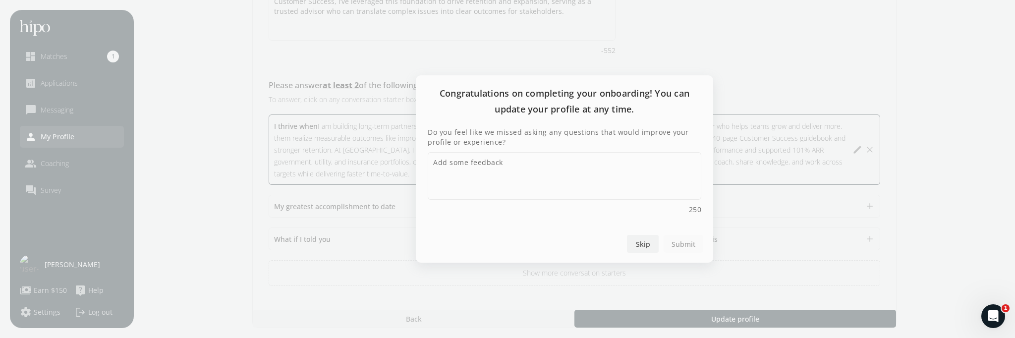
click at [647, 247] on span "Skip" at bounding box center [643, 244] width 14 height 10
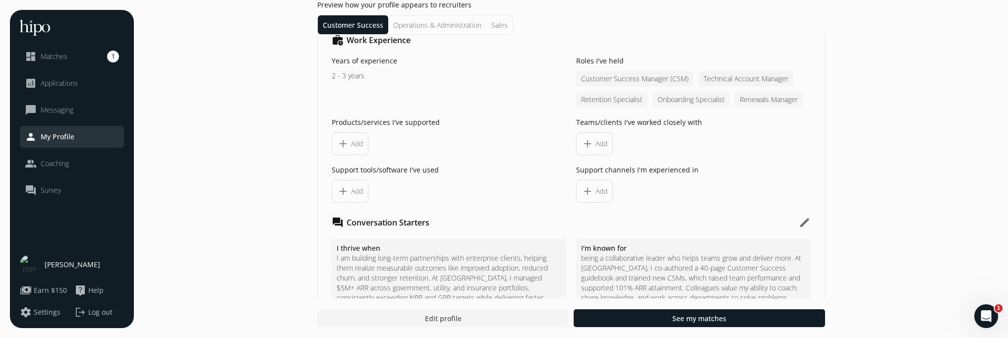
scroll to position [1168, 0]
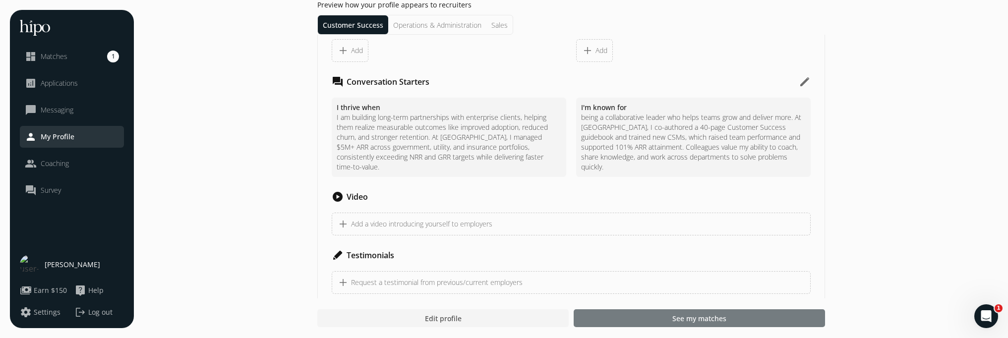
click at [690, 321] on span "See my matches" at bounding box center [699, 318] width 54 height 10
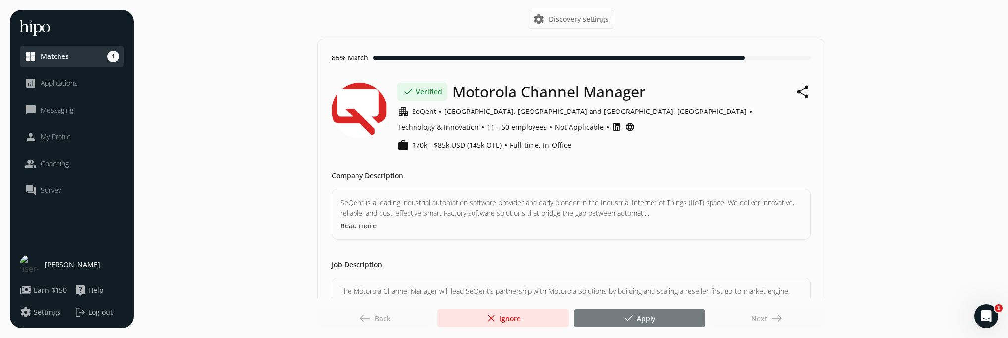
click at [661, 317] on div at bounding box center [638, 318] width 131 height 18
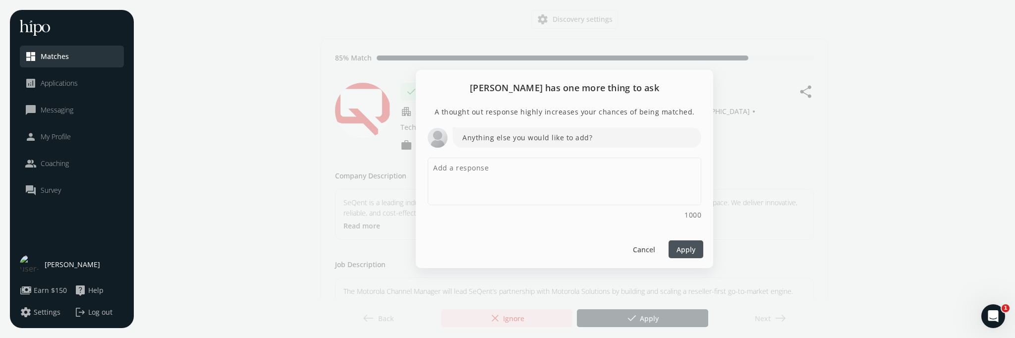
click at [579, 136] on p "Anything else you would like to add?" at bounding box center [577, 137] width 249 height 20
drag, startPoint x: 598, startPoint y: 139, endPoint x: 498, endPoint y: 139, distance: 100.1
click at [498, 139] on p "Anything else you would like to add?" at bounding box center [577, 137] width 249 height 20
click at [574, 150] on div "Anything else you would like to add? 1000" at bounding box center [565, 173] width 274 height 93
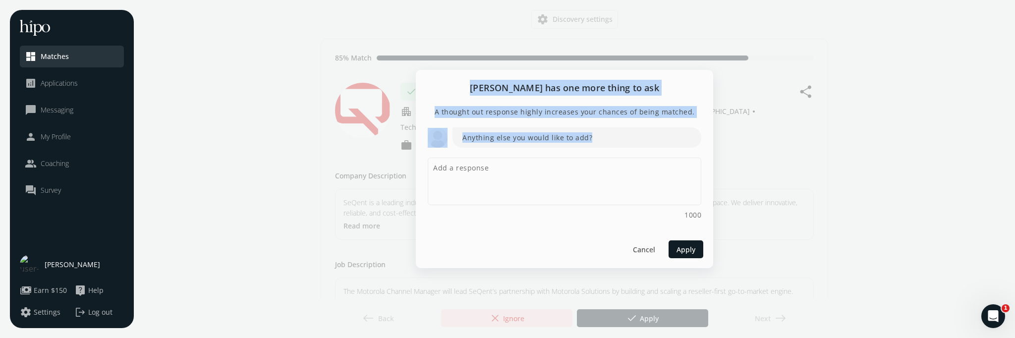
drag, startPoint x: 588, startPoint y: 139, endPoint x: 490, endPoint y: 88, distance: 110.6
click at [490, 88] on div "Sheret has one more thing to ask A thought out response highly increases your c…" at bounding box center [564, 169] width 297 height 199
copy div "Sheret has one more thing to ask A thought out response highly increases your c…"
click at [644, 249] on span "Cancel" at bounding box center [644, 249] width 22 height 10
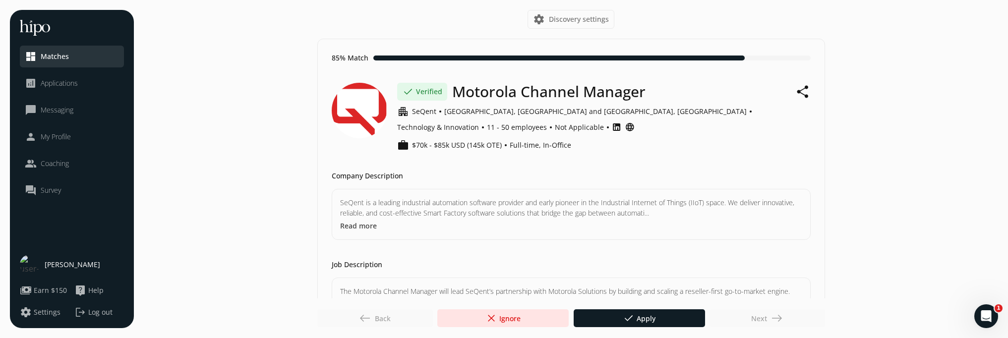
click at [358, 221] on button "Read more" at bounding box center [358, 226] width 37 height 10
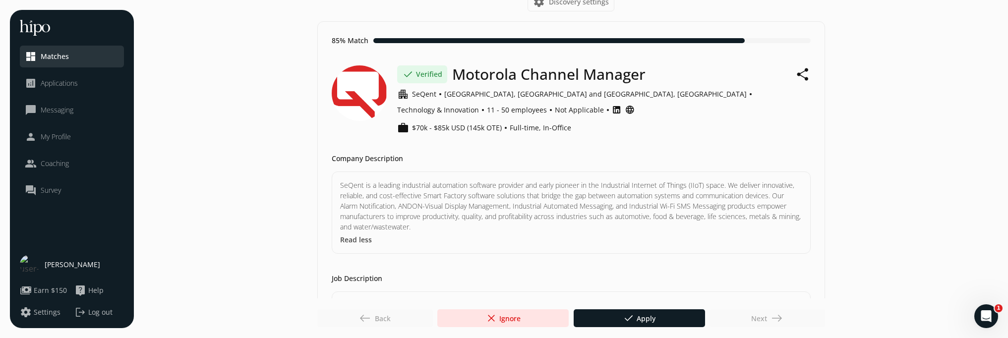
scroll to position [18, 0]
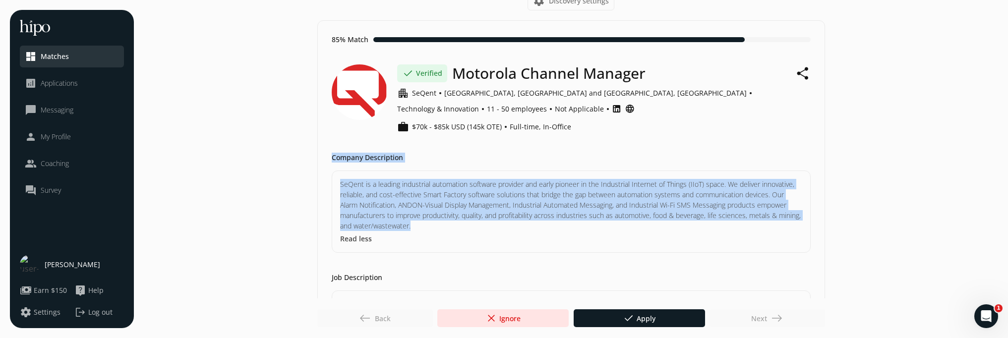
drag, startPoint x: 448, startPoint y: 212, endPoint x: 332, endPoint y: 143, distance: 134.2
click at [332, 153] on div "Company Description SeQent is a leading industrial automation software provider…" at bounding box center [571, 203] width 479 height 100
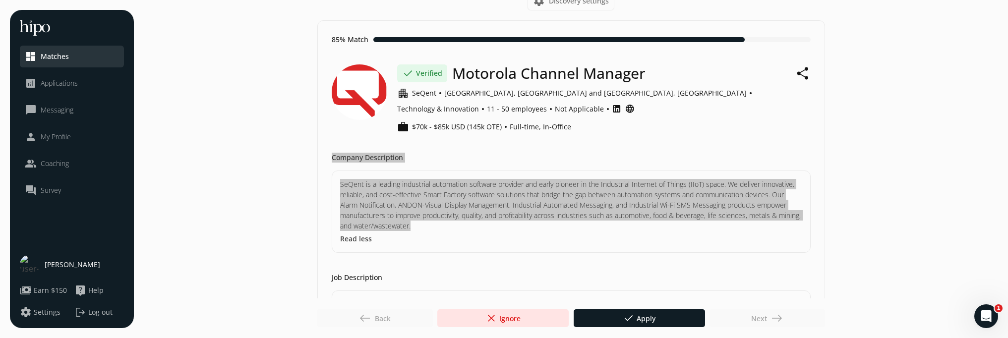
copy div "Company Description SeQent is a leading industrial automation software provider…"
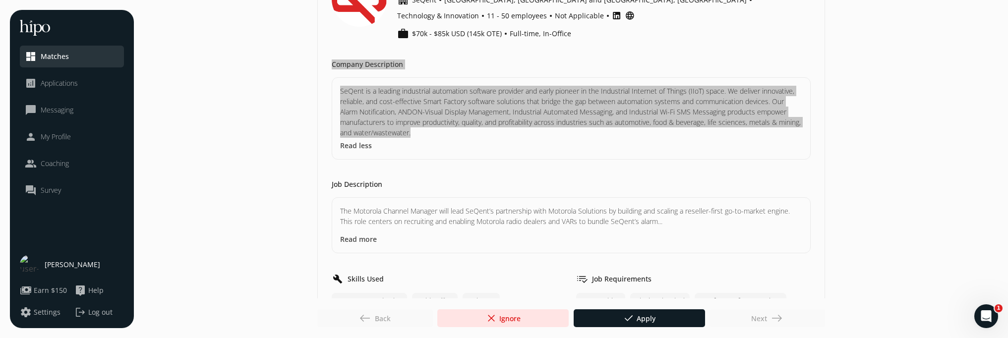
scroll to position [112, 0]
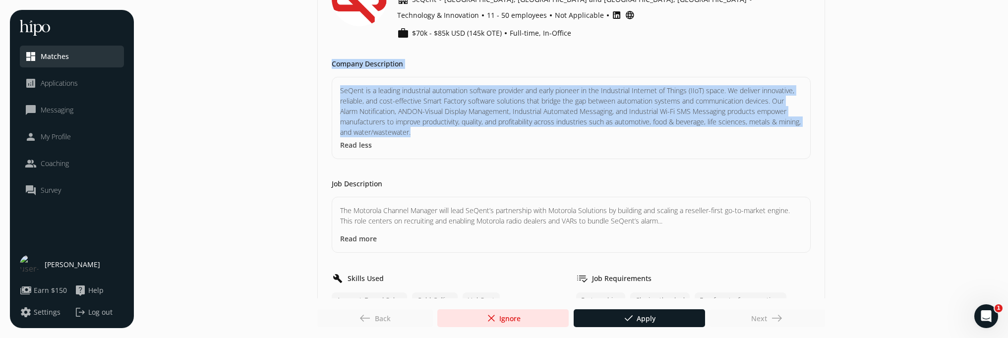
click at [363, 233] on button "Read more" at bounding box center [358, 238] width 37 height 10
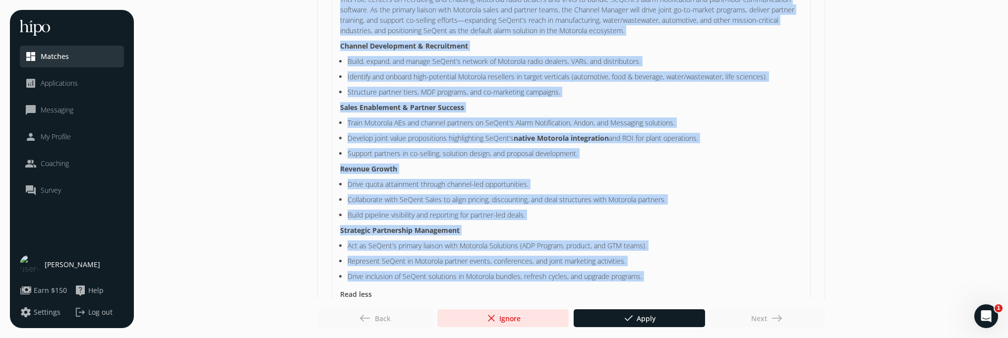
scroll to position [272, 0]
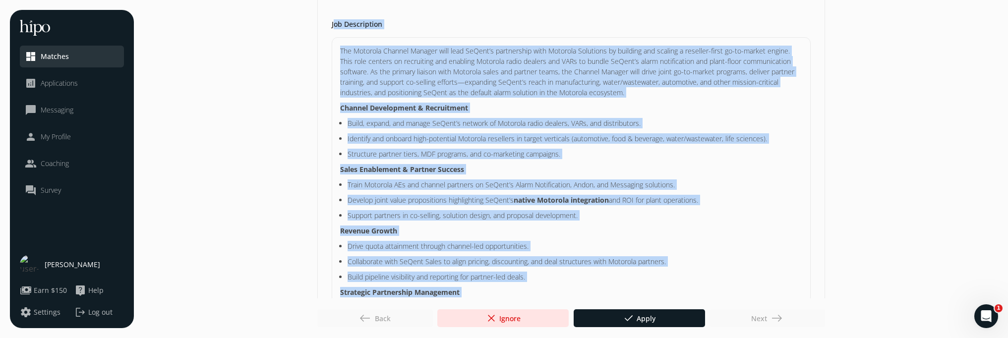
drag, startPoint x: 668, startPoint y: 172, endPoint x: 331, endPoint y: 12, distance: 373.4
click at [332, 19] on div "Job Description The Motorola Channel Manager will lead SeQent’s partnership wit…" at bounding box center [571, 194] width 479 height 351
copy div "Job Description The Motorola Channel Manager will lead SeQent’s partnership wit…"
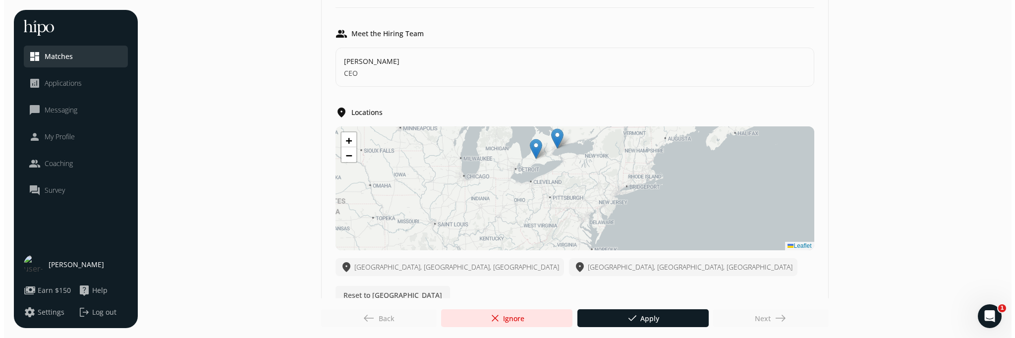
scroll to position [909, 0]
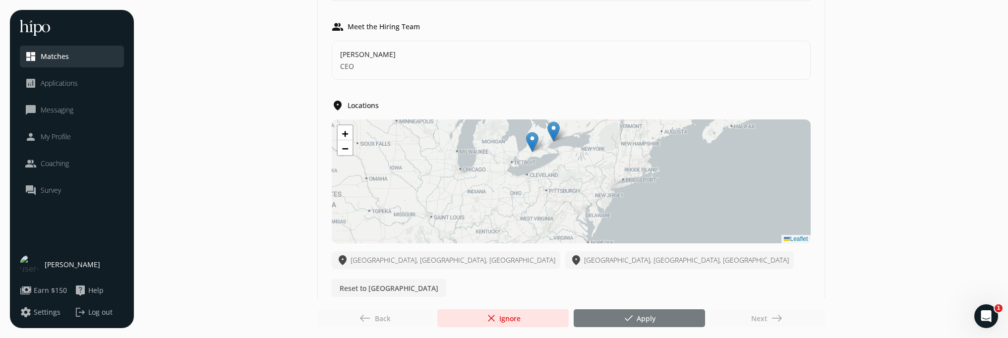
click at [630, 320] on span "done" at bounding box center [629, 318] width 12 height 12
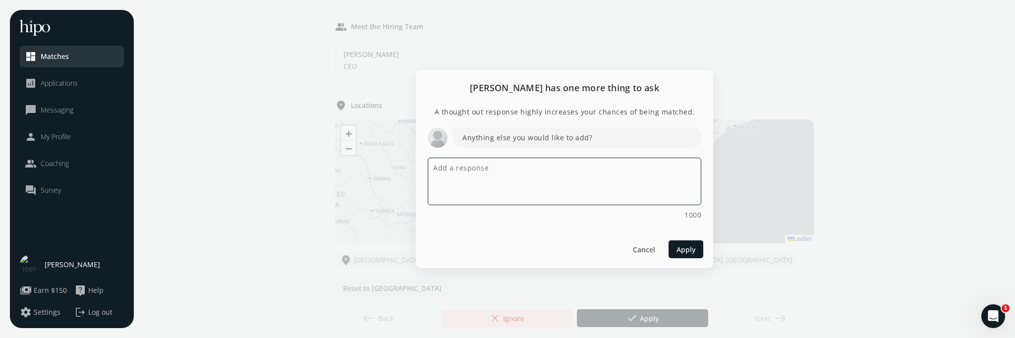
click at [511, 166] on textarea at bounding box center [565, 182] width 274 height 48
paste textarea "With 15 years of SaaS and account management experience, I bring a strong backg…"
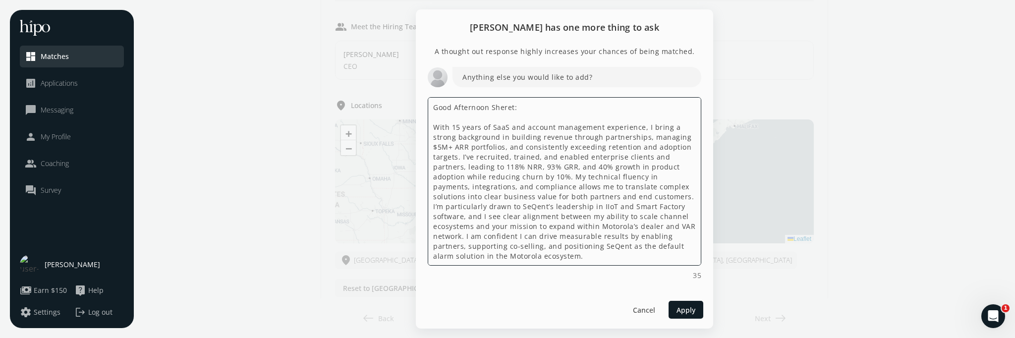
click at [653, 194] on textarea "Good Afternoon Sheret: With 15 years of SaaS and account management experience,…" at bounding box center [565, 181] width 274 height 169
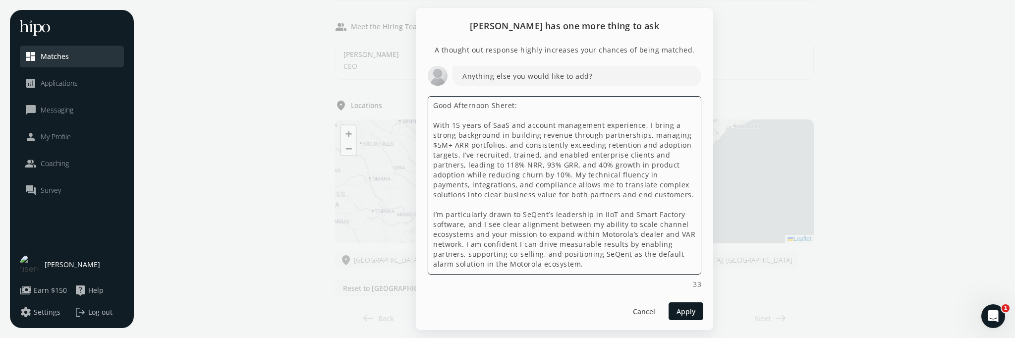
scroll to position [11, 0]
click at [595, 263] on textarea "Good Afternoon Sheret: With 15 years of SaaS and account management experience,…" at bounding box center [565, 185] width 274 height 178
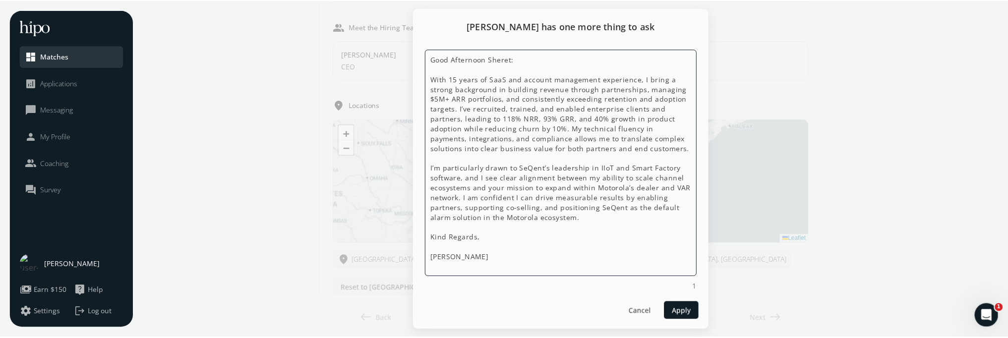
scroll to position [57, 0]
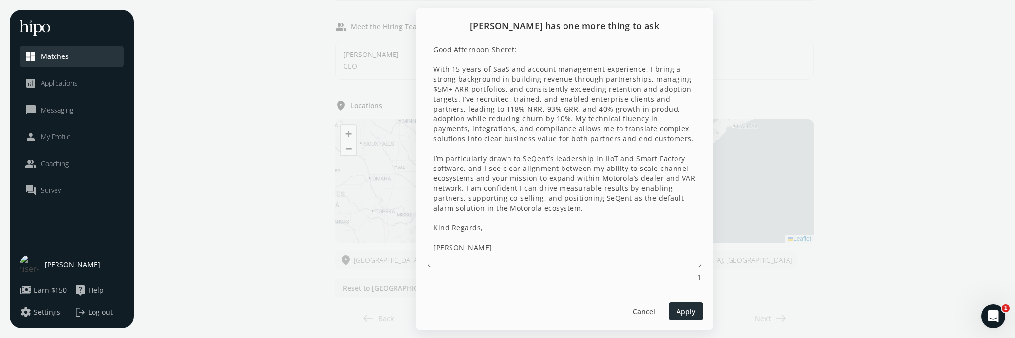
type textarea "Good Afternoon Sheret: With 15 years of SaaS and account management experience,…"
click at [689, 311] on span "Apply" at bounding box center [686, 311] width 19 height 10
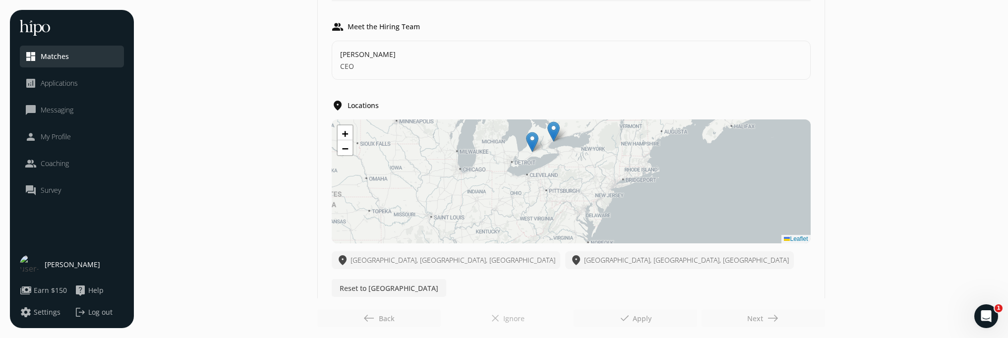
scroll to position [0, 0]
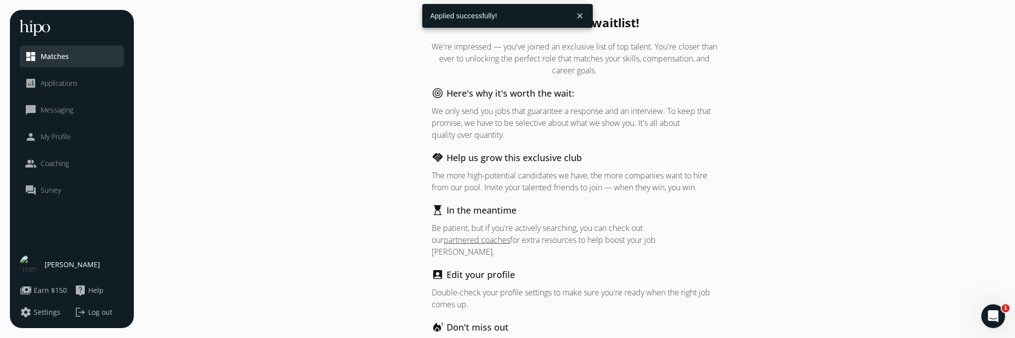
click at [582, 14] on button "close" at bounding box center [580, 16] width 18 height 18
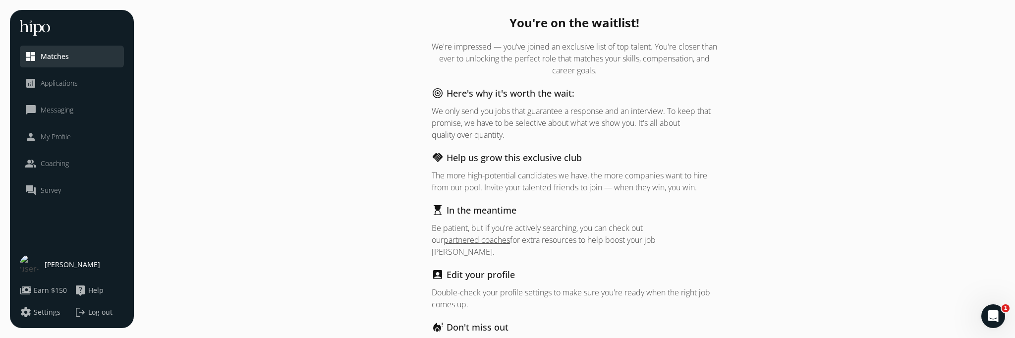
click at [292, 173] on div "You're on the waitlist! We're impressed — you've joined an exclusive list of to…" at bounding box center [574, 200] width 861 height 381
click at [66, 83] on span "Applications" at bounding box center [59, 83] width 37 height 10
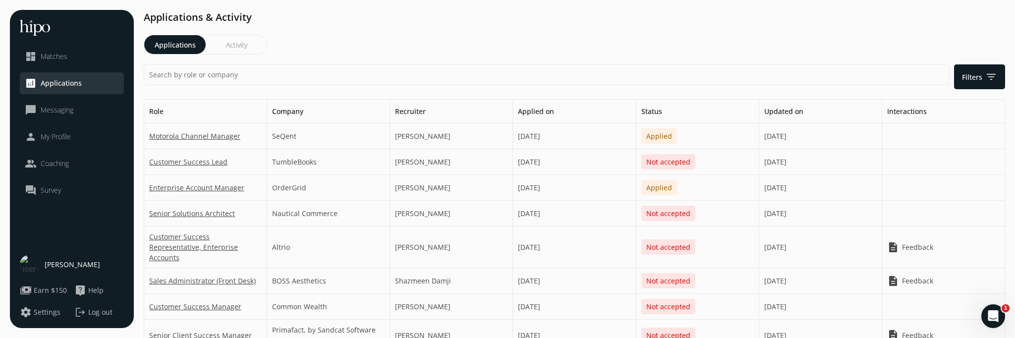
click at [62, 114] on span "Messaging" at bounding box center [57, 110] width 33 height 10
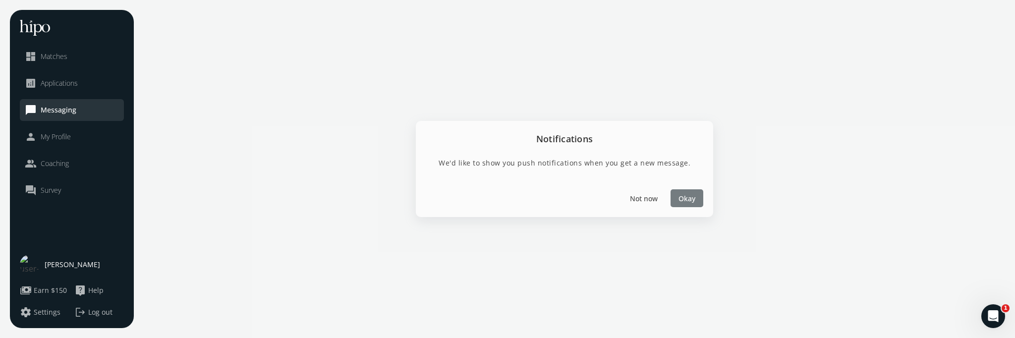
click at [689, 199] on span "Okay" at bounding box center [687, 198] width 17 height 10
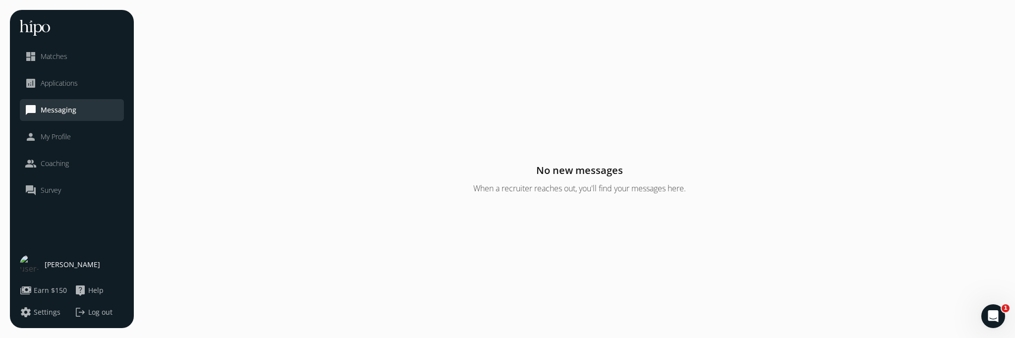
click at [62, 137] on span "My Profile" at bounding box center [56, 137] width 30 height 10
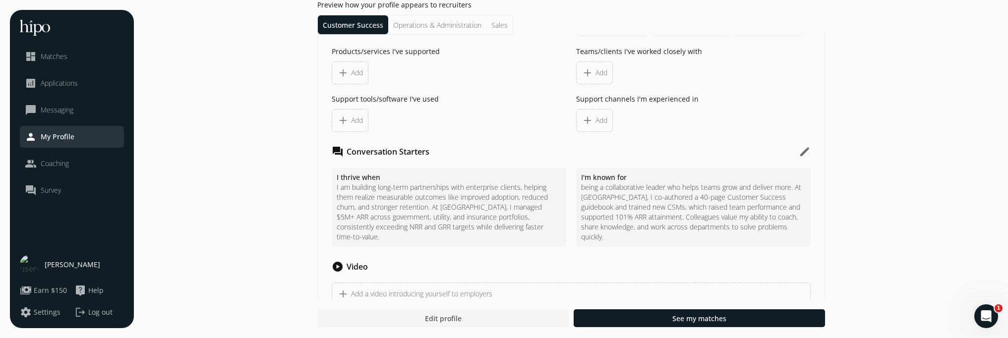
scroll to position [1168, 0]
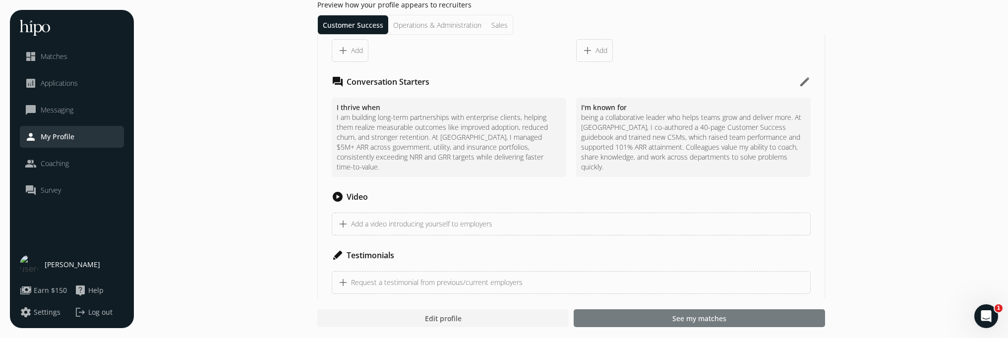
click at [655, 319] on div at bounding box center [698, 318] width 251 height 18
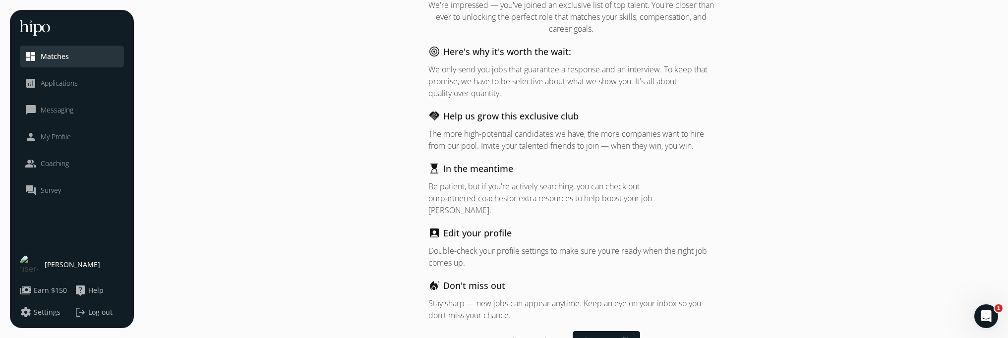
scroll to position [51, 0]
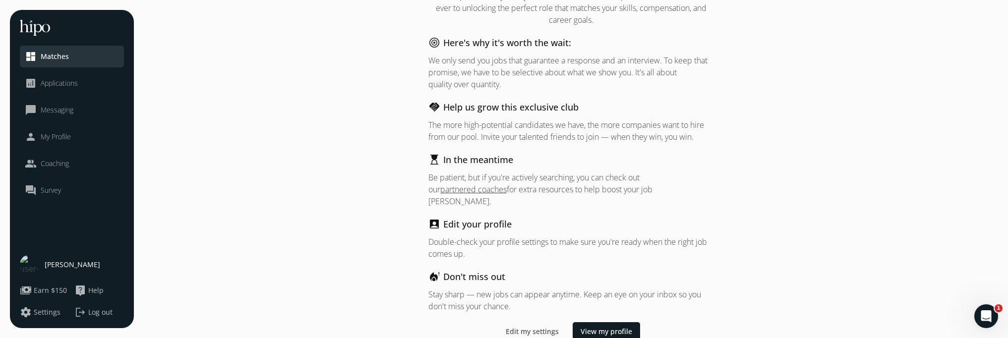
click at [44, 312] on span "Settings" at bounding box center [47, 312] width 27 height 10
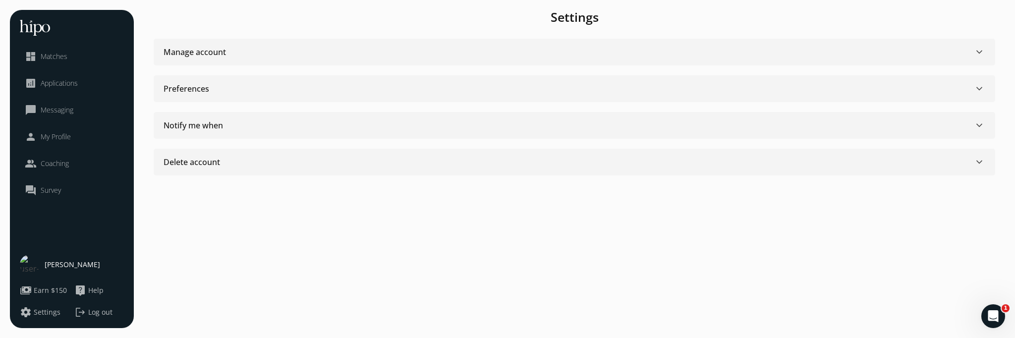
click at [209, 54] on div "Manage account" at bounding box center [195, 52] width 62 height 12
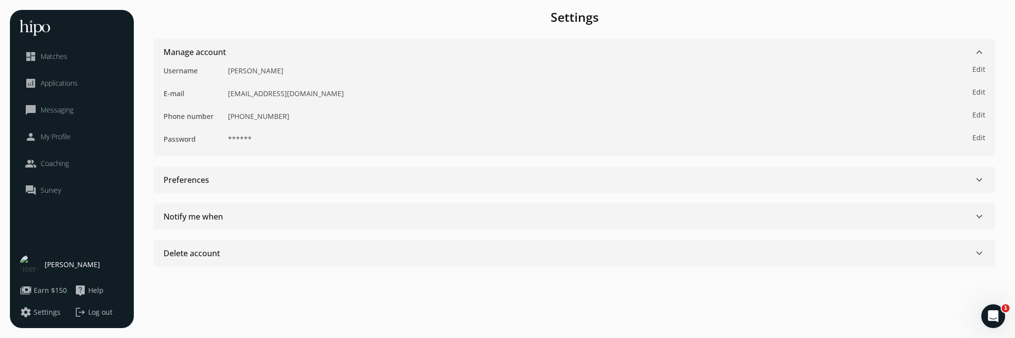
click at [212, 180] on div "Preferences keyboard_arrow_down" at bounding box center [575, 180] width 822 height 12
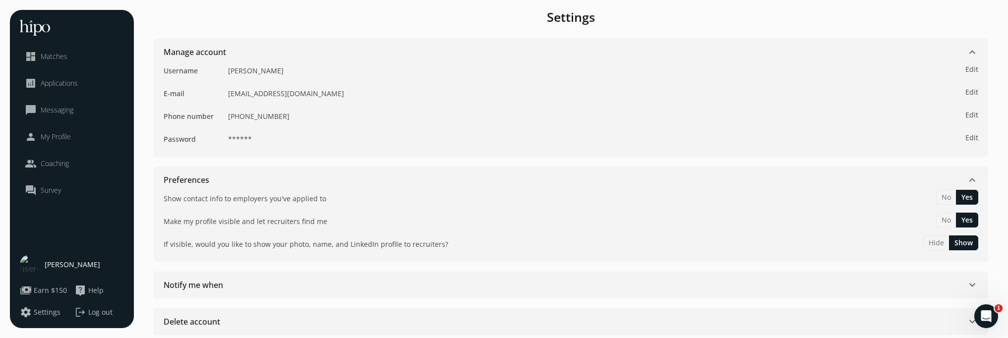
click at [239, 286] on div "Notify me when keyboard_arrow_down" at bounding box center [571, 285] width 814 height 12
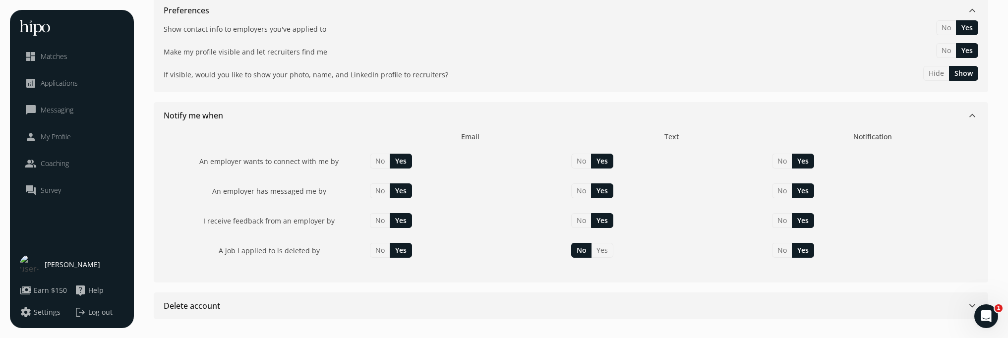
scroll to position [170, 0]
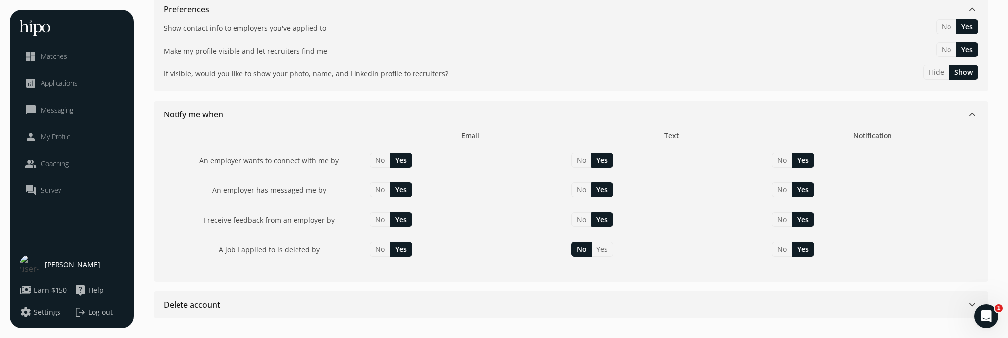
click at [683, 301] on div "Delete account keyboard_arrow_down" at bounding box center [571, 305] width 814 height 12
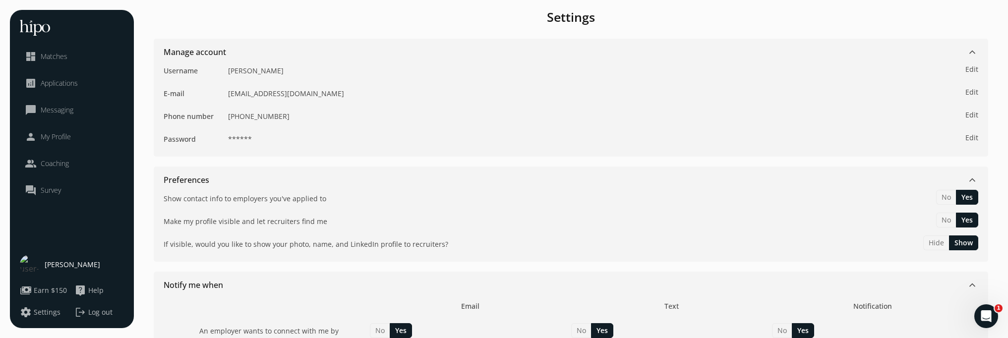
click at [42, 311] on span "Settings" at bounding box center [47, 312] width 27 height 10
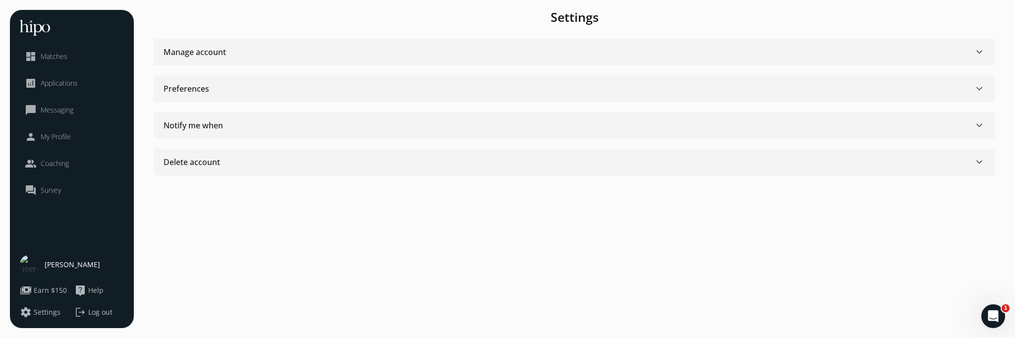
click at [101, 313] on span "Log out" at bounding box center [100, 312] width 24 height 10
